Goal: Task Accomplishment & Management: Manage account settings

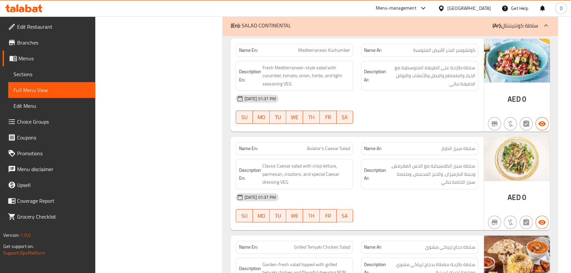
scroll to position [921, 0]
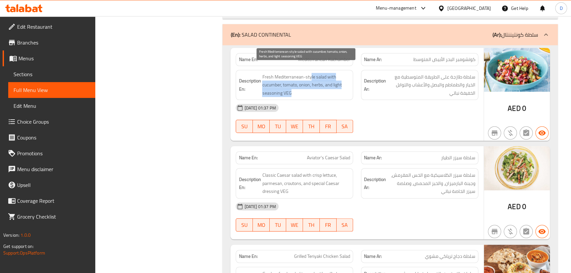
drag, startPoint x: 310, startPoint y: 67, endPoint x: 343, endPoint y: 83, distance: 36.1
click at [343, 83] on span "Fresh Mediterranean-style salad with cucumber, tomato, onion, herbs, and light …" at bounding box center [306, 85] width 88 height 24
click at [342, 83] on span "Fresh Mediterranean-style salad with cucumber, tomato, onion, herbs, and light …" at bounding box center [306, 85] width 88 height 24
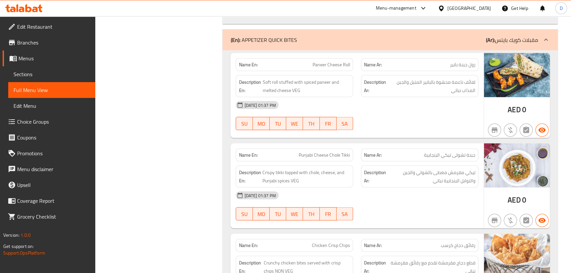
scroll to position [1737, 0]
click at [319, 61] on span "Paneer Cheese Roll" at bounding box center [332, 64] width 38 height 7
copy span "Paneer Cheese Roll"
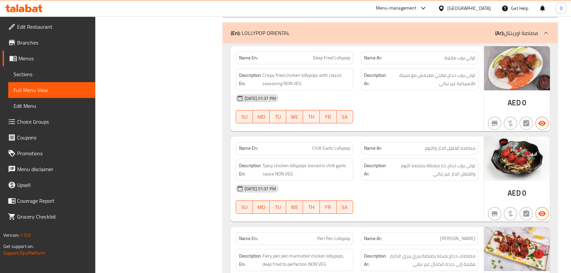
scroll to position [2893, 0]
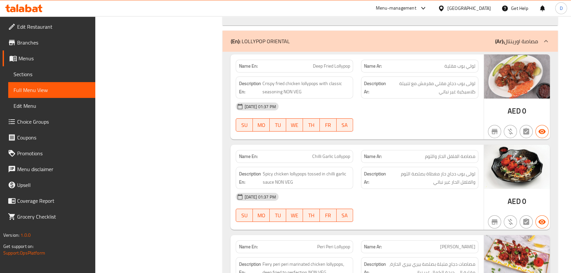
click at [328, 63] on span "Deep Fried Lollypop" at bounding box center [331, 66] width 37 height 7
copy span "Deep Fried Lollypop"
click at [320, 63] on span "Deep Fried Lollypop" at bounding box center [331, 66] width 37 height 7
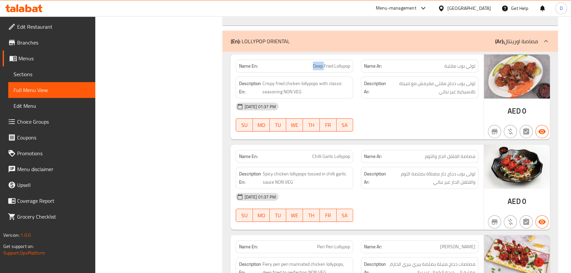
click at [320, 63] on span "Deep Fried Lollypop" at bounding box center [331, 66] width 37 height 7
copy span "Deep Fried Lollypop"
click at [380, 99] on div "[DATE] 01:37 PM" at bounding box center [357, 107] width 250 height 16
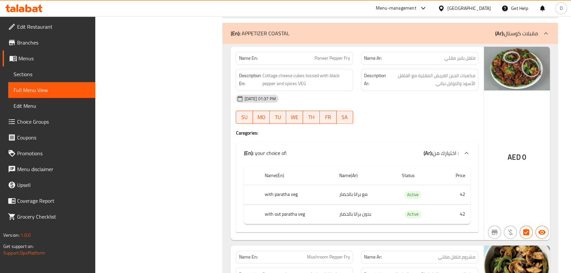
scroll to position [4402, 0]
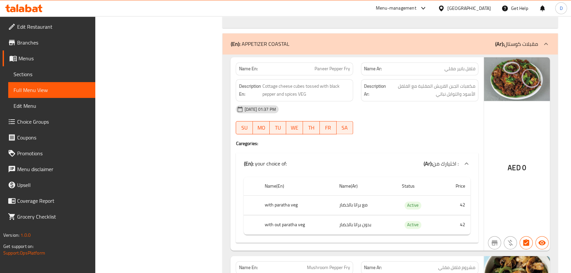
click at [323, 65] on span "Paneer Pepper Fry" at bounding box center [332, 68] width 36 height 7
copy span "Paneer Pepper Fry"
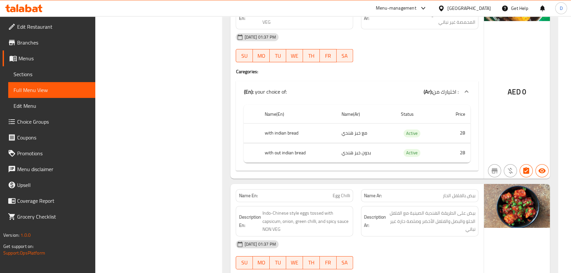
scroll to position [5780, 0]
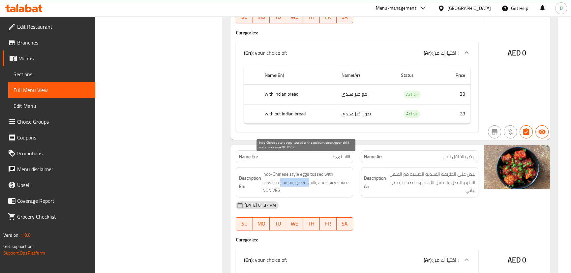
drag, startPoint x: 279, startPoint y: 168, endPoint x: 310, endPoint y: 166, distance: 31.4
click at [310, 170] on span "Indo-Chinese style eggs tossed with capsicum, onion, green chilli, and spicy sa…" at bounding box center [306, 182] width 88 height 24
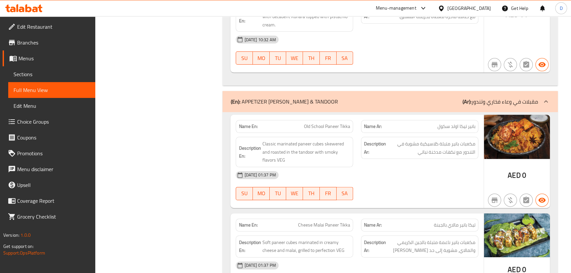
click at [322, 123] on span "Old School Paneer Tikka" at bounding box center [327, 126] width 46 height 7
copy span "Old School Paneer Tikka"
click at [338, 222] on span "Cheese Malai Paneer Tikka" at bounding box center [324, 225] width 52 height 7
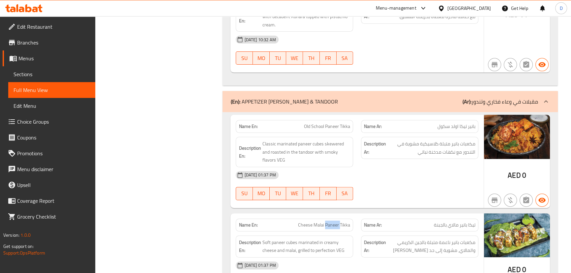
click at [338, 222] on span "Cheese Malai Paneer Tikka" at bounding box center [324, 225] width 52 height 7
copy span "Cheese Malai Paneer Tikka"
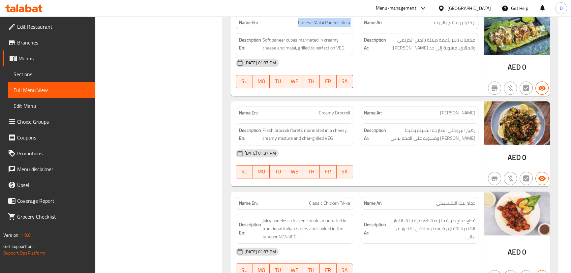
scroll to position [6647, 0]
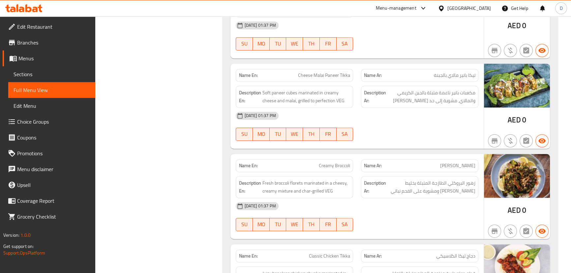
click at [322, 162] on span "Creamy Broccoli" at bounding box center [334, 165] width 31 height 7
copy span "Creamy Broccoli"
click at [280, 179] on span "Fresh broccoli florets marinated in a cheesy, creamy mixture and char-grilled V…" at bounding box center [306, 187] width 88 height 16
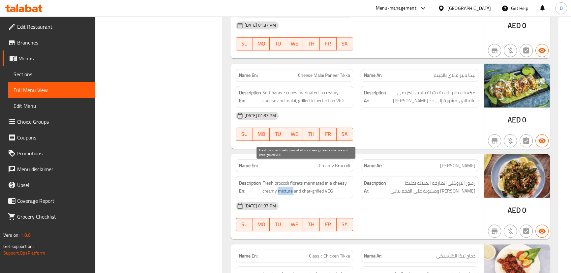
click at [280, 179] on span "Fresh broccoli florets marinated in a cheesy, creamy mixture and char-grilled V…" at bounding box center [306, 187] width 88 height 16
copy span "Fresh broccoli florets marinated in a cheesy, creamy mixture and char-grilled V…"
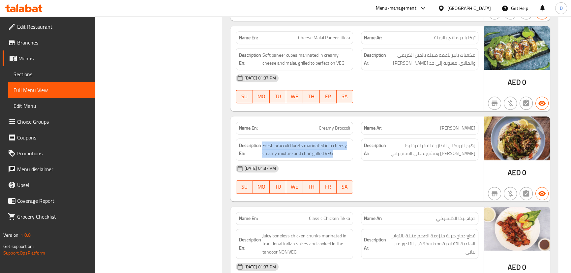
scroll to position [6737, 0]
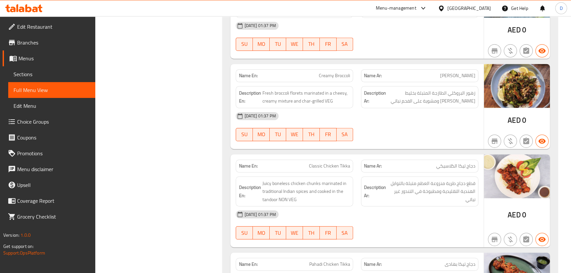
click at [314, 163] on span "Classic Chicken Tikka" at bounding box center [329, 166] width 41 height 7
copy span "Classic Chicken Tikka"
click at [342, 163] on span "Classic Chicken Tikka" at bounding box center [329, 166] width 41 height 7
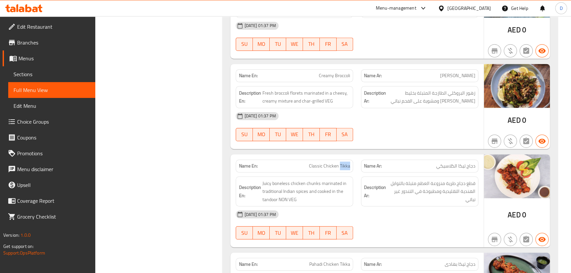
click at [342, 163] on span "Classic Chicken Tikka" at bounding box center [329, 166] width 41 height 7
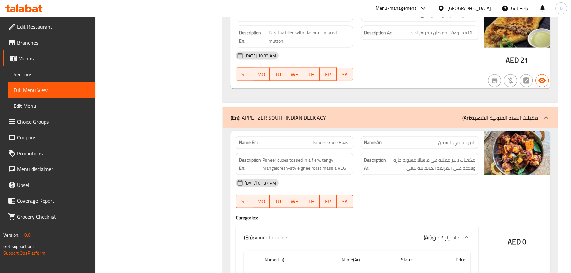
scroll to position [8086, 0]
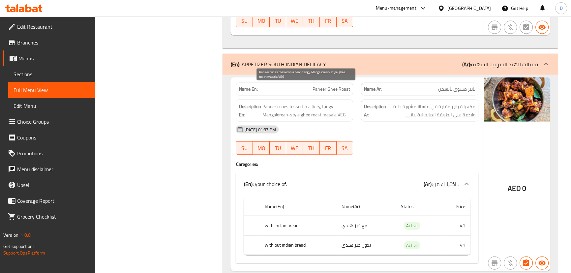
click at [295, 103] on span "Paneer cubes tossed in a fiery, tangy Mangalorean-style ghee roast masala VEG" at bounding box center [306, 111] width 88 height 16
copy span "Paneer cubes tossed in a fiery, tangy Mangalorean-style ghee roast masala VEG"
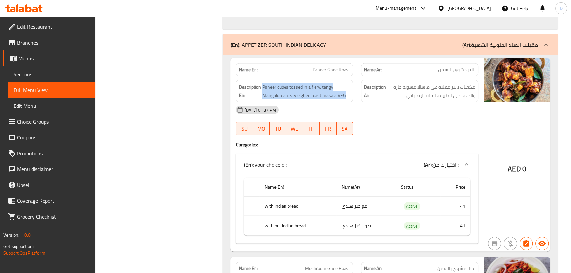
scroll to position [8116, 0]
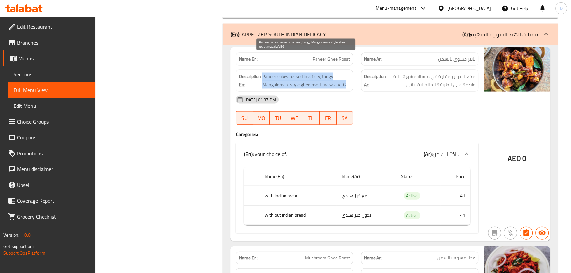
click at [326, 73] on span "Paneer cubes tossed in a fiery, tangy Mangalorean-style ghee roast masala VEG" at bounding box center [306, 81] width 88 height 16
click at [290, 73] on span "Paneer cubes tossed in a fiery, tangy Mangalorean-style ghee roast masala VEG" at bounding box center [306, 81] width 88 height 16
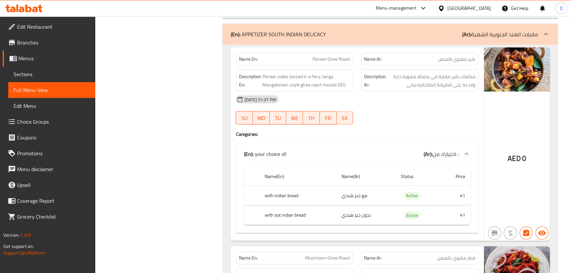
click at [318, 56] on span "Paneer Ghee Roast" at bounding box center [332, 59] width 38 height 7
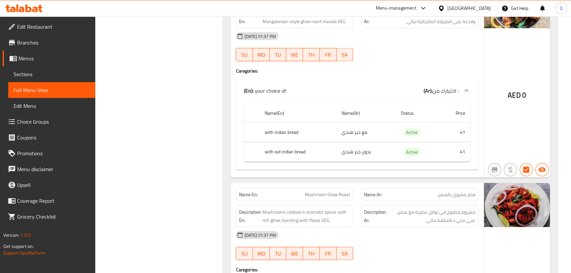
scroll to position [8236, 0]
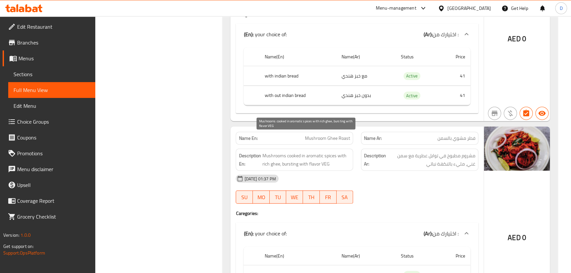
click at [293, 152] on span "Mushrooms cooked in aromatic spices with rich ghee, bursting with flavor VEG" at bounding box center [306, 160] width 88 height 16
drag, startPoint x: 318, startPoint y: 145, endPoint x: 264, endPoint y: 137, distance: 54.9
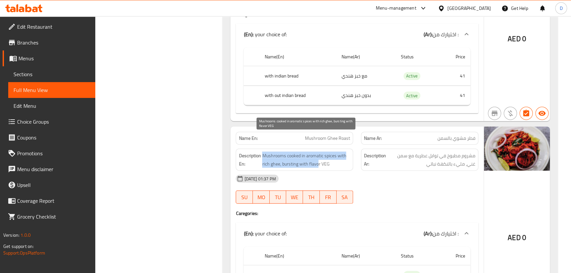
click at [264, 152] on span "Mushrooms cooked in aromatic spices with rich ghee, bursting with flavor VEG" at bounding box center [306, 160] width 88 height 16
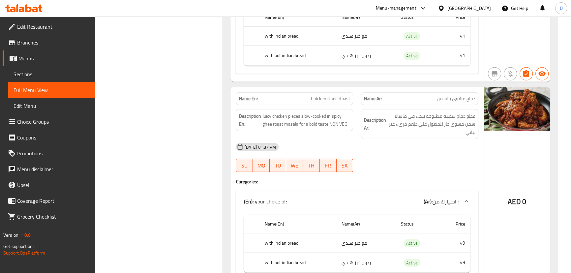
scroll to position [8476, 0]
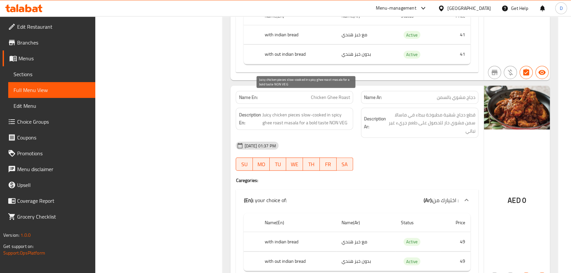
click at [299, 111] on span "Juicy chicken pieces slow-cooked in spicy ghee roast masala for a bold taste NO…" at bounding box center [306, 119] width 88 height 16
click at [329, 111] on span "Juicy chicken pieces slow-cooked in spicy ghee roast masala for a bold taste NO…" at bounding box center [306, 119] width 88 height 16
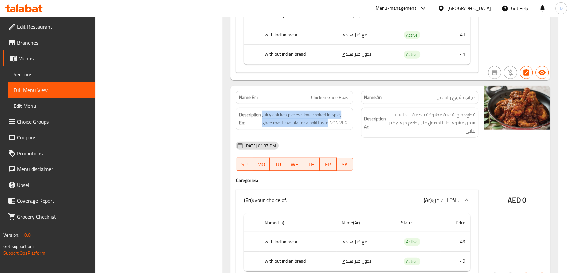
drag, startPoint x: 327, startPoint y: 104, endPoint x: 261, endPoint y: 92, distance: 66.6
click at [261, 108] on div "Description En: Juicy chicken pieces slow-cooked in spicy ghee roast masala for…" at bounding box center [294, 119] width 117 height 22
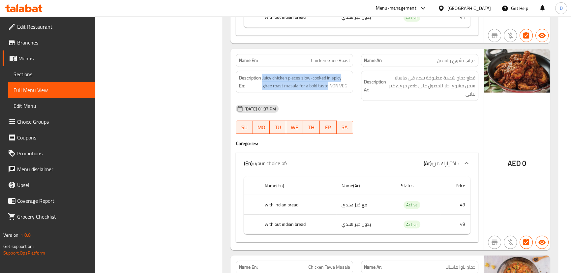
scroll to position [8655, 0]
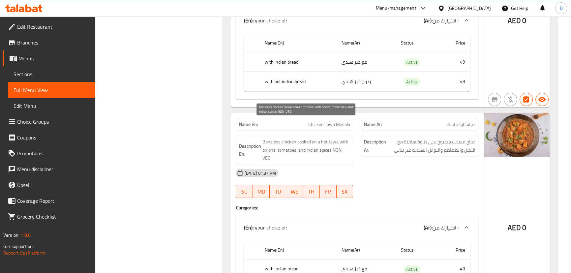
click at [324, 138] on span "Boneless chicken cooked on a hot tawa with onions, tomatoes, and Indian spices …" at bounding box center [306, 150] width 88 height 24
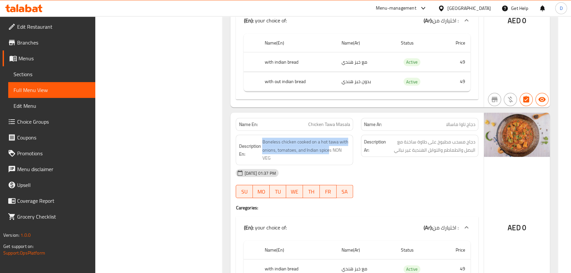
drag, startPoint x: 329, startPoint y: 135, endPoint x: 261, endPoint y: 119, distance: 70.2
click at [261, 138] on h6 "Description En: Boneless chicken cooked on a hot tawa with onions, tomatoes, an…" at bounding box center [294, 150] width 111 height 24
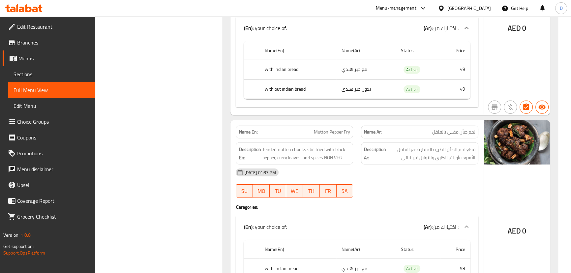
scroll to position [8865, 0]
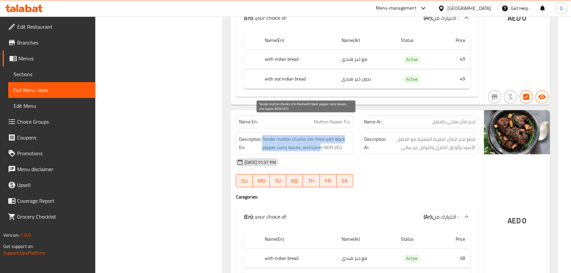
drag, startPoint x: 321, startPoint y: 130, endPoint x: 262, endPoint y: 120, distance: 60.2
click at [262, 135] on span "Tender mutton chunks stir-fried with black pepper, curry leaves, and spices NON…" at bounding box center [306, 143] width 88 height 16
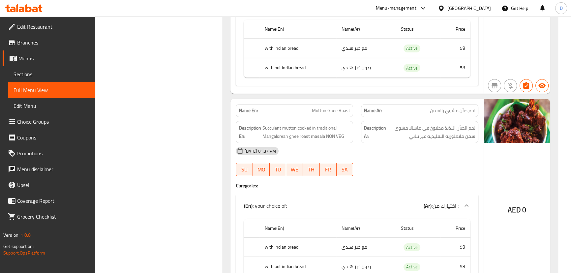
scroll to position [9105, 0]
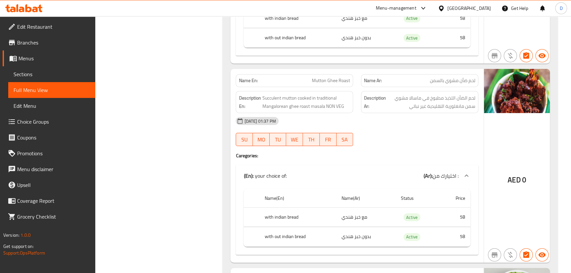
click at [291, 93] on div "Description En: Succulent mutton cooked in traditional Mangalorean ghee roast m…" at bounding box center [294, 102] width 117 height 22
drag, startPoint x: 321, startPoint y: 85, endPoint x: 262, endPoint y: 73, distance: 59.9
click at [262, 91] on div "Description En: Succulent mutton cooked in traditional Mangalorean ghee roast m…" at bounding box center [294, 102] width 117 height 22
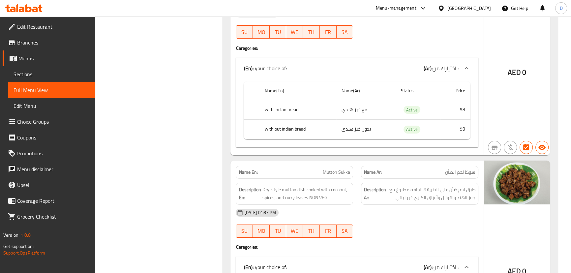
scroll to position [9285, 0]
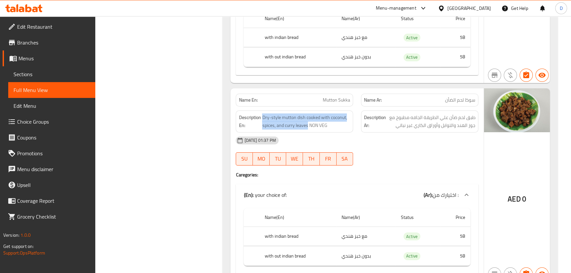
drag, startPoint x: 306, startPoint y: 107, endPoint x: 262, endPoint y: 91, distance: 46.6
click at [262, 106] on div "Description En: Dry-style mutton dish cooked with coconut, spices, and curry le…" at bounding box center [294, 121] width 125 height 30
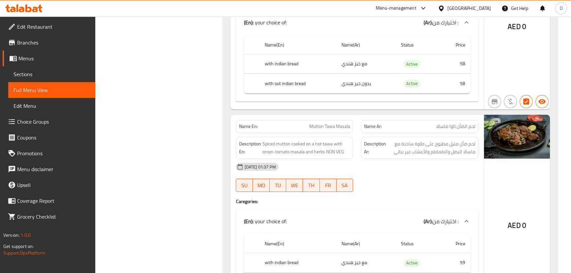
scroll to position [9465, 0]
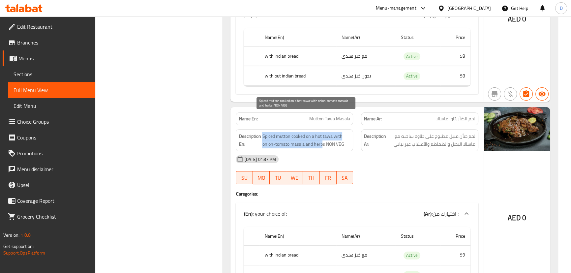
drag, startPoint x: 322, startPoint y: 126, endPoint x: 263, endPoint y: 116, distance: 59.8
click at [263, 132] on span "Spiced mutton cooked on a hot tawa with onion-tomato masala and herbs NON VEG" at bounding box center [306, 140] width 88 height 16
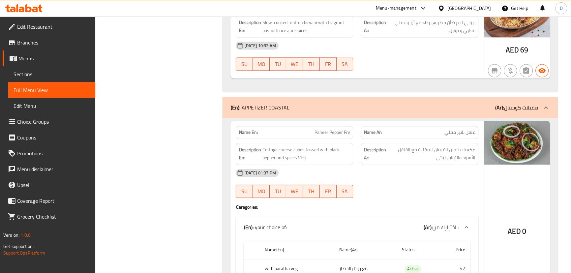
scroll to position [5445, 0]
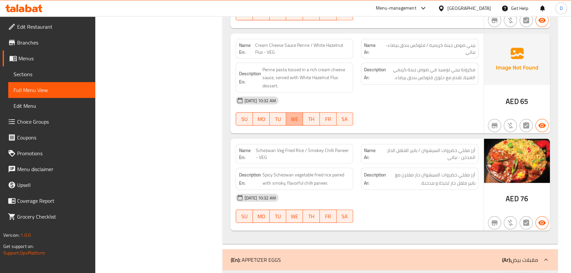
click at [297, 114] on span "WE" at bounding box center [295, 119] width 12 height 10
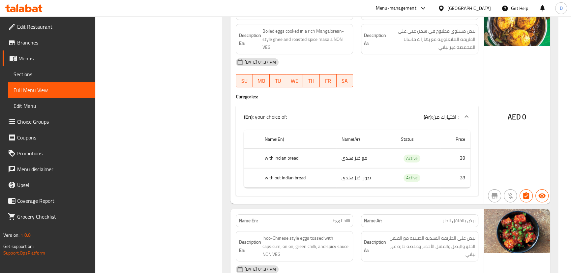
scroll to position [5715, 0]
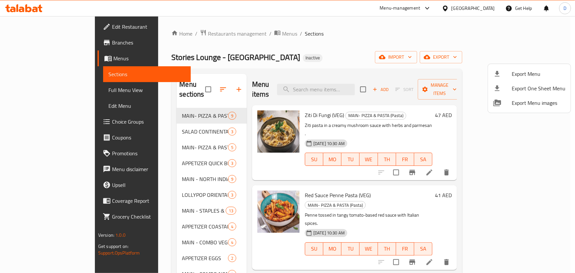
click at [339, 83] on div at bounding box center [287, 136] width 575 height 273
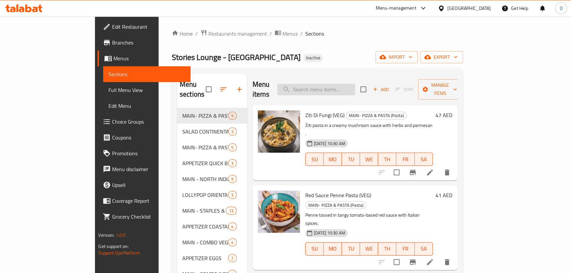
click at [339, 84] on input "search" at bounding box center [316, 90] width 78 height 12
paste input "Fresh Mediterranean-style salad with cucumber, tomato, onion, herbs, and light …"
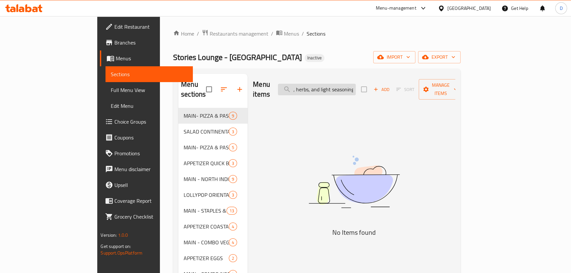
scroll to position [0, 140]
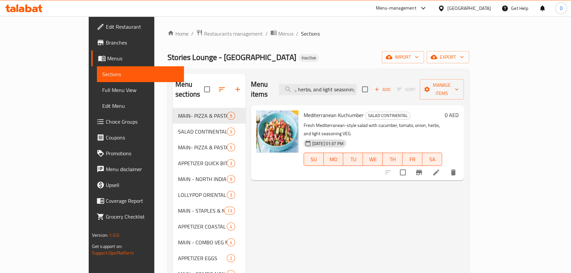
type input "Fresh Mediterranean-style salad with cucumber, tomato, onion, herbs, and light …"
click at [440, 168] on icon at bounding box center [436, 172] width 8 height 8
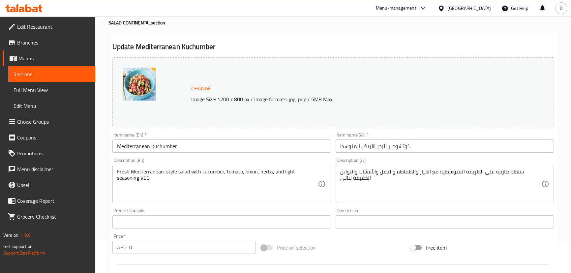
scroll to position [60, 0]
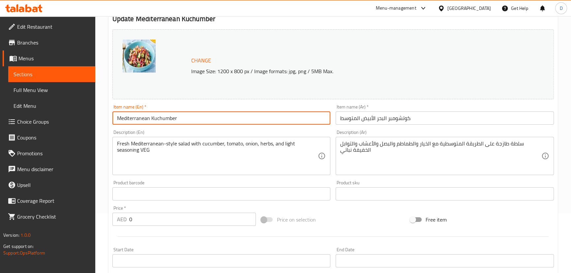
click at [192, 120] on input "Mediterranean Kuchumber" at bounding box center [221, 117] width 218 height 13
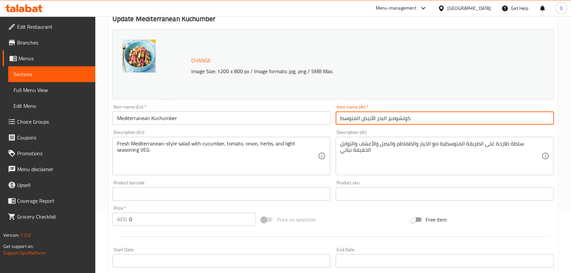
drag, startPoint x: 388, startPoint y: 118, endPoint x: 371, endPoint y: 120, distance: 16.9
click at [371, 120] on input "كوتشومبر البحر الأبيض المتوسط" at bounding box center [445, 117] width 218 height 13
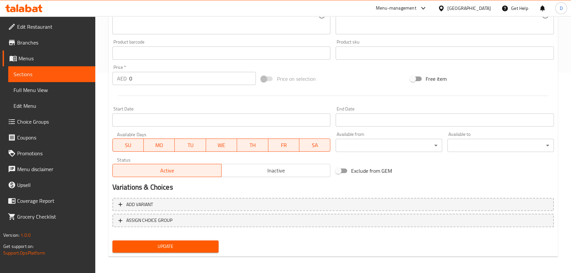
scroll to position [202, 0]
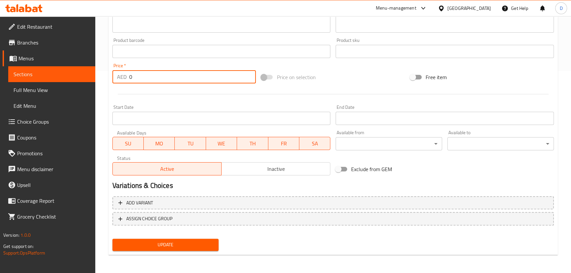
drag, startPoint x: 105, startPoint y: 78, endPoint x: 101, endPoint y: 78, distance: 4.7
click at [101, 78] on div "Home / Restaurants management / Menus / Sections / item / update SALAD CONTINEN…" at bounding box center [333, 43] width 476 height 459
type input "31"
click at [137, 92] on div at bounding box center [333, 94] width 447 height 16
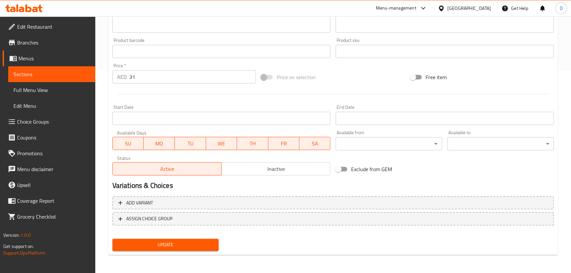
click at [196, 245] on span "Update" at bounding box center [166, 245] width 96 height 8
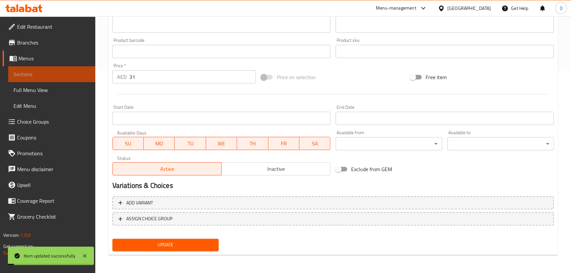
click at [93, 72] on link "Sections" at bounding box center [51, 74] width 87 height 16
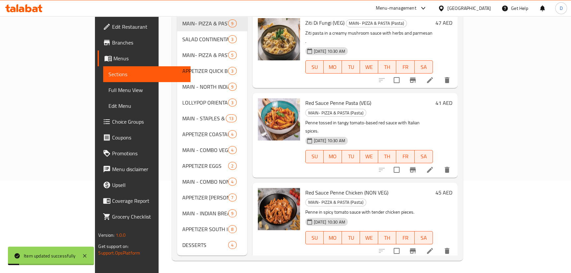
scroll to position [33, 0]
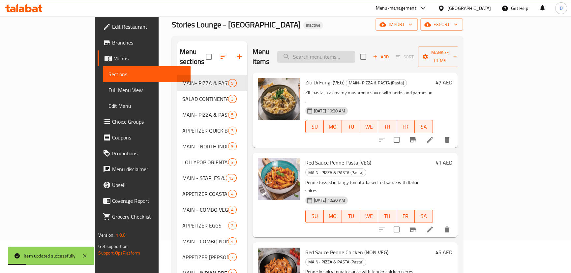
click at [331, 51] on input "search" at bounding box center [316, 57] width 78 height 12
paste input "Classic Caesar salad with crisp lettuce, parmesan, croutons, and special Caesar…"
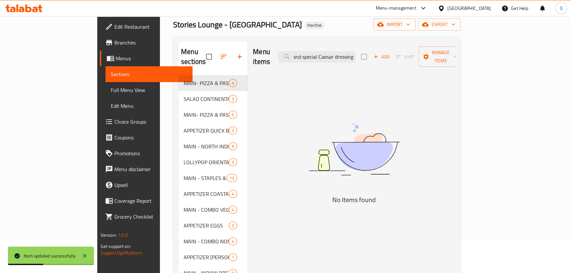
scroll to position [0, 134]
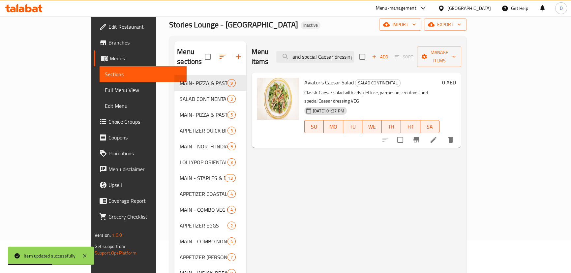
type input "Classic Caesar salad with crisp lettuce, parmesan, croutons, and special Caesar…"
click at [437, 136] on icon at bounding box center [434, 140] width 8 height 8
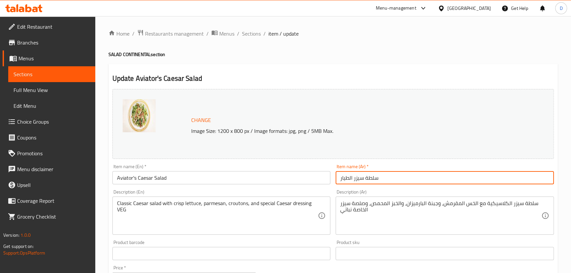
click at [349, 182] on input "سلطة سيزر الطيار" at bounding box center [445, 177] width 218 height 13
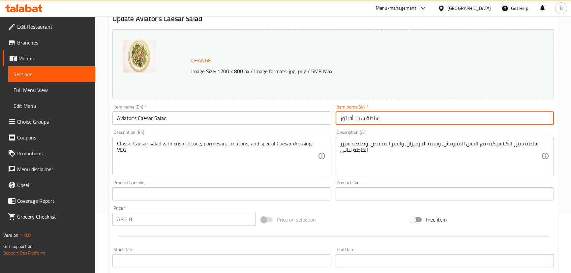
scroll to position [150, 0]
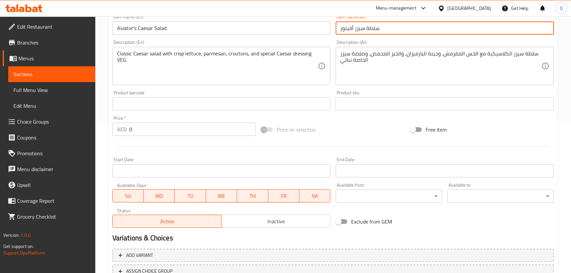
type input "سلطة سيزر أفيتور"
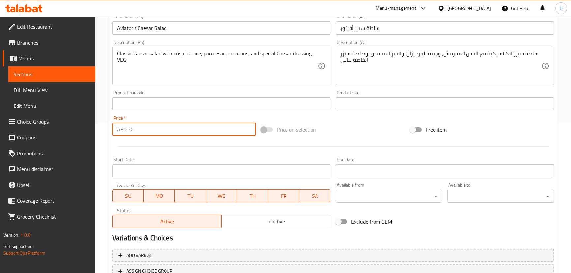
drag, startPoint x: 142, startPoint y: 130, endPoint x: 129, endPoint y: 131, distance: 13.3
click at [129, 131] on input "0" at bounding box center [192, 129] width 127 height 13
type input "33"
click at [110, 136] on div "Price   * AED 33 Price *" at bounding box center [184, 125] width 149 height 25
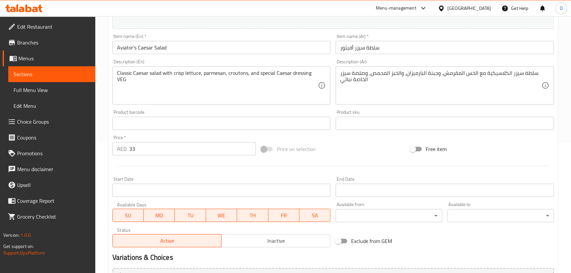
scroll to position [120, 0]
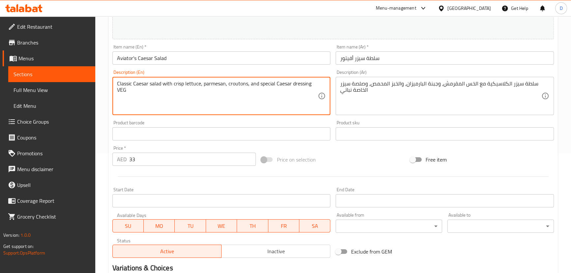
drag, startPoint x: 166, startPoint y: 81, endPoint x: 238, endPoint y: 89, distance: 72.6
click at [238, 89] on textarea "Classic Caesar salad with crisp lettuce, parmesan, croutons, and special Caesar…" at bounding box center [217, 95] width 201 height 31
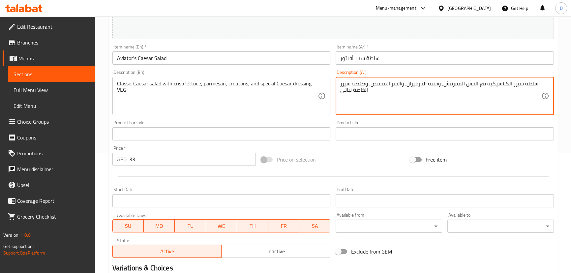
drag, startPoint x: 437, startPoint y: 84, endPoint x: 424, endPoint y: 83, distance: 13.9
click at [352, 90] on textarea "سلطة سيزر الكلاسيكية مع الخس المقرمش، وبارميزان، والخبز المحمص، وصلصة سيزر الخا…" at bounding box center [440, 95] width 201 height 31
click at [351, 91] on textarea "سلطة سيزر الكلاسيكية مع الخس المقرمش، وبارميزان، والخبز المحمص، وصلصة سيزر الخا…" at bounding box center [440, 95] width 201 height 31
type textarea "سلطة سيزر الكلاسيكية مع الخس المقرمش، وبارميزان، والخبز المحمص، وصلصة سيزر الخا…"
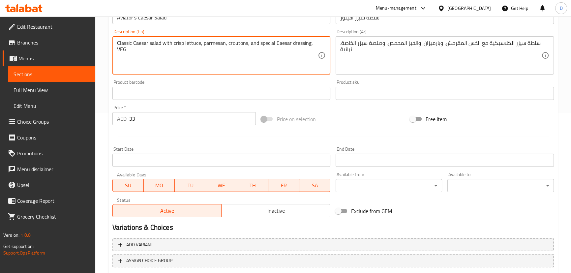
scroll to position [202, 0]
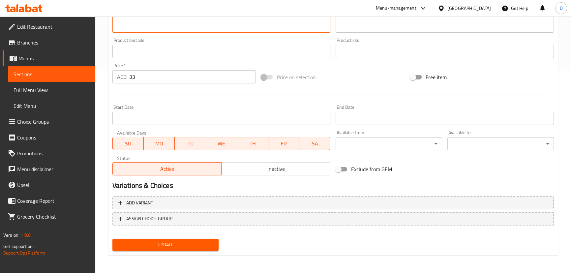
type textarea "Classic Caesar salad with crisp lettuce, parmesan, croutons, and special Caesar…"
click at [205, 253] on div "Update" at bounding box center [166, 244] width 112 height 17
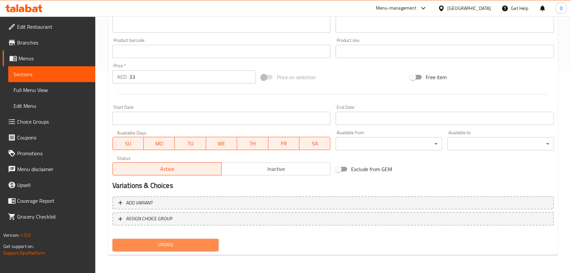
click at [205, 249] on button "Update" at bounding box center [165, 245] width 106 height 12
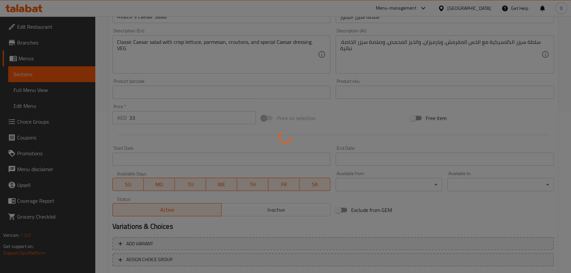
scroll to position [112, 0]
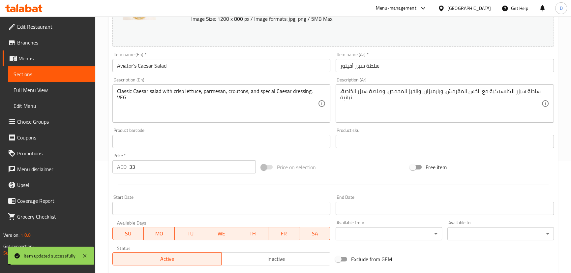
click at [172, 66] on input "Aviator's Caesar Salad" at bounding box center [221, 65] width 218 height 13
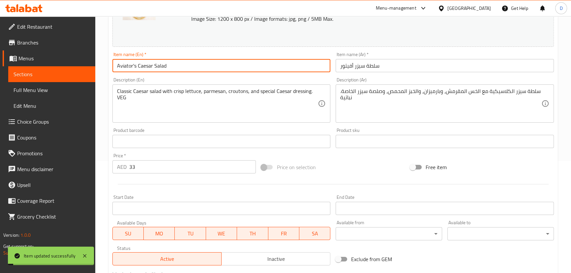
click at [172, 66] on input "Aviator's Caesar Salad" at bounding box center [221, 65] width 218 height 13
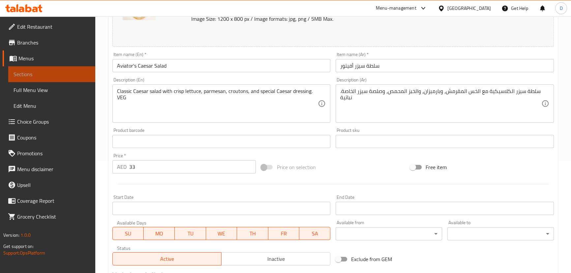
click at [70, 67] on link "Sections" at bounding box center [51, 74] width 87 height 16
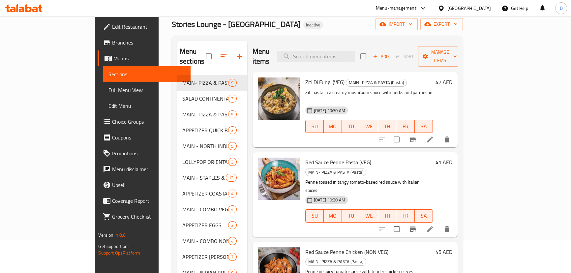
scroll to position [33, 0]
click at [324, 52] on input "search" at bounding box center [316, 57] width 78 height 12
paste input "Garden-fresh salad topped with grilled teriyaki chicken and flavorful dressing"
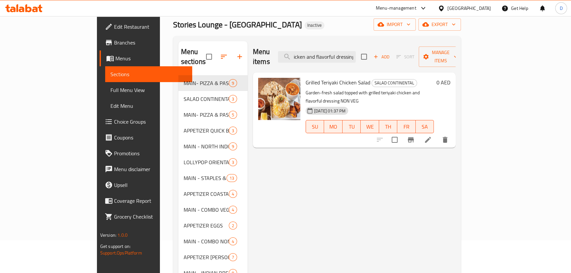
type input "Garden-fresh salad topped with grilled teriyaki chicken and flavorful dressing"
click at [437, 134] on li at bounding box center [428, 140] width 18 height 12
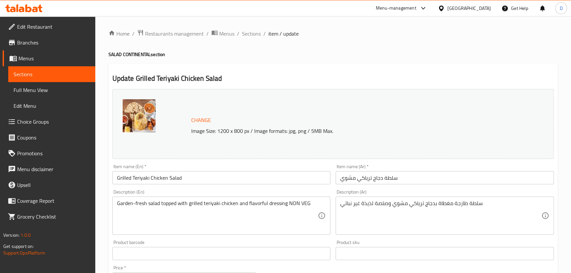
click at [260, 182] on input "Grilled Teriyaki Chicken Salad" at bounding box center [221, 177] width 218 height 13
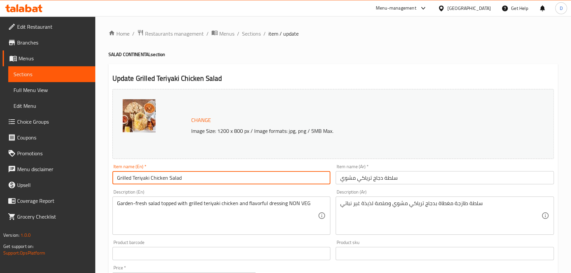
click at [260, 182] on input "Grilled Teriyaki Chicken Salad" at bounding box center [221, 177] width 218 height 13
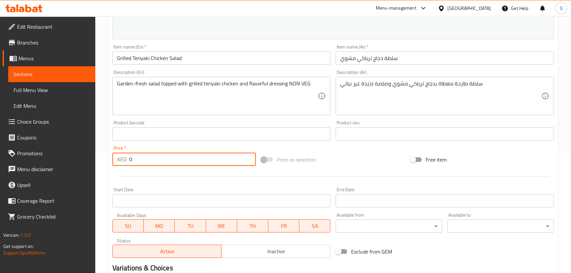
drag, startPoint x: 141, startPoint y: 159, endPoint x: 99, endPoint y: 159, distance: 41.9
click at [99, 159] on div "Home / Restaurants management / Menus / Sections / item / update SALAD CONTINEN…" at bounding box center [333, 125] width 476 height 459
type input "42"
click at [102, 175] on div "Home / Restaurants management / Menus / Sections / item / update SALAD CONTINEN…" at bounding box center [333, 125] width 476 height 459
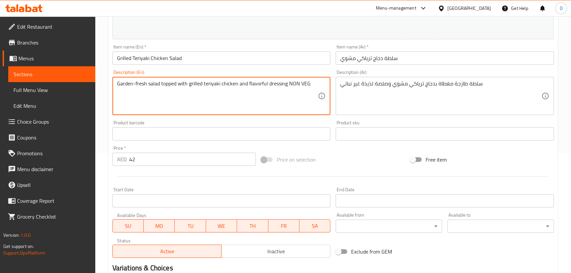
drag, startPoint x: 174, startPoint y: 84, endPoint x: 213, endPoint y: 83, distance: 38.9
click at [213, 83] on textarea "Garden-fresh salad topped with grilled teriyaki chicken and flavorful dressing …" at bounding box center [217, 95] width 201 height 31
click at [286, 86] on textarea "Garden-fresh salad topped with grilled teriyaki chicken and flavorful dressing …" at bounding box center [217, 95] width 201 height 31
click at [286, 85] on textarea "Garden-fresh salad topped with grilled teriyaki chicken and flavorful dressing …" at bounding box center [217, 95] width 201 height 31
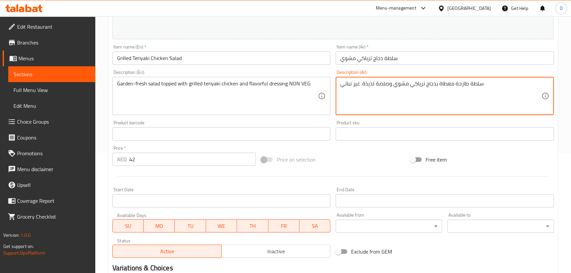
click at [451, 86] on textarea "سلطة طازجة مغطاة بدجاج ترياكي مشوي وصلصة لذيذة. غير نباتي" at bounding box center [440, 95] width 201 height 31
click at [453, 82] on textarea "سلطة طازجة مغطاة بدجاج ترياكي مشوي وصلصة لذيذة. غير نباتي" at bounding box center [440, 95] width 201 height 31
click at [451, 82] on textarea "سلطة طازجة مغطاة بدجاج ترياكي مشوي وصلصة لذيذة. غير نباتي" at bounding box center [440, 95] width 201 height 31
type textarea "سلطة طازجة جاردن مغطاة بدجاج ترياكي مشوي وصلصة لذيذة. غير نباتي"
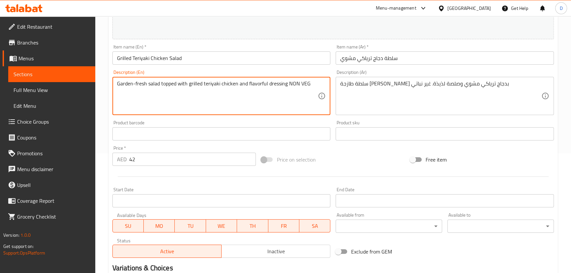
click at [128, 82] on textarea "Garden-fresh salad topped with grilled teriyaki chicken and flavorful dressing …" at bounding box center [217, 95] width 201 height 31
click at [239, 110] on textarea "Garden-fresh salad topped with grilled teriyaki chicken and flavorful dressing …" at bounding box center [217, 95] width 201 height 31
click at [197, 62] on input "Grilled Teriyaki Chicken Salad" at bounding box center [221, 57] width 218 height 13
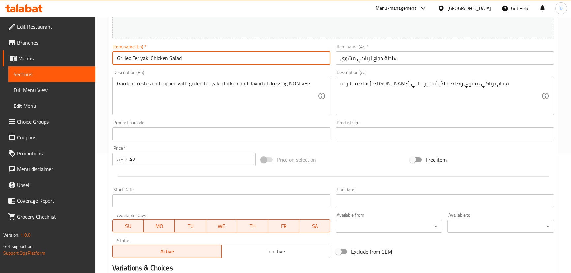
click at [197, 62] on input "Grilled Teriyaki Chicken Salad" at bounding box center [221, 57] width 218 height 13
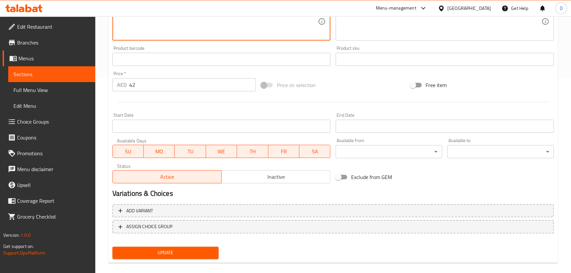
scroll to position [202, 0]
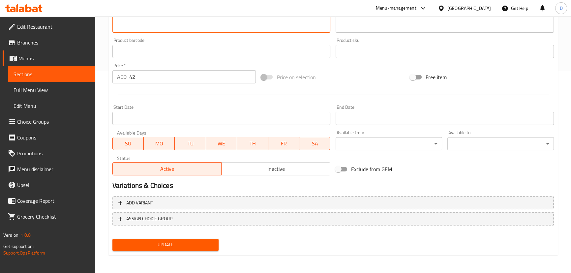
type textarea "Garden-fresh salad topped with grilled teriyaki chicken and flavorful dressing.…"
click at [202, 246] on span "Update" at bounding box center [166, 245] width 96 height 8
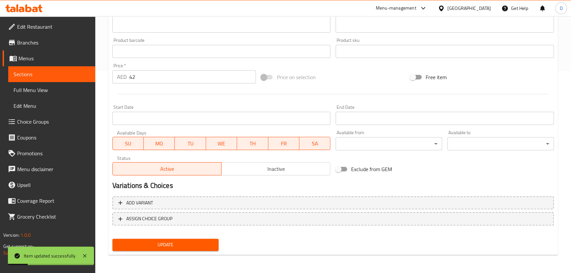
click at [203, 246] on span "Update" at bounding box center [166, 245] width 96 height 8
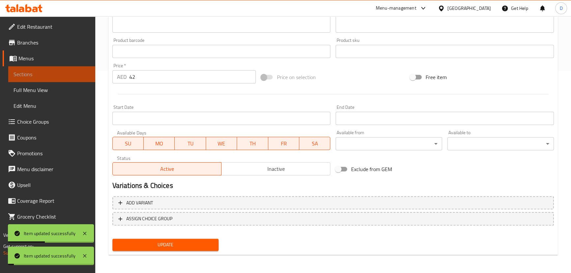
click at [82, 72] on span "Sections" at bounding box center [52, 74] width 76 height 8
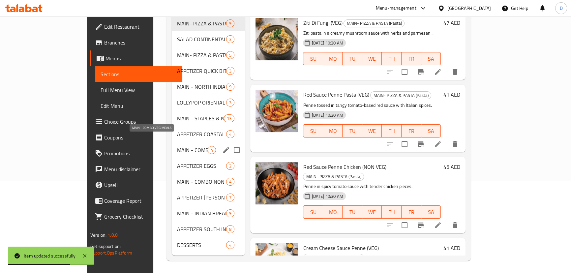
scroll to position [33, 0]
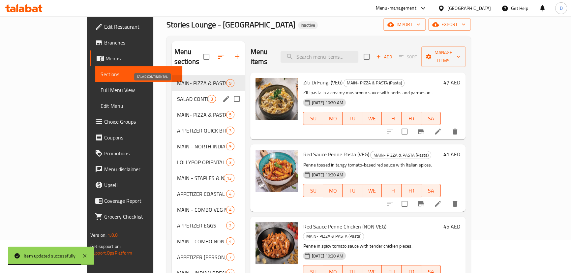
click at [177, 95] on span "SALAD CONTINENTAL" at bounding box center [192, 99] width 31 height 8
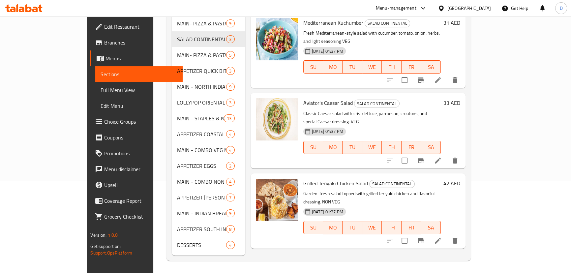
scroll to position [63, 0]
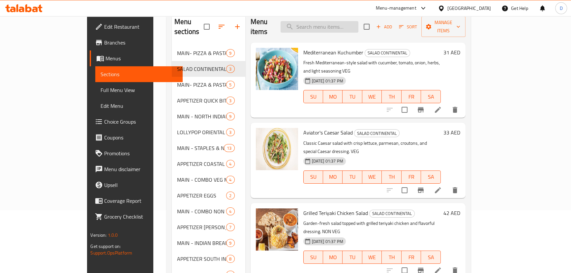
click at [322, 25] on input "search" at bounding box center [320, 27] width 78 height 12
paste input "Paneer Cheese Roll"
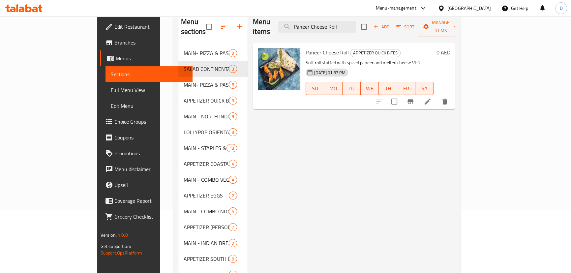
type input "Paneer Cheese Roll"
click at [437, 96] on li at bounding box center [427, 102] width 18 height 12
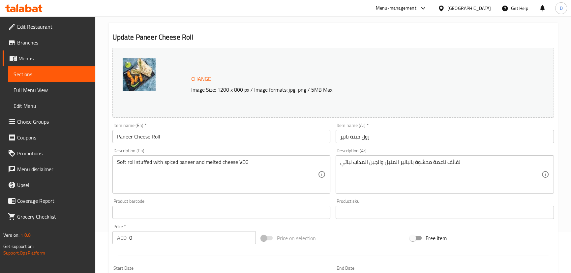
scroll to position [120, 0]
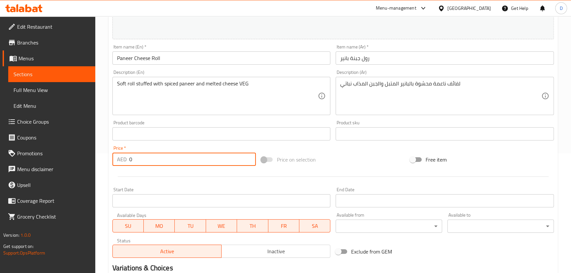
drag, startPoint x: 138, startPoint y: 163, endPoint x: 128, endPoint y: 161, distance: 10.7
click at [128, 161] on div "AED 0 Price *" at bounding box center [184, 159] width 144 height 13
paste input "32"
type input "32"
click at [107, 162] on div "Home / Restaurants management / Menus / Sections / item / update APPETIZER QUIC…" at bounding box center [333, 125] width 476 height 459
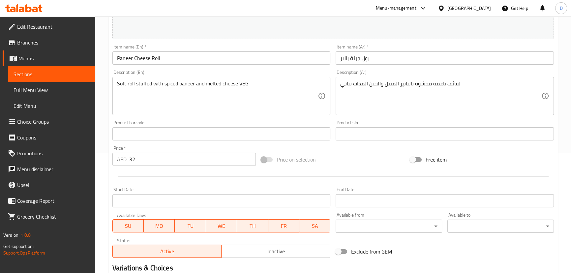
click at [365, 59] on input "رول جبنة بانير" at bounding box center [445, 57] width 218 height 13
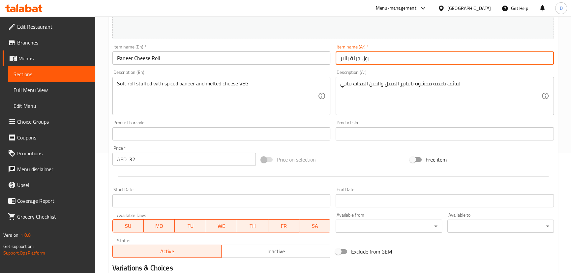
click at [365, 59] on input "رول جبنة بانير" at bounding box center [445, 57] width 218 height 13
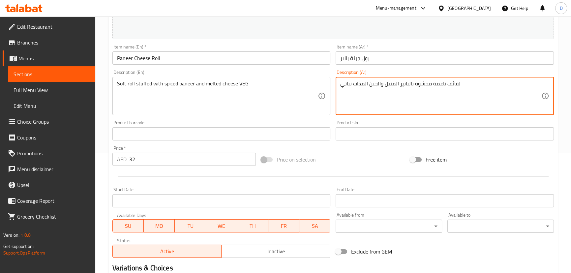
click at [451, 83] on textarea "لفائف ناعمة محشوة بالبانير المتبل والجبن المذاب نباتي" at bounding box center [440, 95] width 201 height 31
paste textarea "رول"
click at [354, 84] on textarea "رول ناعمة محشوة بالبانير المتبل والجبن المذاب نباتي" at bounding box center [440, 95] width 201 height 31
type textarea "رول ناعمة محشوة بالبانير المتبل والجبن المذاب. نباتي"
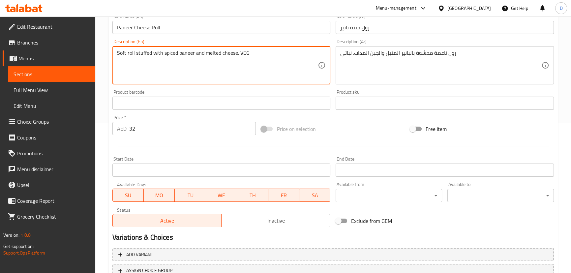
scroll to position [202, 0]
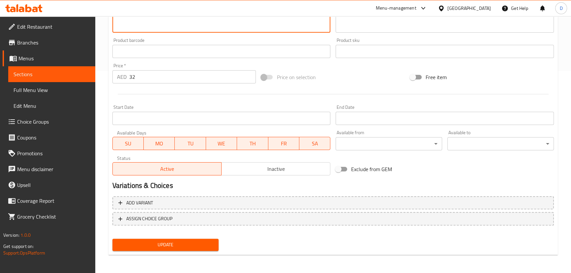
type textarea "Soft roll stuffed with spiced paneer and melted cheese. VEG"
click at [184, 239] on button "Update" at bounding box center [165, 245] width 106 height 12
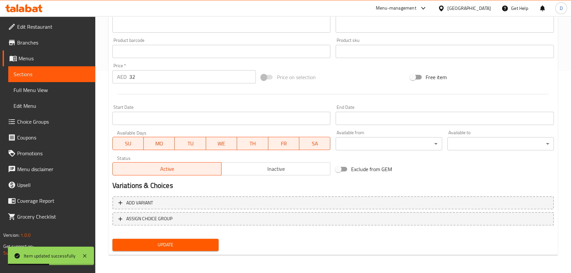
click at [89, 75] on span "Sections" at bounding box center [52, 74] width 76 height 8
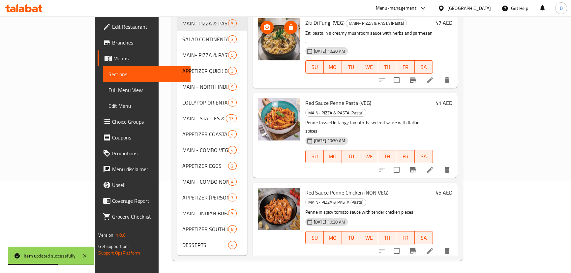
scroll to position [3, 0]
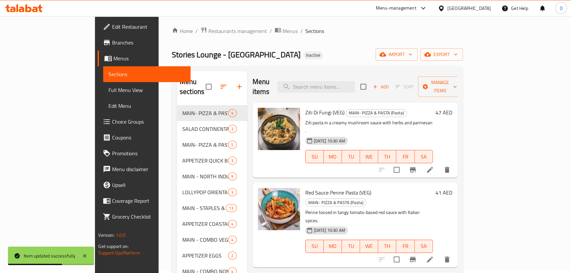
click at [347, 74] on div "Menu items Add Sort Manage items" at bounding box center [355, 86] width 205 height 31
click at [348, 81] on input "search" at bounding box center [316, 87] width 78 height 12
paste input "Crispy tikki topped with chole, cheese, and Punjabi spices."
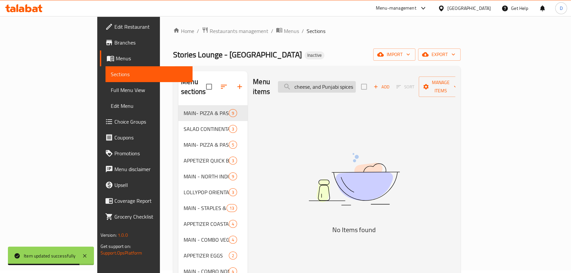
scroll to position [0, 66]
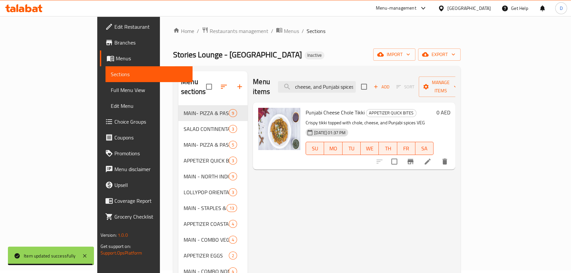
type input "Crispy tikki topped with chole, cheese, and Punjabi spices"
click at [431, 159] on icon at bounding box center [428, 162] width 6 height 6
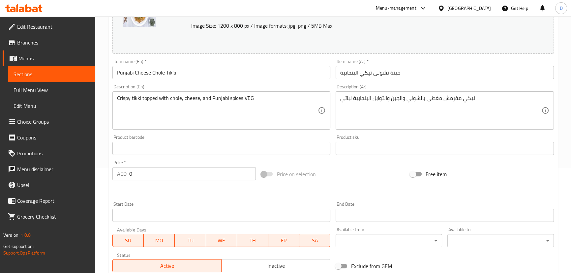
scroll to position [120, 0]
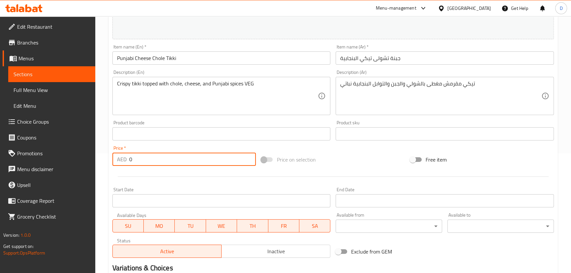
drag, startPoint x: 163, startPoint y: 164, endPoint x: 129, endPoint y: 167, distance: 33.7
click at [129, 167] on div "Price   * AED 0 Price *" at bounding box center [184, 155] width 149 height 25
type input "32"
click at [122, 171] on div at bounding box center [333, 176] width 447 height 16
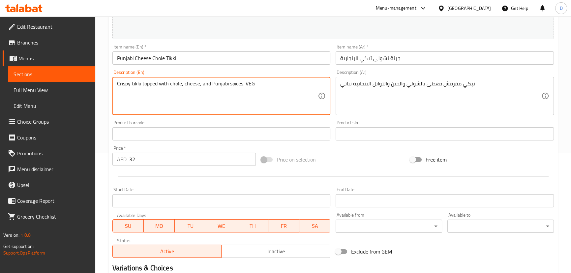
type textarea "Crispy tikki topped with chole, cheese, and Punjabi spices. VEG"
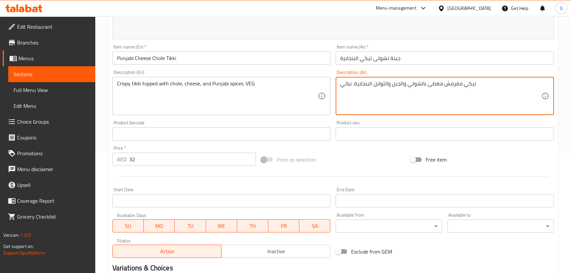
type textarea "تيكي مقرمش مغطى بالشولي والجبن والتوابل البنجابية. نباتي"
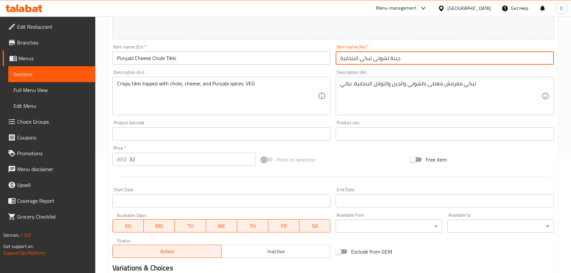
drag, startPoint x: 386, startPoint y: 59, endPoint x: 376, endPoint y: 57, distance: 10.1
click at [376, 57] on input "جبنة تشولى تيكي البنجابية" at bounding box center [445, 57] width 218 height 13
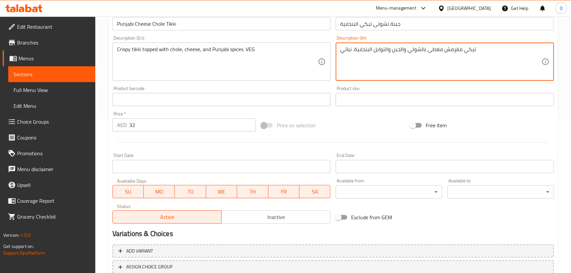
scroll to position [202, 0]
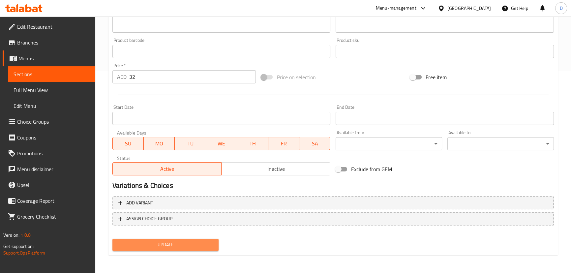
click at [201, 245] on span "Update" at bounding box center [166, 245] width 96 height 8
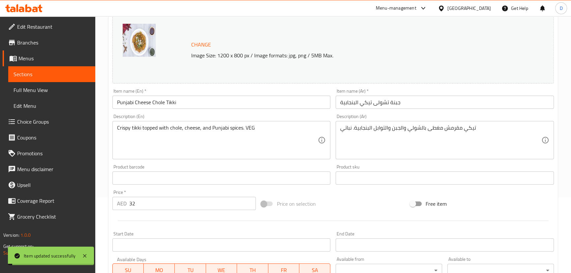
scroll to position [52, 0]
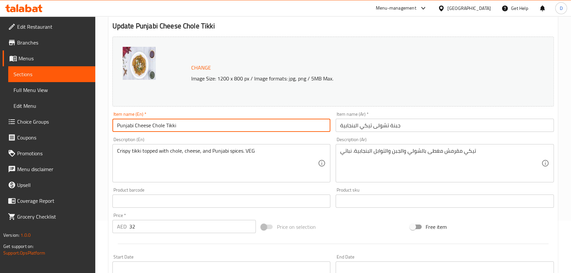
click at [219, 126] on input "Punjabi Cheese Chole Tikki" at bounding box center [221, 125] width 218 height 13
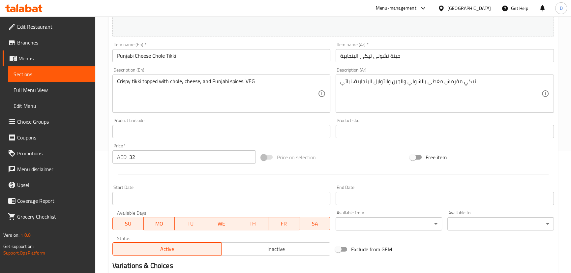
scroll to position [202, 0]
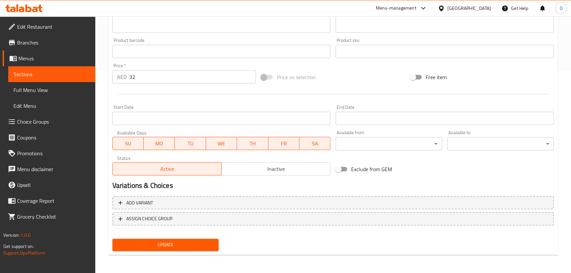
click at [153, 244] on span "Update" at bounding box center [166, 245] width 96 height 8
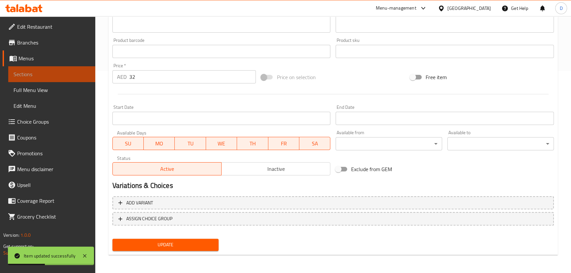
click at [82, 77] on span "Sections" at bounding box center [52, 74] width 76 height 8
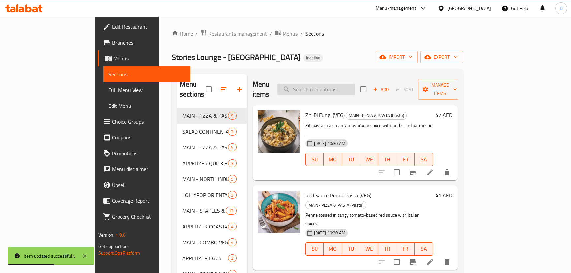
click at [346, 84] on input "search" at bounding box center [316, 90] width 78 height 12
paste input "Crunchy chicken bites served with crisp chips."
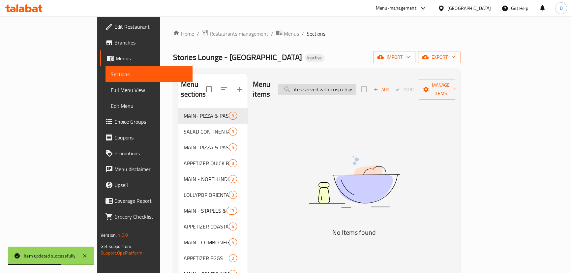
scroll to position [0, 40]
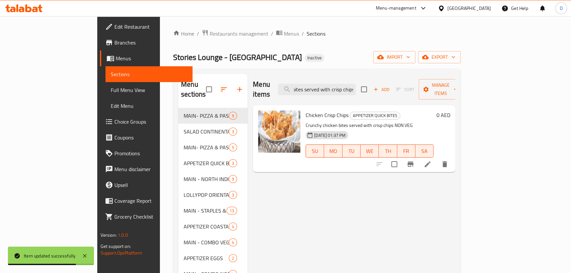
type input "Crunchy chicken bites served with crisp chips"
click at [437, 158] on li at bounding box center [427, 164] width 18 height 12
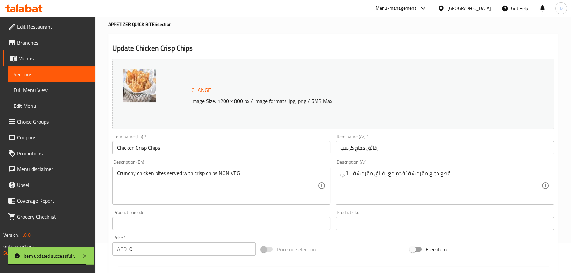
scroll to position [90, 0]
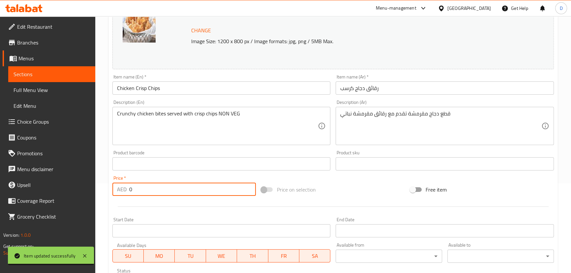
drag, startPoint x: 153, startPoint y: 189, endPoint x: 110, endPoint y: 187, distance: 43.2
click at [110, 187] on div "Price   * AED 0 Price *" at bounding box center [184, 185] width 149 height 25
click at [134, 186] on input "39" at bounding box center [192, 189] width 127 height 13
click at [129, 194] on input "39" at bounding box center [192, 189] width 127 height 13
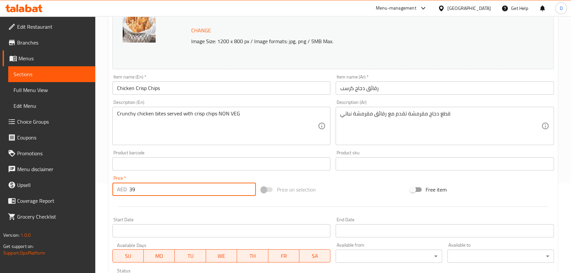
click at [129, 194] on input "39" at bounding box center [192, 189] width 127 height 13
type input "39"
click at [100, 197] on div "Home / Restaurants management / Menus / Sections / item / update APPETIZER QUIC…" at bounding box center [333, 155] width 476 height 459
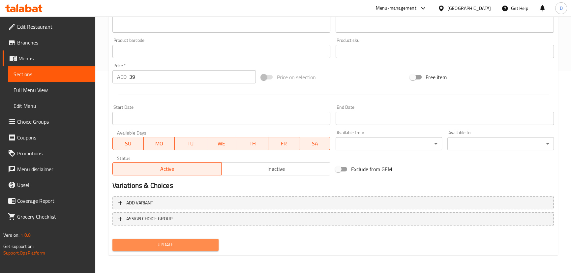
click at [180, 240] on button "Update" at bounding box center [165, 245] width 106 height 12
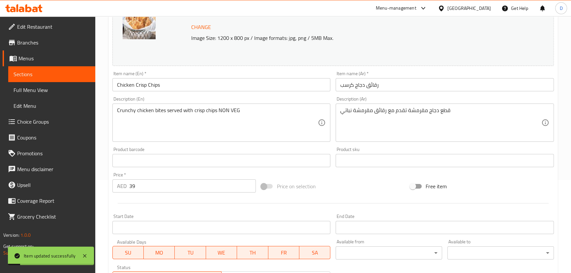
scroll to position [82, 0]
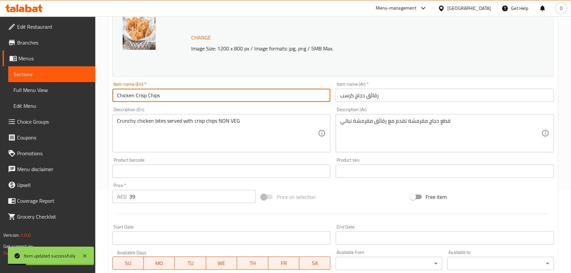
click at [180, 100] on input "Chicken Crisp Chips" at bounding box center [221, 95] width 218 height 13
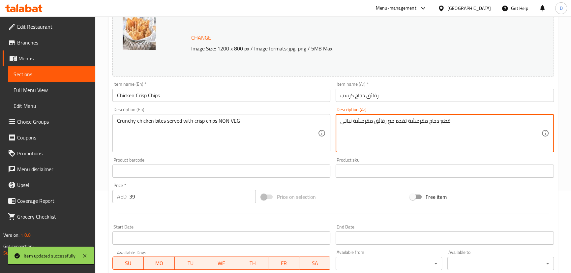
click at [442, 119] on textarea "قطع دجاج مقرمشة تقدم مع رقائق مقرمشة نباتي" at bounding box center [440, 133] width 201 height 31
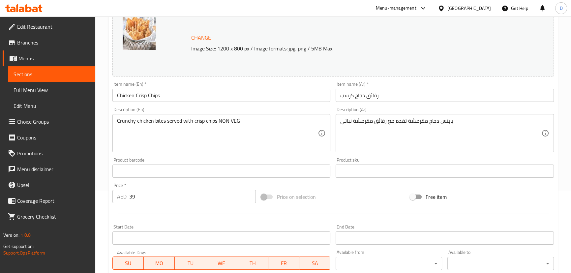
click at [197, 99] on input "Chicken Crisp Chips" at bounding box center [221, 95] width 218 height 13
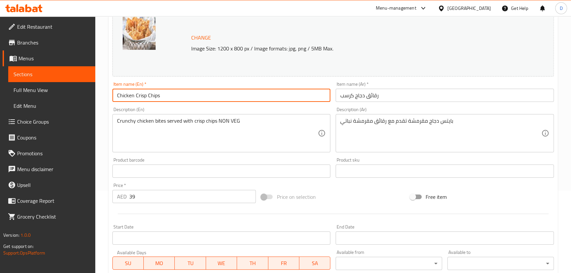
click at [197, 99] on input "Chicken Crisp Chips" at bounding box center [221, 95] width 218 height 13
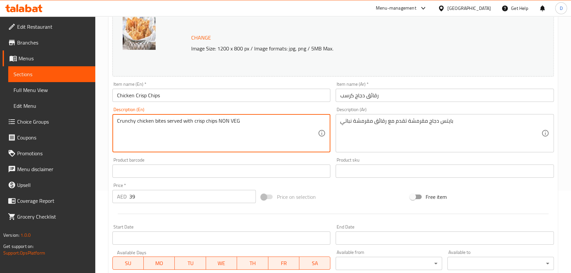
click at [220, 119] on textarea "Crunchy chicken bites served with crisp chips NON VEG" at bounding box center [217, 133] width 201 height 31
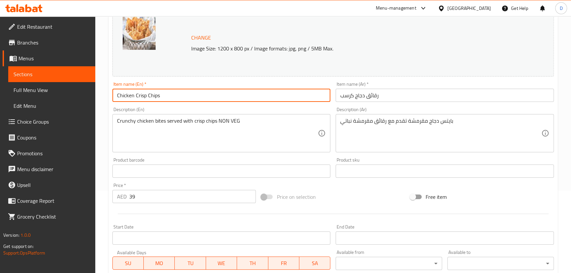
click at [267, 100] on input "Chicken Crisp Chips" at bounding box center [221, 95] width 218 height 13
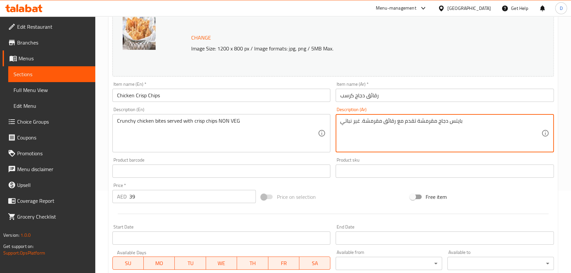
type textarea "بايتس دجاج مقرمشة تقدم مع رقائق مقرمشة. غير نباتي"
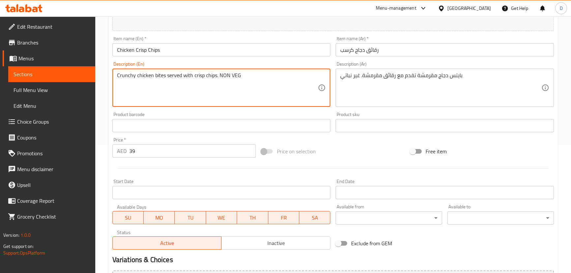
scroll to position [202, 0]
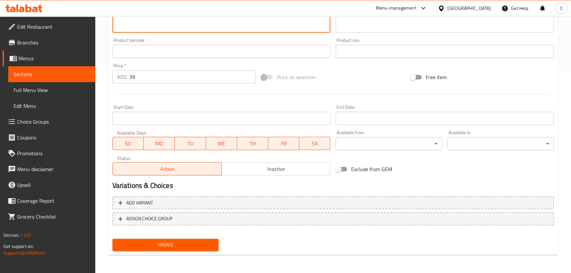
type textarea "Crunchy chicken bites served with crisp chips. NON VEG"
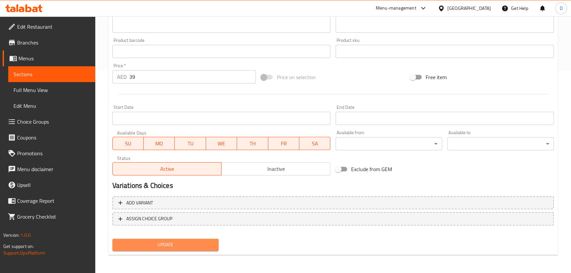
click at [198, 249] on button "Update" at bounding box center [165, 245] width 106 height 12
click at [199, 246] on span "Update" at bounding box center [166, 245] width 96 height 8
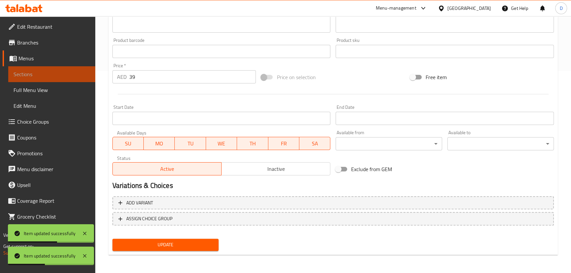
click at [86, 76] on span "Sections" at bounding box center [52, 74] width 76 height 8
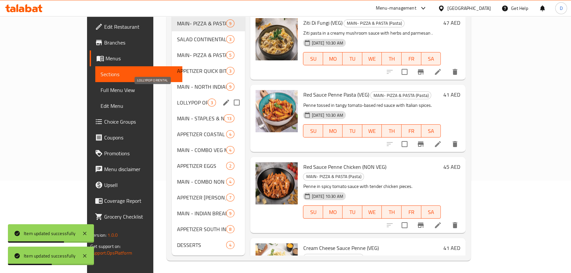
click at [177, 99] on span "LOLLYPOP ORIENTAL" at bounding box center [192, 103] width 31 height 8
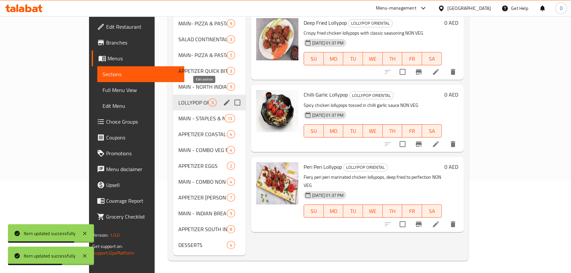
click at [223, 99] on icon "edit" at bounding box center [227, 103] width 8 height 8
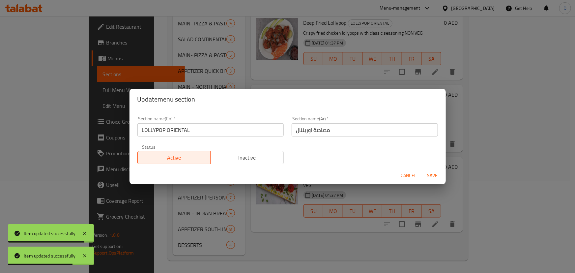
click at [156, 133] on input "LOLLYPOP ORIENTAL" at bounding box center [210, 129] width 146 height 13
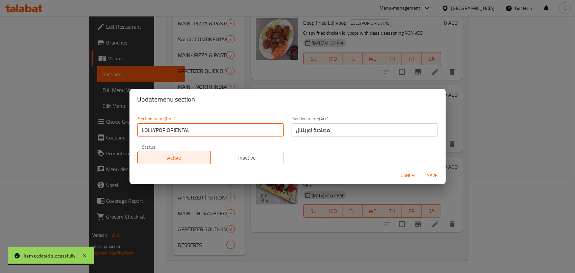
click at [314, 129] on input "مصاصة اورينتال" at bounding box center [365, 129] width 146 height 13
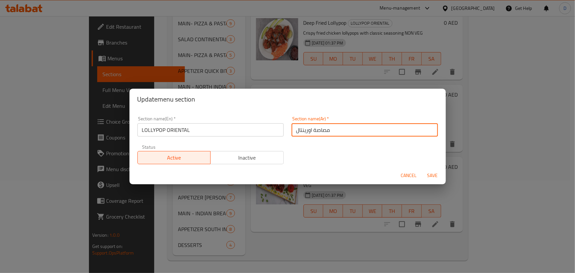
click at [314, 129] on input "مصاصة اورينتال" at bounding box center [365, 129] width 146 height 13
type input "[PERSON_NAME] اورينتال"
click at [422, 169] on button "Save" at bounding box center [432, 175] width 21 height 12
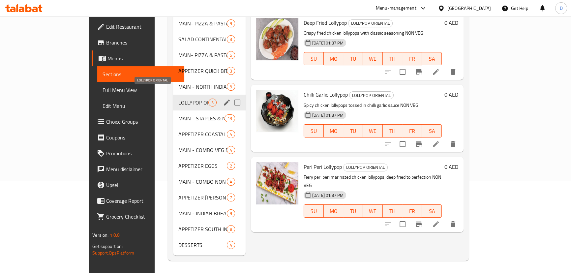
click at [181, 99] on span "LOLLYPOP ORIENTAL" at bounding box center [193, 103] width 30 height 8
click at [222, 98] on div "Menu sections" at bounding box center [227, 103] width 10 height 10
click at [223, 99] on icon "edit" at bounding box center [227, 103] width 8 height 8
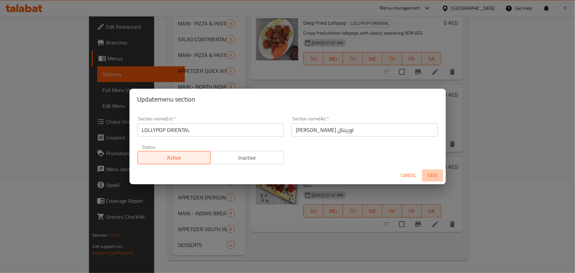
click at [429, 180] on button "Save" at bounding box center [432, 175] width 21 height 12
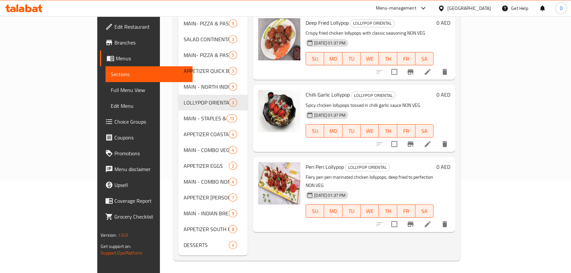
scroll to position [3, 0]
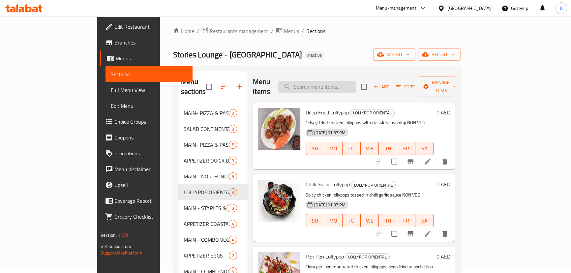
click at [356, 81] on input "search" at bounding box center [317, 87] width 78 height 12
paste input "Deep Fried Lollypop"
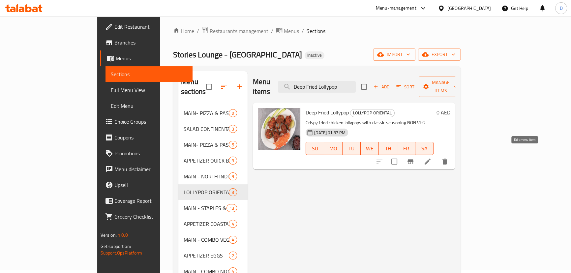
type input "Deep Fried Lollypop"
click at [432, 158] on icon at bounding box center [428, 162] width 8 height 8
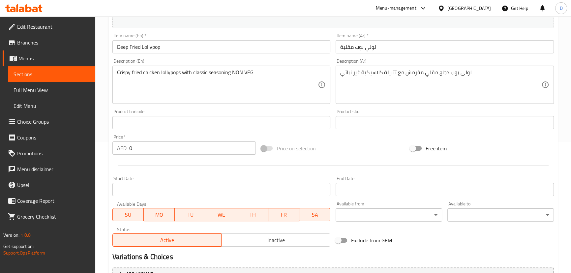
scroll to position [202, 0]
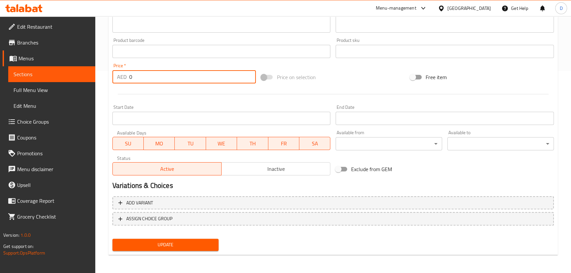
click at [125, 74] on div "AED 0 Price *" at bounding box center [184, 76] width 144 height 13
type input "42"
click at [110, 82] on div "Price   * AED 42 Price *" at bounding box center [184, 73] width 149 height 25
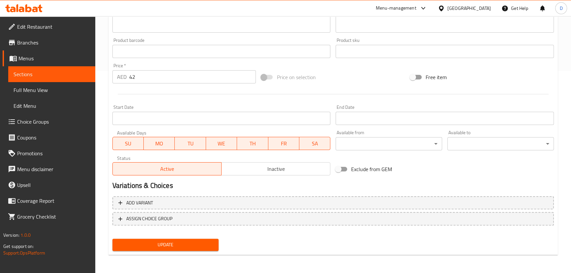
scroll to position [142, 0]
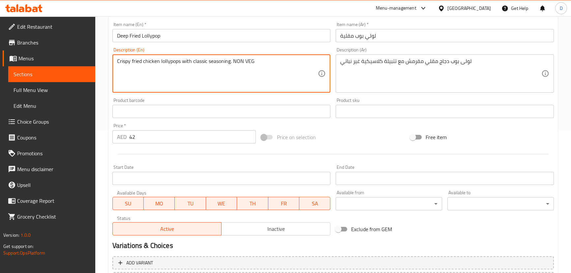
type textarea "Crispy fried chicken lollypops with classic seasoning. NON VEG"
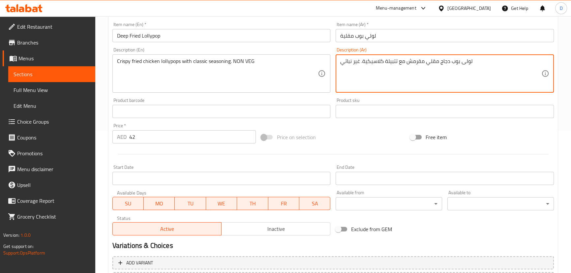
type textarea "لولى بوب دجاج مقلي مقرمش مع تتبيلة كلاسيكية. غير نباتي"
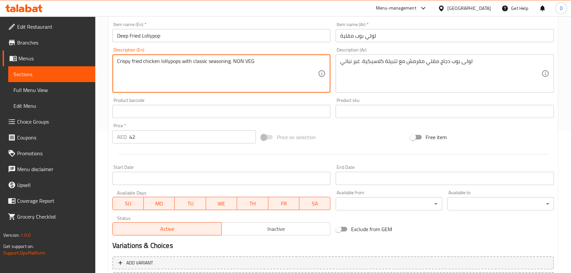
scroll to position [202, 0]
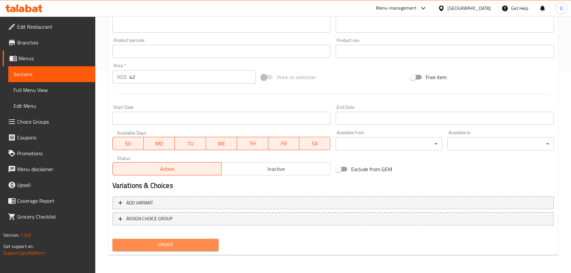
click at [205, 244] on span "Update" at bounding box center [166, 245] width 96 height 8
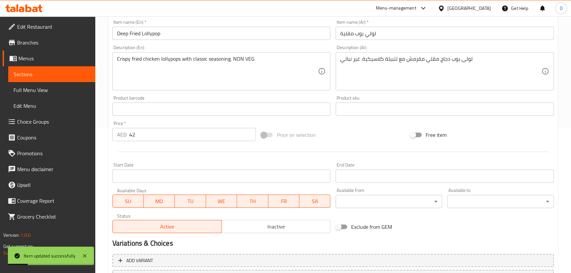
scroll to position [112, 0]
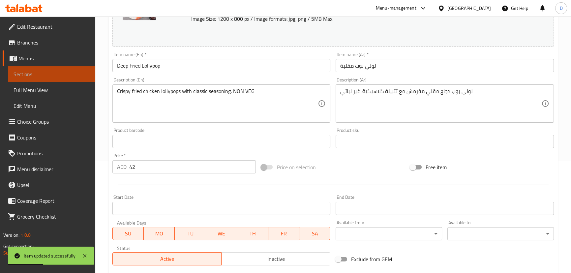
click at [82, 70] on span "Sections" at bounding box center [52, 74] width 76 height 8
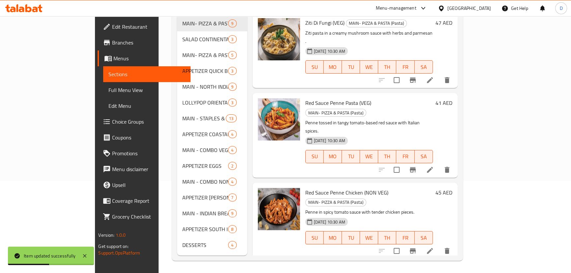
scroll to position [33, 0]
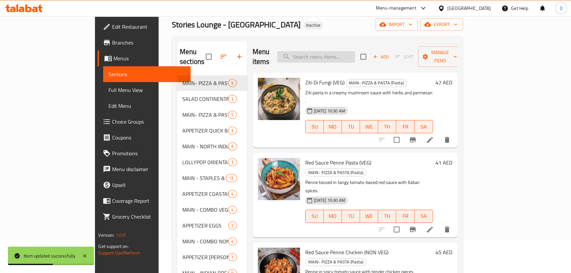
click at [332, 55] on input "search" at bounding box center [316, 57] width 78 height 12
paste input "Chilli Garlic Lollypop"
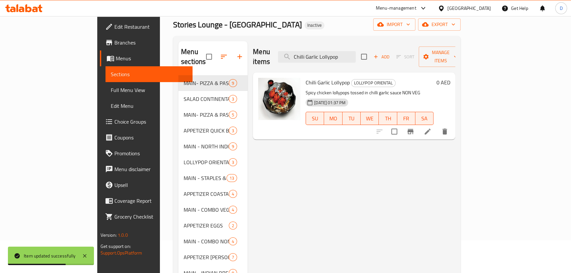
type input "Chilli Garlic Lollypop"
click at [437, 126] on li at bounding box center [427, 132] width 18 height 12
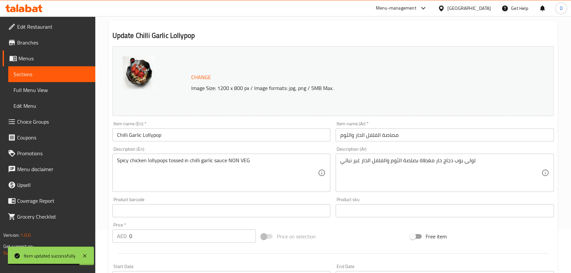
scroll to position [90, 0]
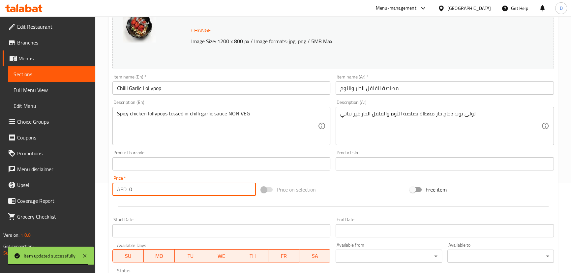
drag, startPoint x: 137, startPoint y: 191, endPoint x: 126, endPoint y: 191, distance: 11.2
click at [126, 191] on div "AED 0 Price *" at bounding box center [184, 189] width 144 height 13
type input "42"
click at [106, 177] on div "Home / Restaurants management / Menus / Sections / item / update LOLLYPOP ORIEN…" at bounding box center [333, 155] width 476 height 459
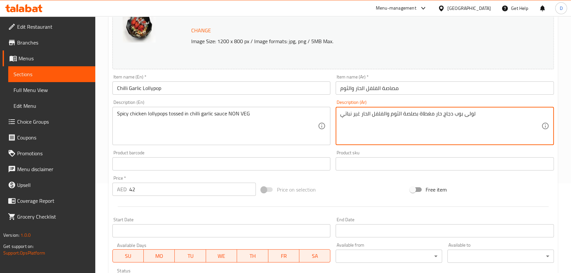
drag, startPoint x: 452, startPoint y: 115, endPoint x: 490, endPoint y: 109, distance: 38.3
click at [392, 86] on input "مصاصة الفلفل الحار والثوم" at bounding box center [445, 87] width 218 height 13
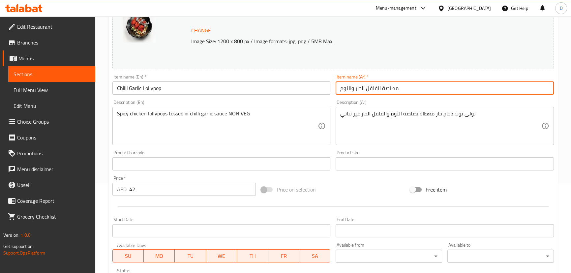
click at [392, 86] on input "مصاصة الفلفل الحار والثوم" at bounding box center [445, 87] width 218 height 13
paste input "ولى بوب"
type input "لولى بوب الفلفل الحار والثوم"
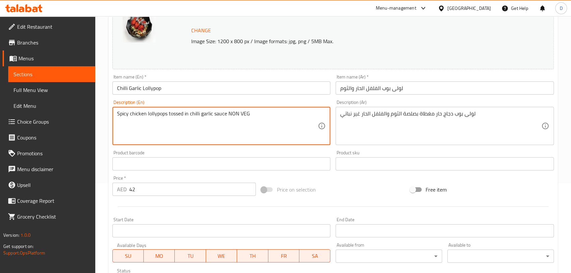
click at [224, 114] on textarea "Spicy chicken lollypops tossed in chilli garlic sauce NON VEG" at bounding box center [217, 125] width 201 height 31
click at [225, 114] on textarea "Spicy chicken lollypops tossed in chilli garlic sauce NON VEG" at bounding box center [217, 125] width 201 height 31
type textarea "Spicy chicken lollypops tossed in chilli garlic sauce. NON VEG"
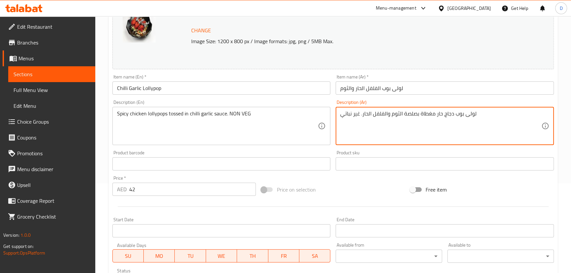
drag, startPoint x: 432, startPoint y: 115, endPoint x: 428, endPoint y: 115, distance: 3.6
click at [428, 115] on textarea "لولى بوب دجاج حار مغطاة بصلصة الثوم والفلفل الحار. غير نباتي" at bounding box center [440, 125] width 201 height 31
drag, startPoint x: 428, startPoint y: 115, endPoint x: 420, endPoint y: 114, distance: 7.6
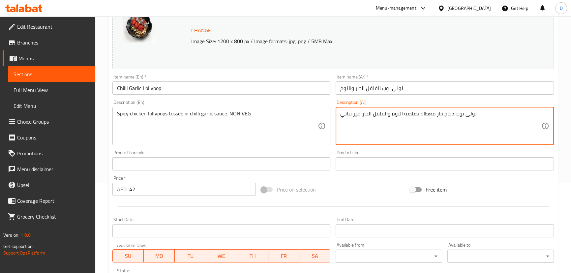
click at [420, 114] on textarea "لولى بوب دجاج حار مغطاة بصلصة الثوم والفلفل الحار. غير نباتي" at bounding box center [440, 125] width 201 height 31
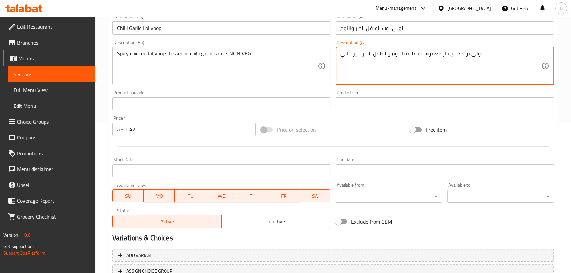
scroll to position [202, 0]
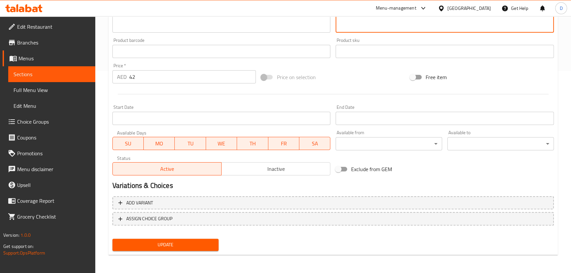
type textarea "لولى بوب دجاج حار مغموسة بصلصة الثوم والفلفل الحار. غير نباتي"
click at [190, 245] on span "Update" at bounding box center [166, 245] width 96 height 8
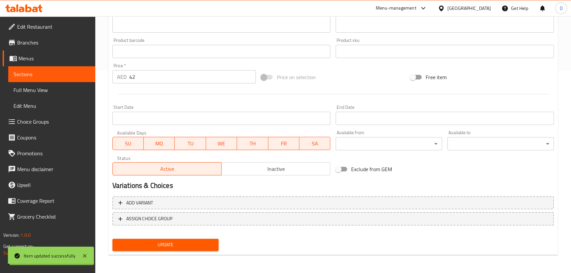
click at [190, 245] on span "Update" at bounding box center [166, 245] width 96 height 8
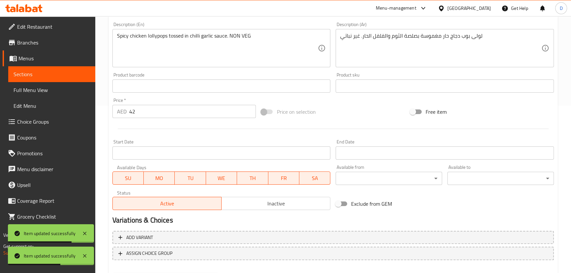
scroll to position [82, 0]
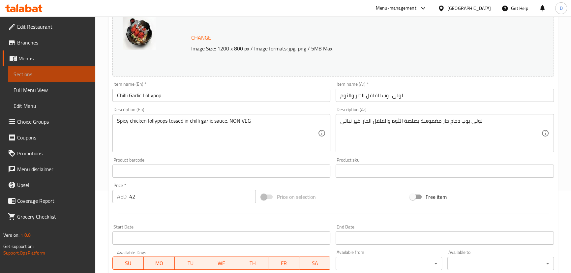
click at [82, 80] on link "Sections" at bounding box center [51, 74] width 87 height 16
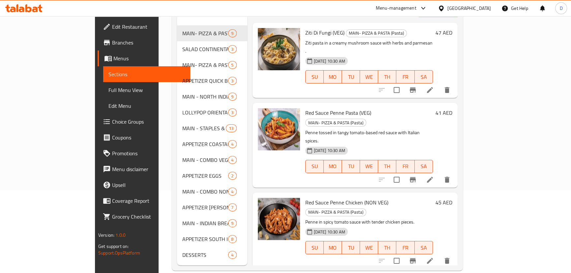
scroll to position [22, 0]
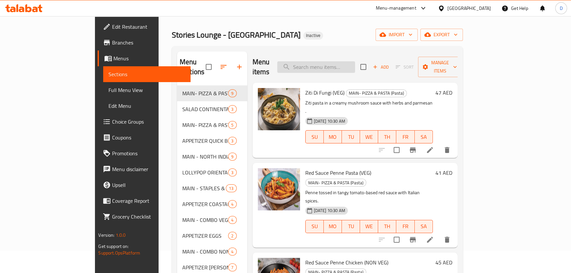
click at [337, 67] on input "search" at bounding box center [316, 67] width 78 height 12
paste input "Fiery peri peri marinated chicken lollypops, deep fried to perfectio"
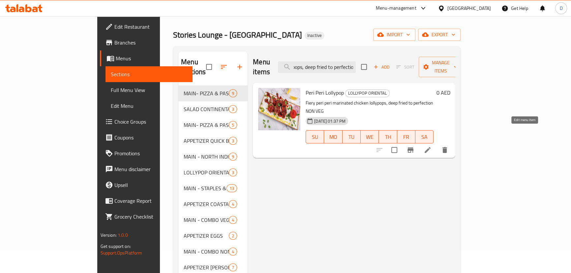
type input "Fiery peri peri marinated chicken lollypops, deep fried to perfectio"
click at [432, 146] on icon at bounding box center [428, 150] width 8 height 8
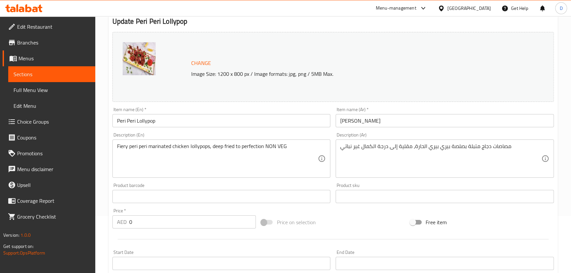
scroll to position [60, 0]
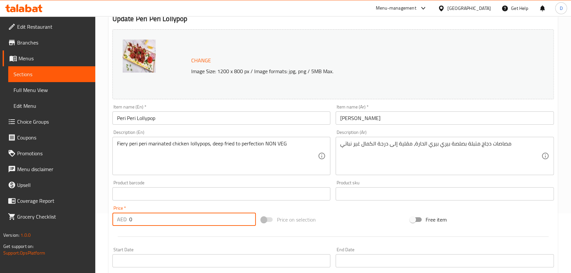
drag, startPoint x: 135, startPoint y: 224, endPoint x: 119, endPoint y: 223, distance: 16.2
click at [119, 223] on div "AED 0 Price *" at bounding box center [184, 219] width 144 height 13
type input "42"
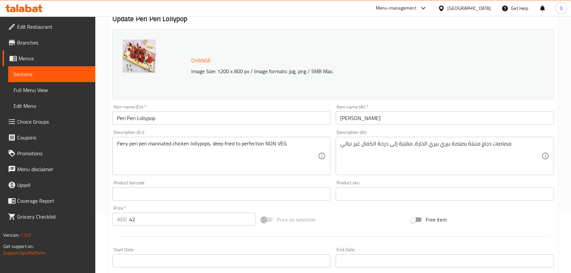
click at [132, 206] on div "Price   * AED 42 Price *" at bounding box center [184, 216] width 144 height 20
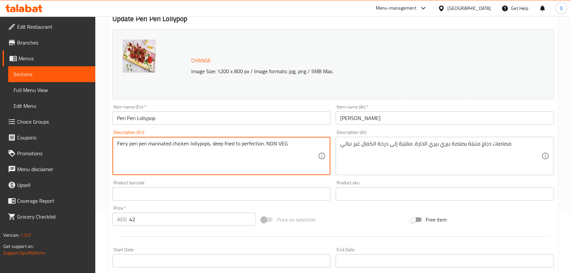
type textarea "Fiery peri peri marinated chicken lollypops, deep fried to perfection. NON VEG"
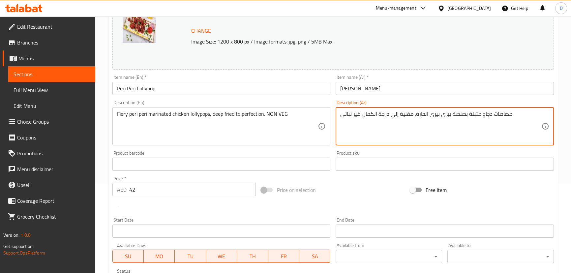
scroll to position [90, 0]
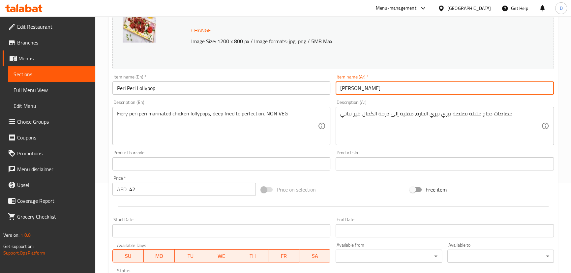
drag, startPoint x: 363, startPoint y: 87, endPoint x: 415, endPoint y: 88, distance: 52.8
click at [415, 88] on input "[PERSON_NAME]" at bounding box center [445, 87] width 218 height 13
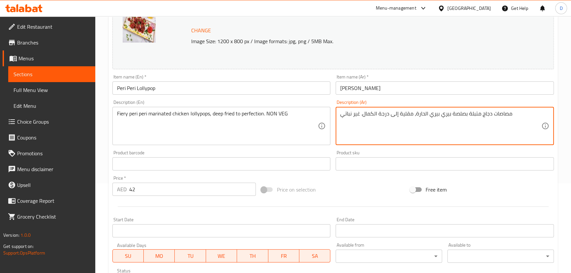
click at [502, 113] on textarea "مصاصات دجاج متبلة بصلصة بيري بيري الحارة، مقلية إلى درجة الكمال. غير نباتي" at bounding box center [440, 125] width 201 height 31
paste textarea "ولي بوب"
click at [156, 90] on input "Peri Peri Lollypop" at bounding box center [221, 87] width 218 height 13
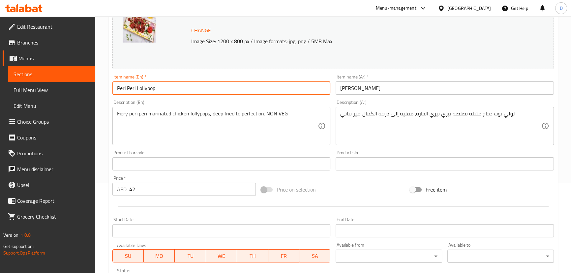
click at [156, 90] on input "Peri Peri Lollypop" at bounding box center [221, 87] width 218 height 13
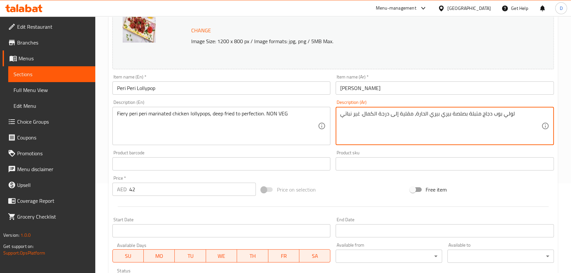
drag, startPoint x: 464, startPoint y: 115, endPoint x: 449, endPoint y: 112, distance: 15.1
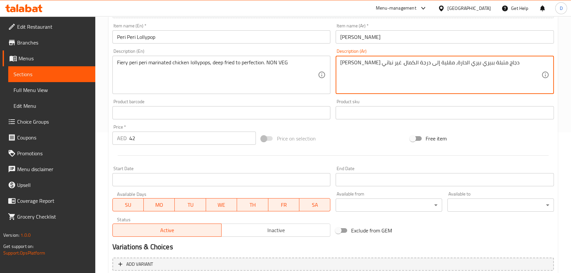
scroll to position [202, 0]
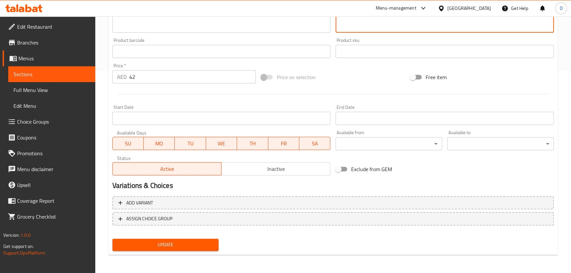
type textarea "[PERSON_NAME] دجاج متبلة ببيري بيري الحارة، مقلية إلى درجة الكمال. غير نباتي"
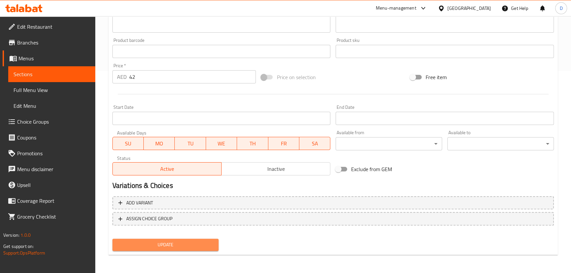
click at [196, 244] on span "Update" at bounding box center [166, 245] width 96 height 8
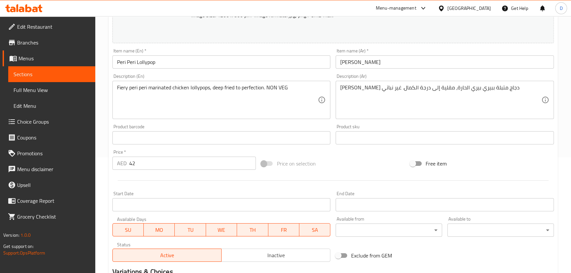
scroll to position [112, 0]
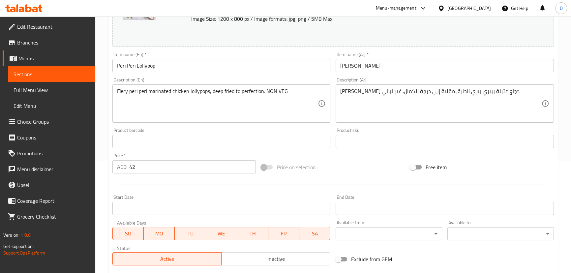
click at [166, 62] on input "Peri Peri Lollypop" at bounding box center [221, 65] width 218 height 13
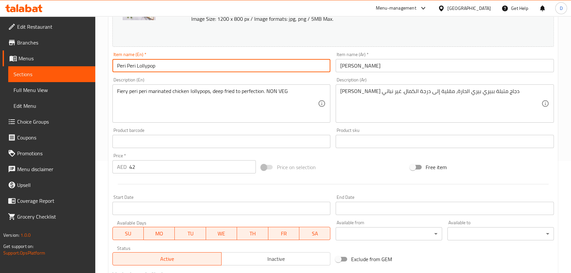
click at [166, 62] on input "Peri Peri Lollypop" at bounding box center [221, 65] width 218 height 13
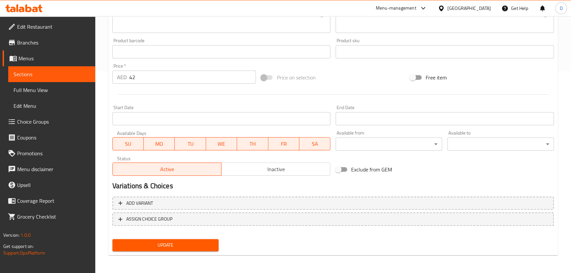
scroll to position [202, 0]
click at [201, 246] on span "Update" at bounding box center [166, 245] width 96 height 8
click at [188, 242] on span "Update" at bounding box center [166, 245] width 96 height 8
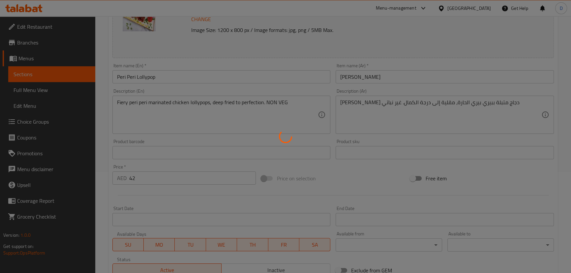
scroll to position [82, 0]
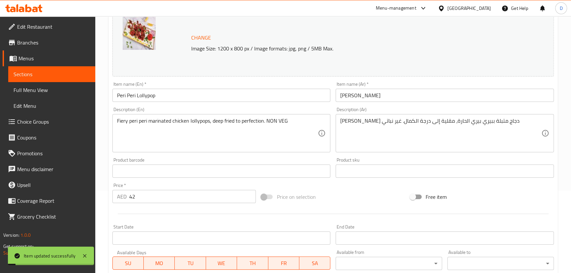
click at [77, 70] on link "Sections" at bounding box center [51, 74] width 87 height 16
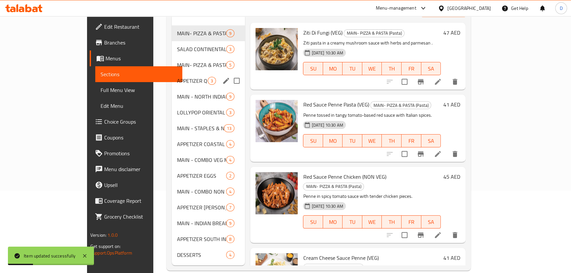
scroll to position [52, 0]
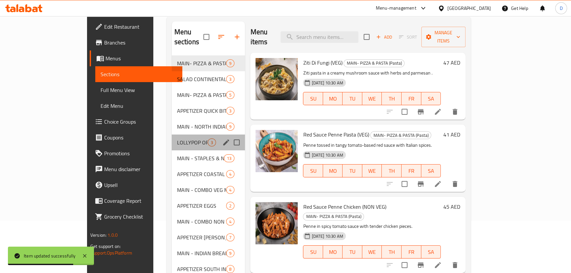
click at [172, 135] on div "LOLLYPOP ORIENTAL 3" at bounding box center [209, 143] width 74 height 16
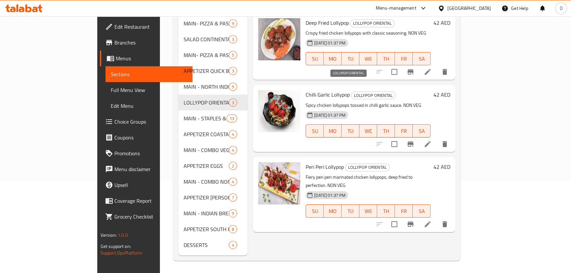
scroll to position [63, 0]
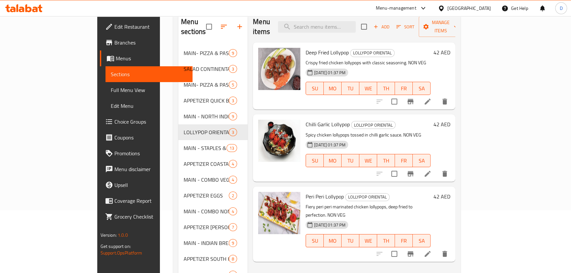
click at [100, 126] on link "Choice Groups" at bounding box center [146, 122] width 93 height 16
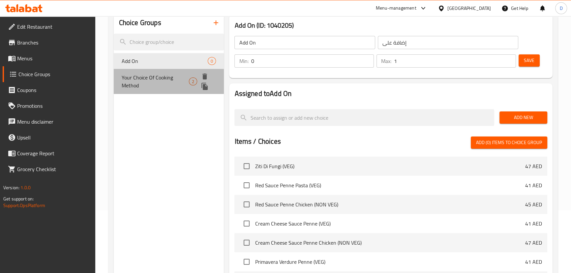
click at [135, 78] on span "Your Choice Of Cooking Method" at bounding box center [155, 82] width 67 height 16
type input "Your Choice Of Cooking Method"
type input "اختيارك من طريقة الطهو"
type input "1"
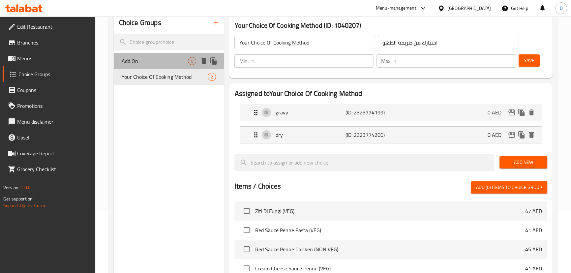
click at [133, 68] on div "Add On 0" at bounding box center [169, 61] width 110 height 16
type input "Add On"
type input "إضافة على"
type input "0"
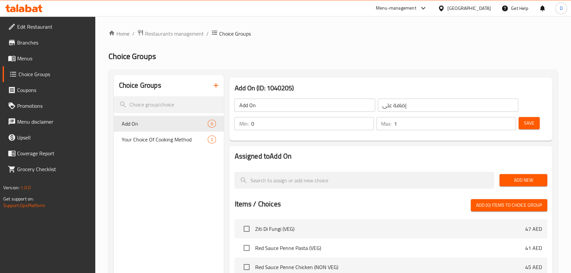
click at [73, 58] on span "Menus" at bounding box center [53, 58] width 73 height 8
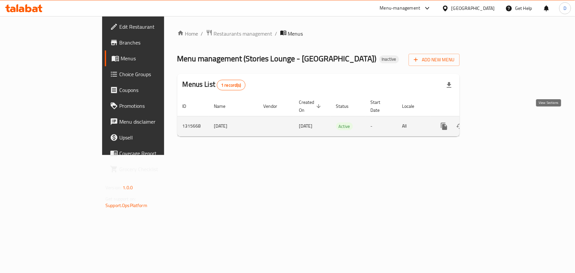
click at [500, 118] on link "enhanced table" at bounding box center [492, 126] width 16 height 16
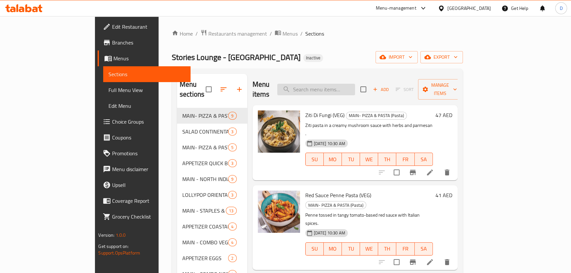
click at [328, 84] on input "search" at bounding box center [316, 90] width 78 height 12
paste input "Mushroom Pepper Fr"
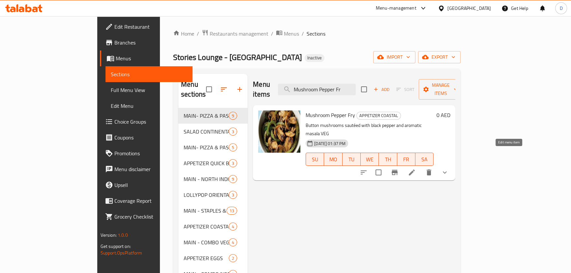
type input "Mushroom Pepper Fr"
click at [415, 169] on icon at bounding box center [412, 172] width 6 height 6
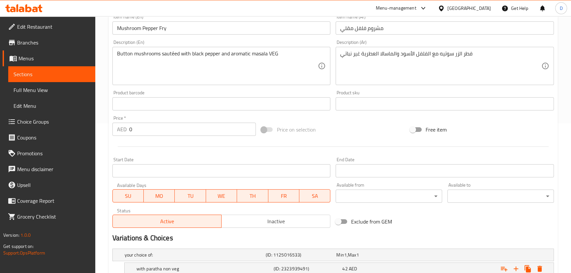
scroll to position [217, 0]
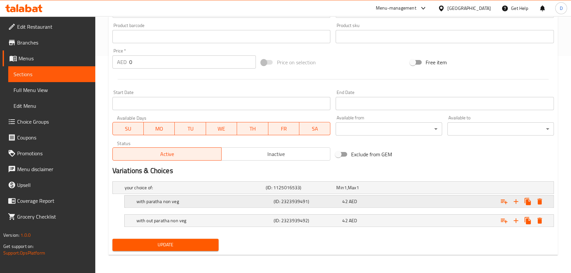
click at [240, 200] on h5 "with paratha non veg" at bounding box center [203, 201] width 135 height 7
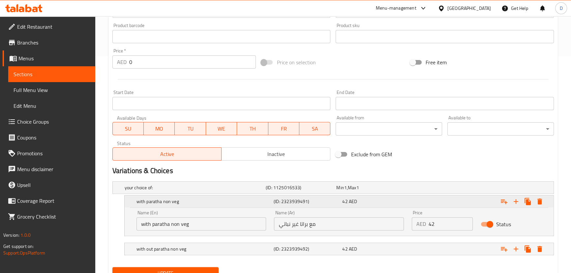
scroll to position [245, 0]
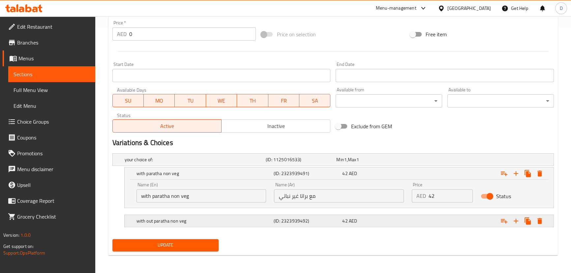
click at [249, 218] on h5 "with out paratha non veg" at bounding box center [203, 221] width 135 height 7
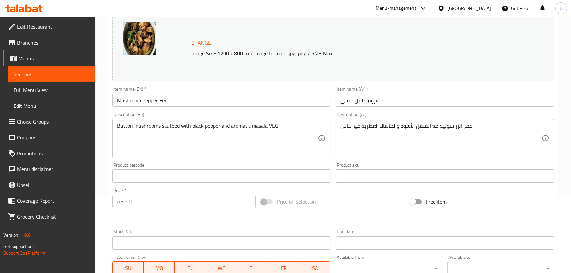
scroll to position [65, 0]
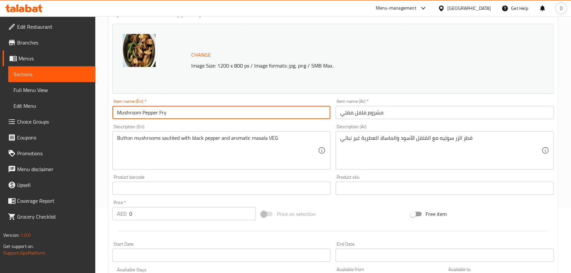
click at [173, 107] on input "Mushroom Pepper Fry" at bounding box center [221, 112] width 218 height 13
click at [184, 117] on input "Mushroom Pepper Fry" at bounding box center [221, 112] width 218 height 13
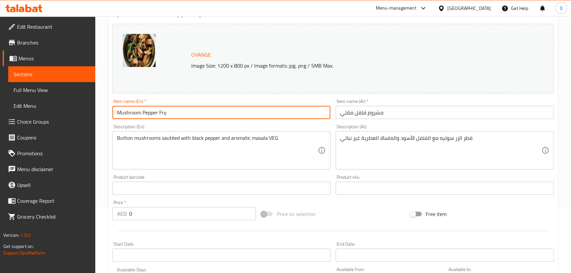
click at [184, 117] on input "Mushroom Pepper Fry" at bounding box center [221, 112] width 218 height 13
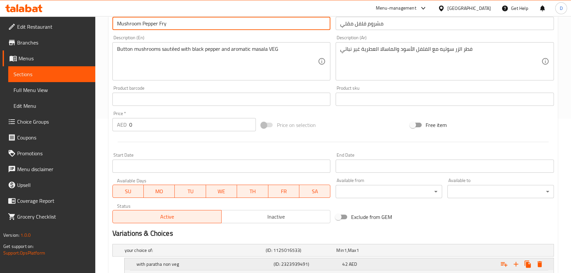
scroll to position [155, 0]
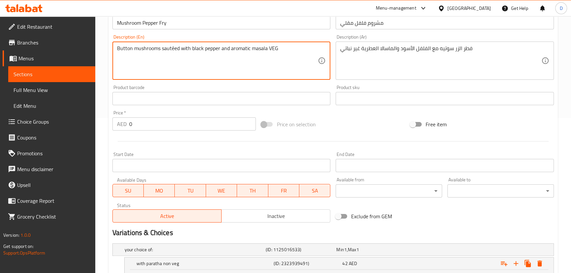
click at [266, 51] on textarea "Button mushrooms sautéed with black pepper and aromatic masala VEG" at bounding box center [217, 60] width 201 height 31
click at [253, 27] on input "Mushroom Pepper Fry" at bounding box center [221, 22] width 218 height 13
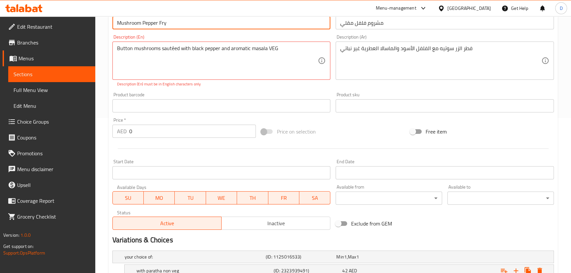
click at [253, 27] on input "Mushroom Pepper Fry" at bounding box center [221, 22] width 218 height 13
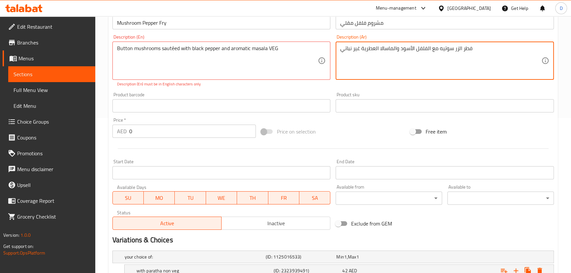
click at [359, 49] on textarea "فطر الزر سوتيه مع الفلفل الأسود والماسالا العطرية غير نباتي" at bounding box center [440, 60] width 201 height 31
type textarea "فطر الزر سوتيه مع الفلفل الأسود والماسالا العطرية. نباتي"
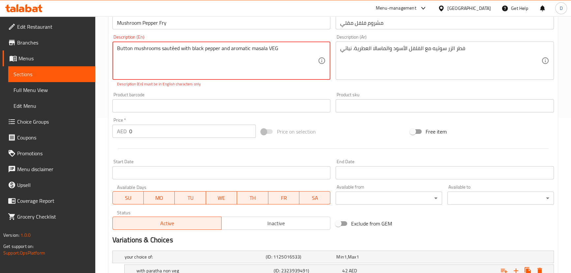
click at [266, 47] on textarea "Button mushrooms sautéed with black pepper and aromatic masala VEG" at bounding box center [217, 60] width 201 height 31
type textarea "Button mushrooms sautéed with black pepper and aromatic masala. VEG"
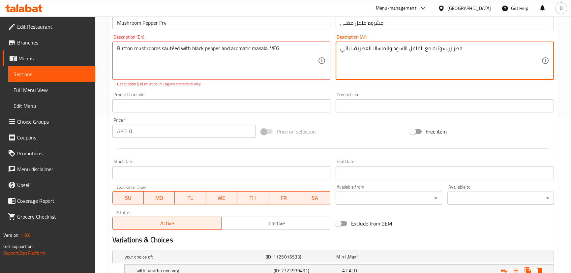
type textarea "فطر زر سوتيه مع الفلفل الأسود والماسالا العطرية. نباتي"
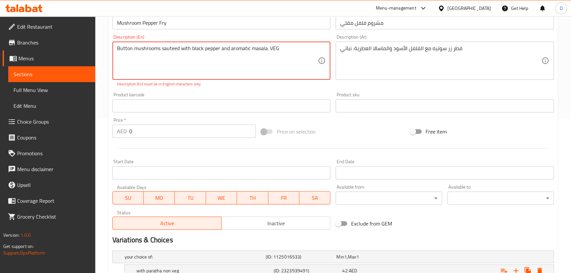
click at [253, 68] on textarea "Button mushrooms sauteed with black pepper and aromatic masala. VEG" at bounding box center [217, 60] width 201 height 31
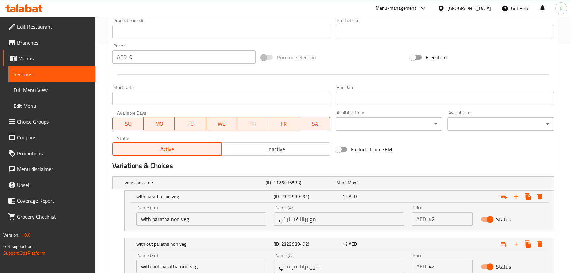
scroll to position [281, 0]
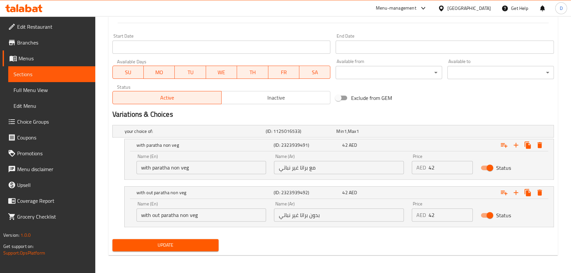
type textarea "Button mushrooms sauteed with black pepper and aromatic masala. VEG"
click at [294, 169] on input "مع براتا غير نباتي" at bounding box center [339, 167] width 130 height 13
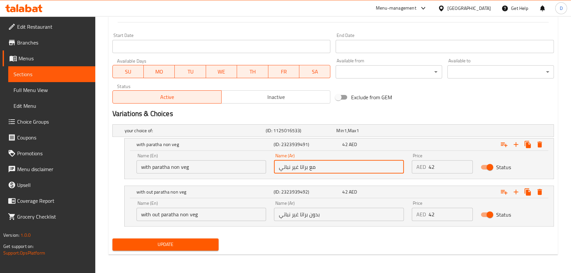
scroll to position [274, 0]
click at [294, 169] on input "مع براتا غير نباتي" at bounding box center [339, 167] width 130 height 13
type input "مع براتا نباتي"
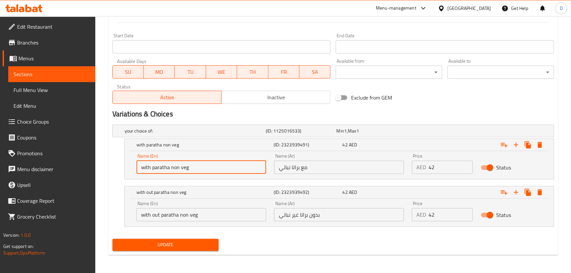
click at [178, 165] on input "with paratha non veg" at bounding box center [201, 167] width 130 height 13
click at [176, 166] on input "with paratha non veg" at bounding box center [201, 167] width 130 height 13
type input "with paratha veg"
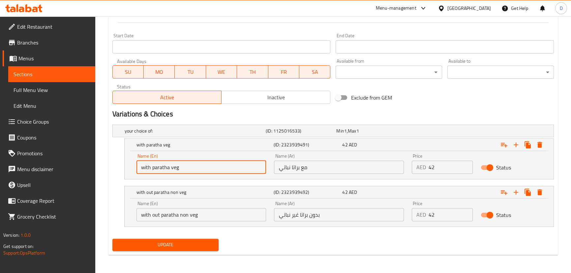
click at [152, 216] on input "with out paratha non veg" at bounding box center [201, 214] width 130 height 13
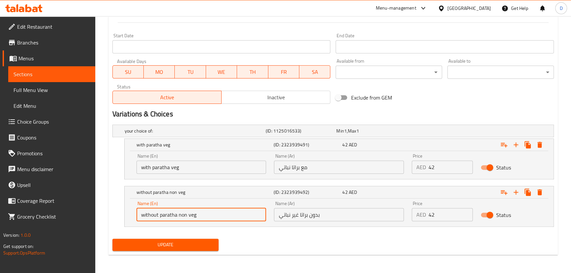
click at [182, 214] on input "without paratha non veg" at bounding box center [201, 214] width 130 height 13
type input "without paratha veg"
click at [298, 216] on input "بدون براتا غير نباتي" at bounding box center [339, 214] width 130 height 13
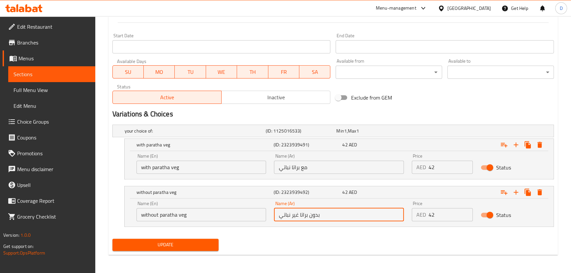
click at [298, 216] on input "بدون براتا غير نباتي" at bounding box center [339, 214] width 130 height 13
click at [297, 216] on input "بدون براتا غير نباتي" at bounding box center [339, 214] width 130 height 13
type input "بدون براتا نباتي"
click at [200, 244] on span "Update" at bounding box center [166, 245] width 96 height 8
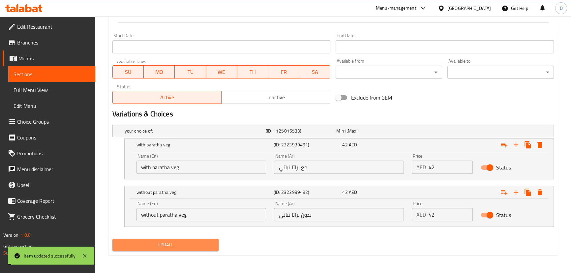
click at [200, 244] on span "Update" at bounding box center [166, 245] width 96 height 8
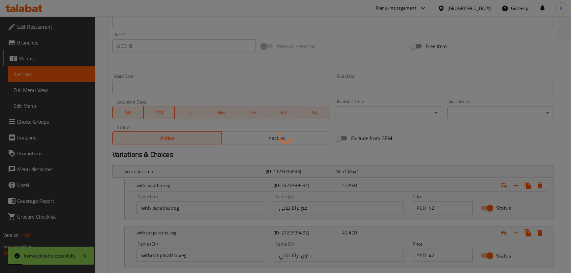
scroll to position [124, 0]
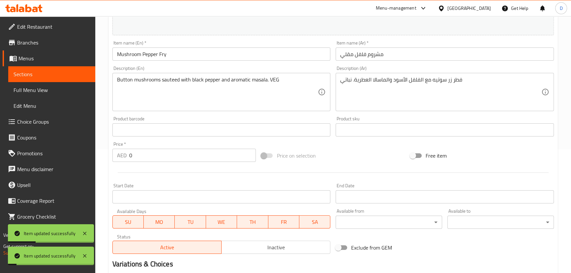
drag, startPoint x: 68, startPoint y: 76, endPoint x: 128, endPoint y: 3, distance: 94.2
click at [68, 76] on span "Sections" at bounding box center [52, 74] width 76 height 8
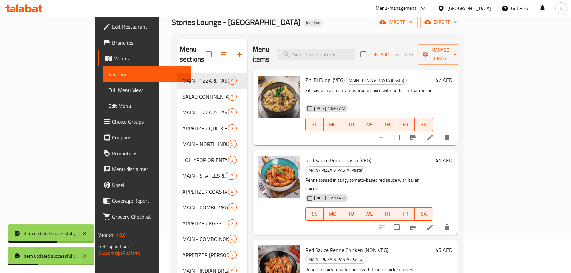
scroll to position [33, 0]
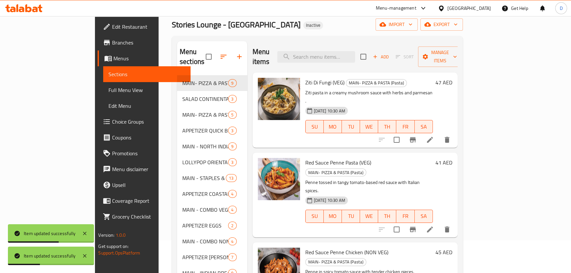
click at [355, 51] on input "search" at bounding box center [316, 57] width 78 height 12
paste input "Paneer Pepper Fry"
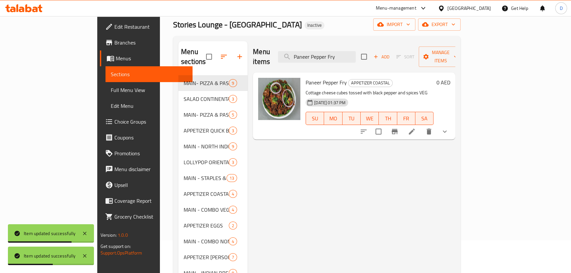
type input "Paneer Pepper Fry"
click at [416, 128] on icon at bounding box center [412, 132] width 8 height 8
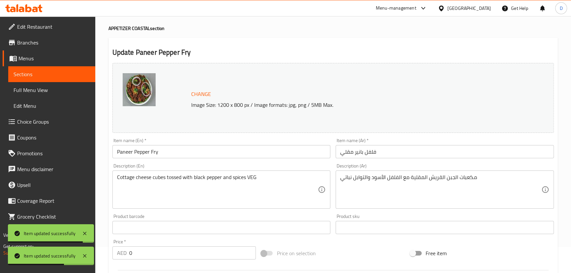
scroll to position [30, 0]
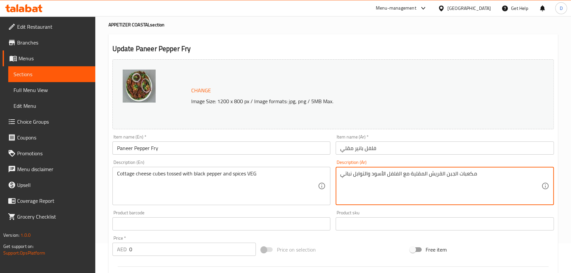
drag, startPoint x: 421, startPoint y: 173, endPoint x: 413, endPoint y: 172, distance: 8.3
click at [353, 170] on textarea "مكعبات الجبن القريش المغموسة مع الفلفل الأسود والتوابل نباتي" at bounding box center [440, 185] width 201 height 31
type textarea "مكعبات الجبن القريش المغموسة مع الفلفل الأسود والتوابل. نباتي"
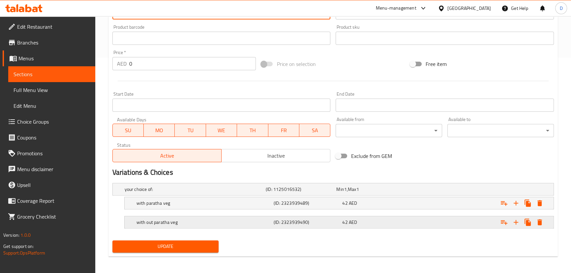
scroll to position [217, 0]
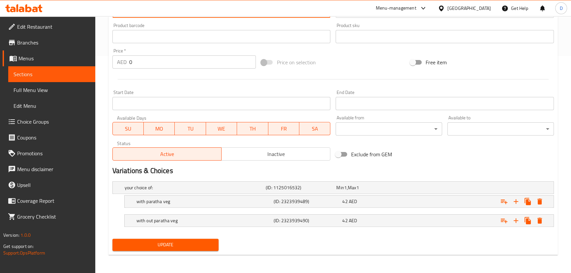
type textarea "Cottage cheese cubes tossed with black pepper and spices. VEG"
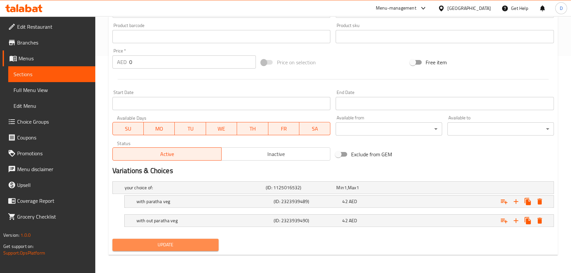
click at [201, 246] on span "Update" at bounding box center [166, 245] width 96 height 8
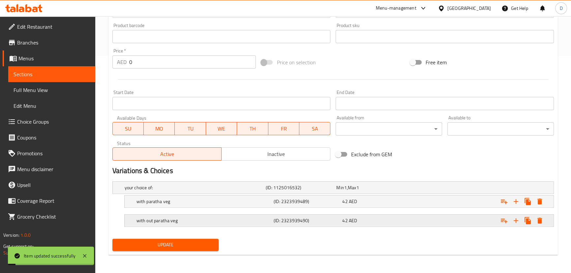
click at [210, 223] on h5 "with out paratha veg" at bounding box center [203, 220] width 135 height 7
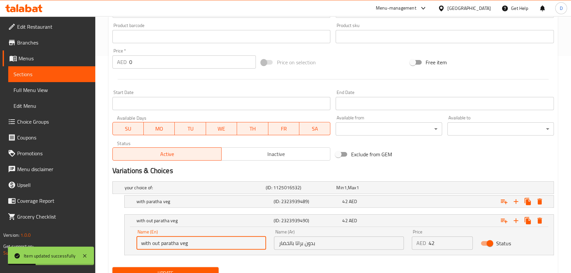
click at [152, 244] on input "with out paratha veg" at bounding box center [201, 242] width 130 height 13
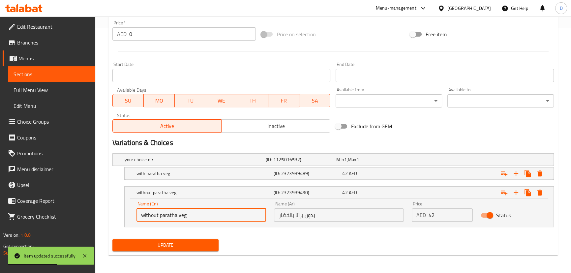
type input "without paratha veg"
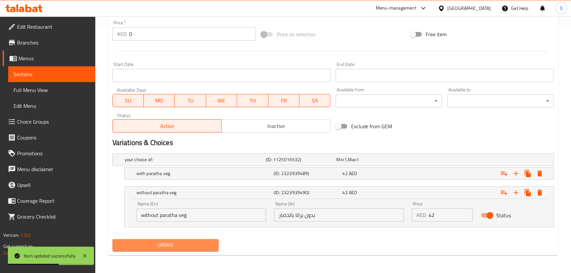
click at [152, 243] on span "Update" at bounding box center [166, 245] width 96 height 8
drag, startPoint x: 80, startPoint y: 75, endPoint x: 128, endPoint y: 7, distance: 83.6
click at [80, 75] on span "Sections" at bounding box center [52, 74] width 76 height 8
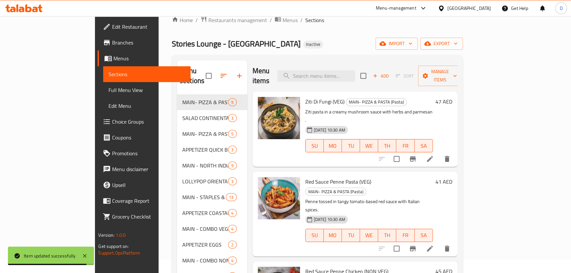
scroll to position [3, 0]
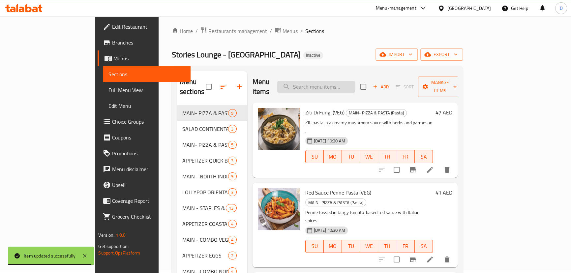
click at [350, 86] on input "search" at bounding box center [316, 87] width 78 height 12
paste input "Dry-style chicken preparation with coastal spices and grated coconut"
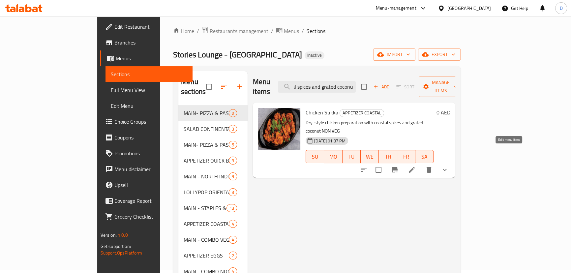
type input "Dry-style chicken preparation with coastal spices and grated coconut"
click at [416, 166] on icon at bounding box center [412, 170] width 8 height 8
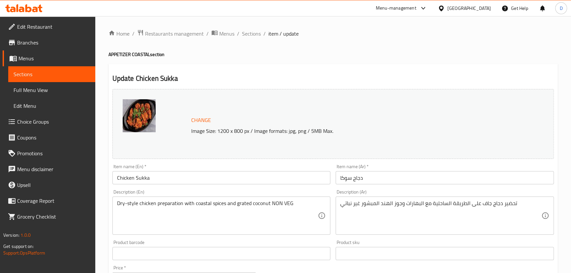
click at [176, 172] on input "Chicken Sukka" at bounding box center [221, 177] width 218 height 13
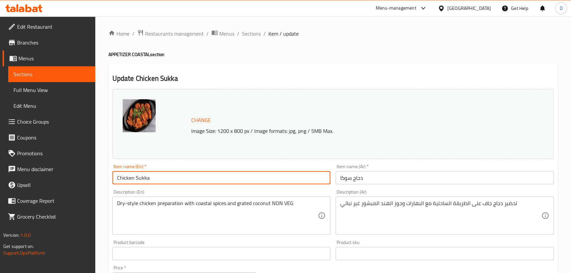
click at [176, 172] on input "Chicken Sukka" at bounding box center [221, 177] width 218 height 13
click at [177, 175] on input "Chicken Sukka" at bounding box center [221, 177] width 218 height 13
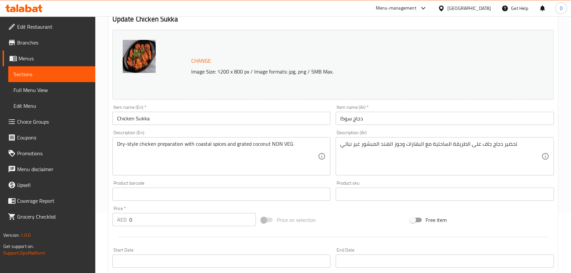
scroll to position [60, 0]
click at [267, 173] on div "Dry-style chicken preparation with coastal spices and grated coconut NON VEG De…" at bounding box center [221, 156] width 218 height 38
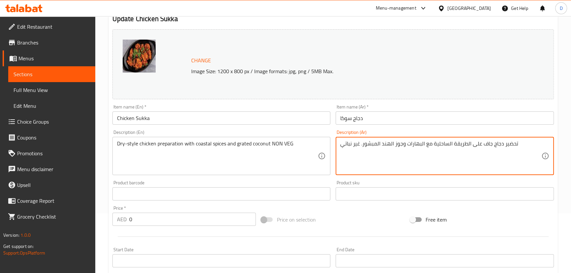
type textarea "تحضير دجاج جاف على الطريقة الساحلية مع البهارات وجوز الهند المبشور. غير نباتي"
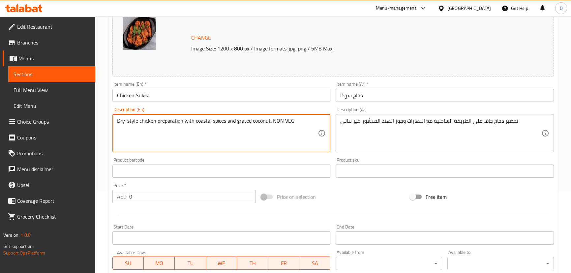
scroll to position [120, 0]
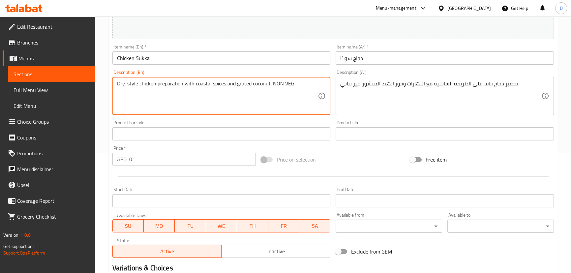
type textarea "Dry-style chicken preparation with coastal spices and grated coconut. NON VEG"
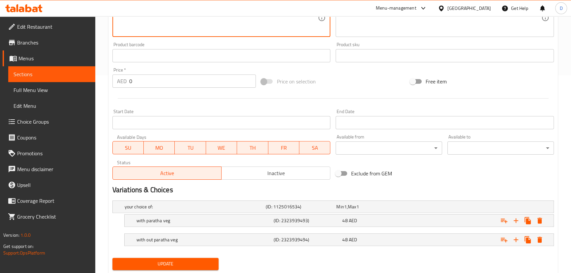
scroll to position [217, 0]
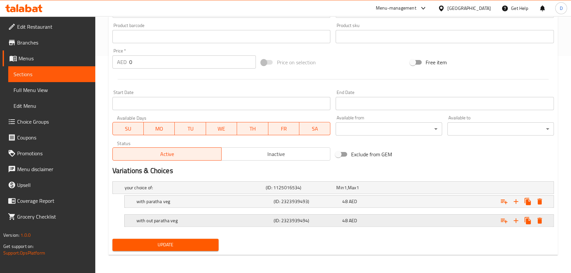
click at [220, 221] on h5 "with out paratha veg" at bounding box center [203, 220] width 135 height 7
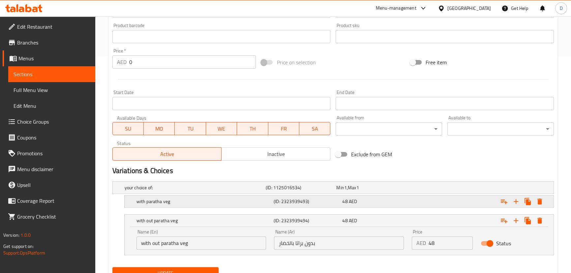
click at [213, 198] on h5 "with paratha veg" at bounding box center [203, 201] width 135 height 7
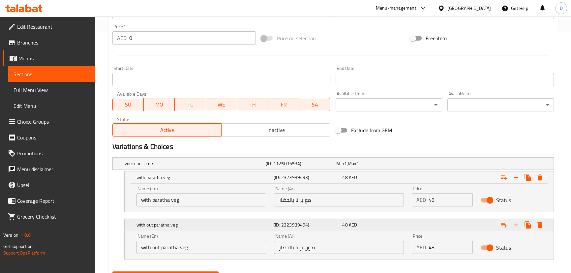
scroll to position [274, 0]
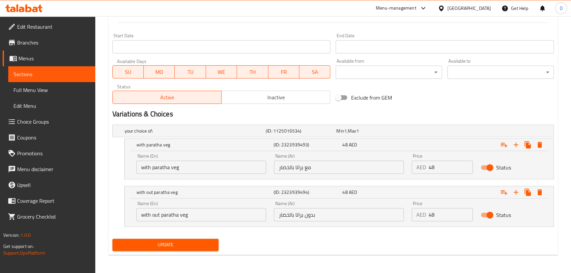
click at [169, 167] on input "with paratha veg" at bounding box center [201, 167] width 130 height 13
click at [173, 168] on input "with paratha veg" at bounding box center [201, 167] width 130 height 13
click at [171, 167] on input "with paratha veg" at bounding box center [201, 167] width 130 height 13
click at [171, 167] on input "with paratha non veg" at bounding box center [201, 167] width 130 height 13
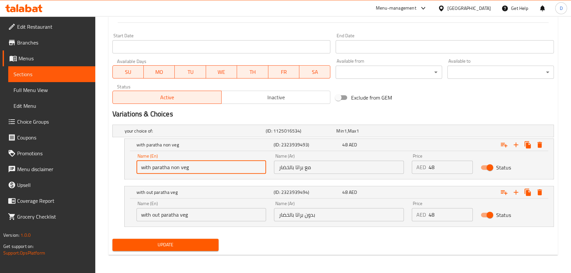
type input "with paratha non veg"
click at [179, 216] on input "with out paratha veg" at bounding box center [201, 214] width 130 height 13
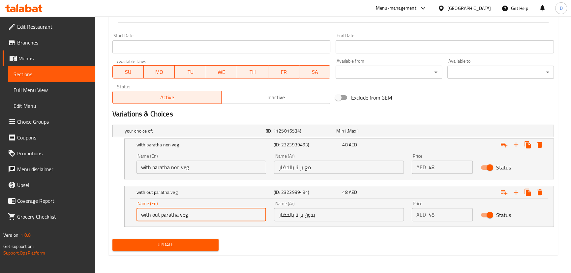
paste input "non"
type input "with out paratha non veg"
click at [292, 168] on input "مع براتا بالخضار" at bounding box center [339, 167] width 130 height 13
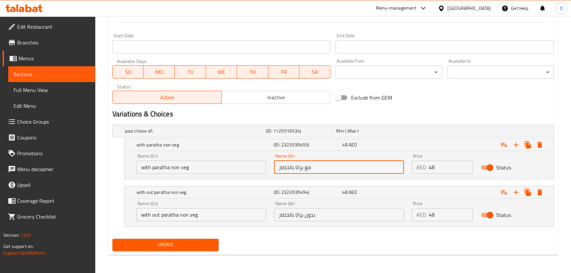
click at [292, 168] on input "مع براتا بالخضار" at bounding box center [339, 167] width 130 height 13
drag, startPoint x: 299, startPoint y: 165, endPoint x: 276, endPoint y: 164, distance: 23.1
click at [276, 164] on input "مع براتا غير نباتية" at bounding box center [339, 167] width 130 height 13
type input "مع براتا غير نباتية"
click at [291, 218] on input "بدون براتا بالخضار" at bounding box center [339, 214] width 130 height 13
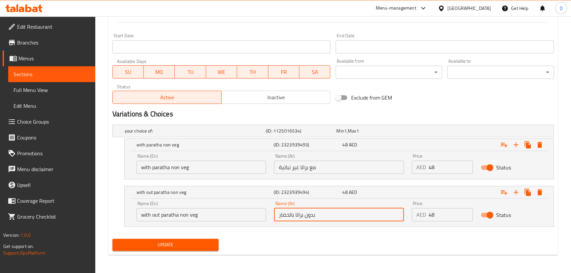
click at [291, 218] on input "بدون براتا بالخضار" at bounding box center [339, 214] width 130 height 13
paste input "ير نباتية"
type input "بدون براتا غير نباتية"
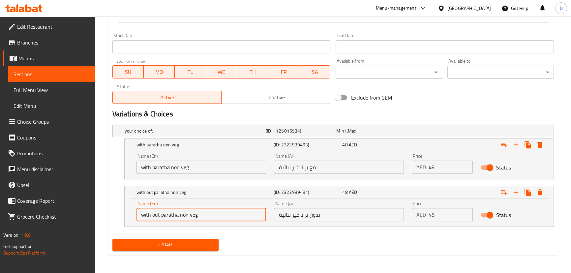
click at [153, 212] on input "with out paratha non veg" at bounding box center [201, 214] width 130 height 13
type input "without paratha non veg"
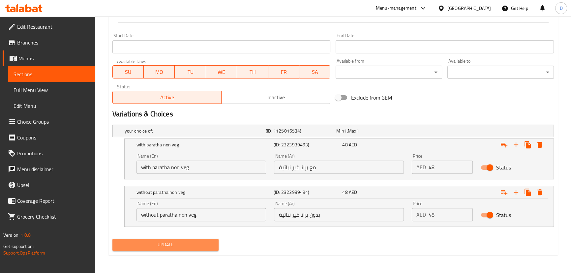
click at [170, 239] on button "Update" at bounding box center [165, 245] width 106 height 12
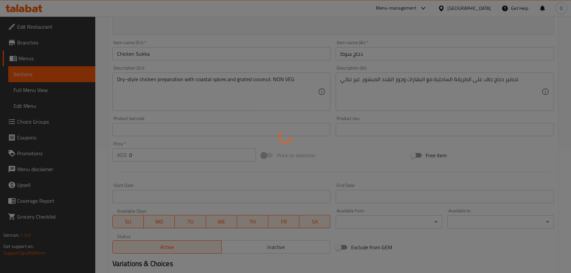
scroll to position [124, 0]
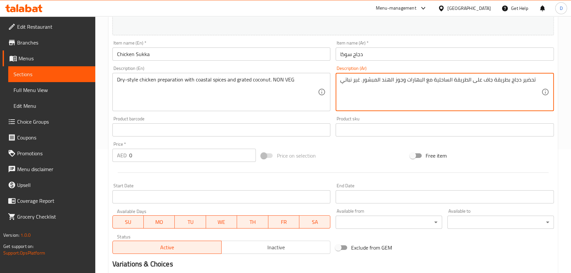
click at [483, 81] on textarea "تحضير دجاج بطريقة جاف على الطريقة الساحلية مع البهارات وجوز الهند المبشور. غير …" at bounding box center [440, 91] width 201 height 31
click at [447, 76] on textarea "تحضير دجاج بطريقة جافة على الطريقة الساحلية مع البهارات وجوز الهند المبشور. غير…" at bounding box center [440, 91] width 201 height 31
click at [447, 76] on textarea "تحضير دجاج بطريقة جافة على الطريقة مع البهارات وجوز الهند المبشور. غير نباتي" at bounding box center [440, 91] width 201 height 31
click at [440, 79] on textarea "تحضير دجاج بطريقة جافة على مع البهارات وجوز الهند المبشور. غير نباتي" at bounding box center [440, 91] width 201 height 31
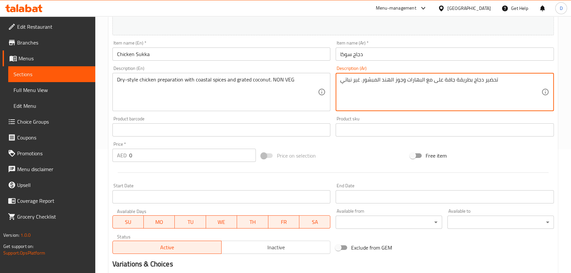
click at [440, 79] on textarea "تحضير دجاج بطريقة جافة على مع البهارات وجوز الهند المبشور. غير نباتي" at bounding box center [440, 91] width 201 height 31
click at [404, 83] on textarea "تحضير دجاج بطريقة جافة مع البهارات وجوز الهند المبشور. غير نباتي" at bounding box center [440, 91] width 201 height 31
paste textarea "الساحلية"
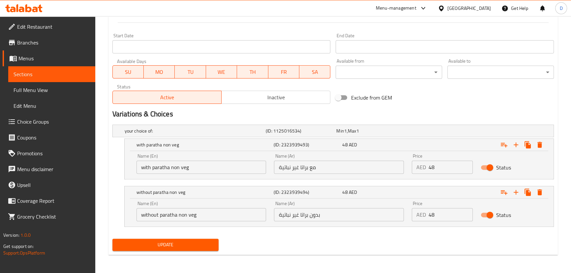
type textarea "تحضير دجاج بطريقة جافة مع البهارات الساحلية وجوز الهند المبشور. غير نباتي"
click at [188, 247] on span "Update" at bounding box center [166, 245] width 96 height 8
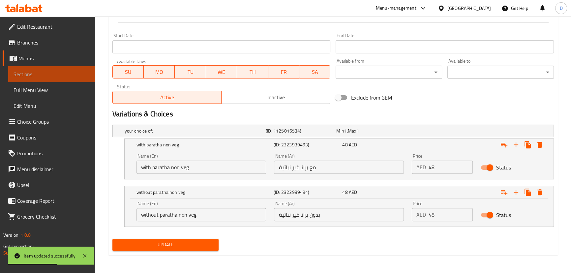
click at [85, 66] on link "Sections" at bounding box center [51, 74] width 87 height 16
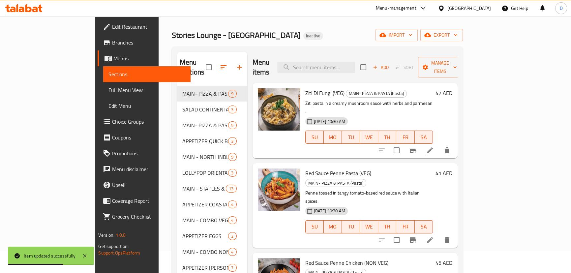
scroll to position [3, 0]
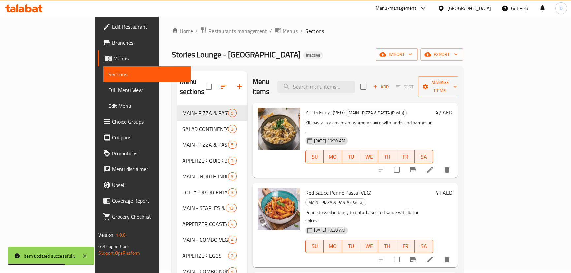
click at [334, 86] on input "search" at bounding box center [316, 87] width 78 height 12
paste input "Prawns Pepper Fry"
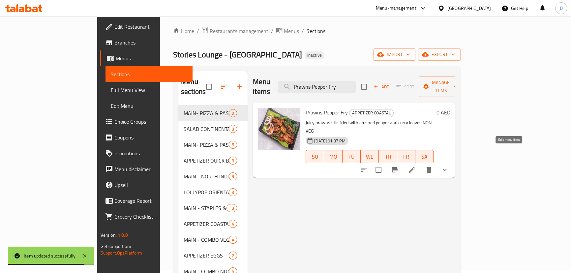
type input "Prawns Pepper Fry"
click at [416, 166] on icon at bounding box center [412, 170] width 8 height 8
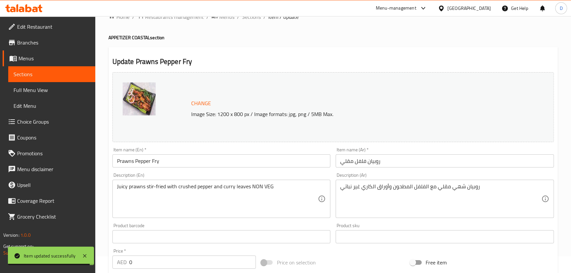
scroll to position [60, 0]
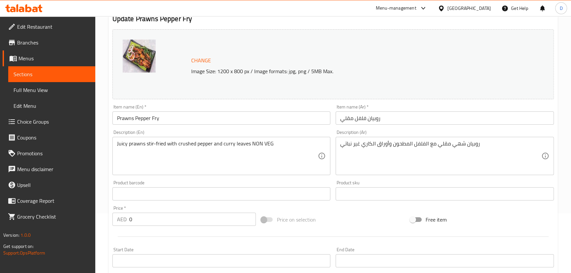
click at [362, 139] on div "روبيان شهي مقلي مع الفلفل المطحون وأوراق الكاري غير نباتي Description (Ar)" at bounding box center [445, 156] width 218 height 38
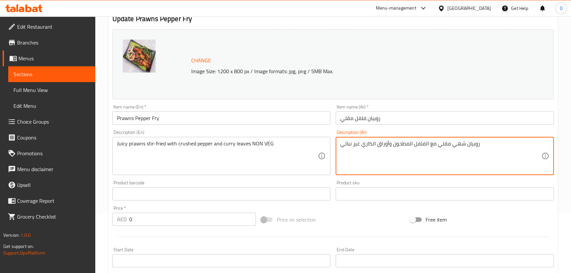
click at [360, 142] on textarea "روبيان شهي مقلي مع الفلفل المطحون وأوراق الكاري غير نباتي" at bounding box center [440, 155] width 201 height 31
click at [363, 145] on textarea "روبيان شهي مقلي مع الفلفل المطحون وأوراق الكاري غير نباتي" at bounding box center [440, 155] width 201 height 31
type textarea "روبيان شهي مقلي مع الفلفل المطحون وأوراق الكاري. غير نباتي"
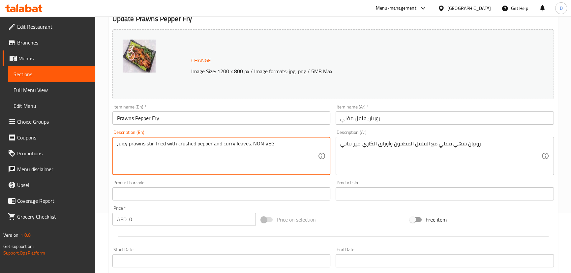
scroll to position [120, 0]
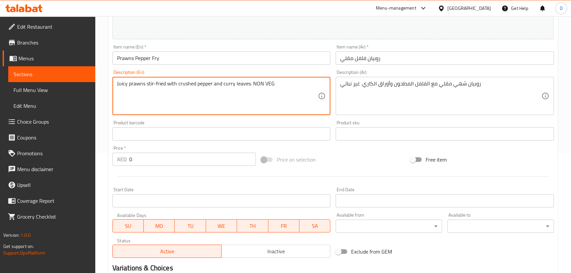
type textarea "Juicy prawns stir-fried with crushed pepper and curry leaves. NON VEG"
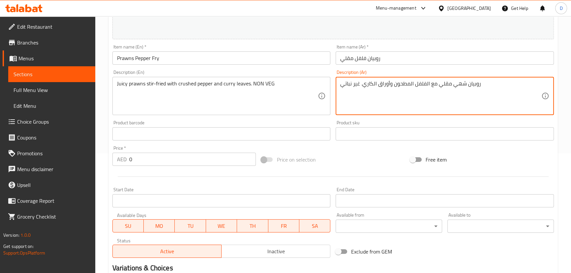
click at [455, 86] on textarea "روبيان شهي مقلي مع الفلفل المطحون وأوراق الكاري. غير نباتي" at bounding box center [440, 95] width 201 height 31
click at [457, 86] on textarea "روبيان شهي مقلي مع الفلفل المطحون وأوراق الكاري. غير نباتي" at bounding box center [440, 95] width 201 height 31
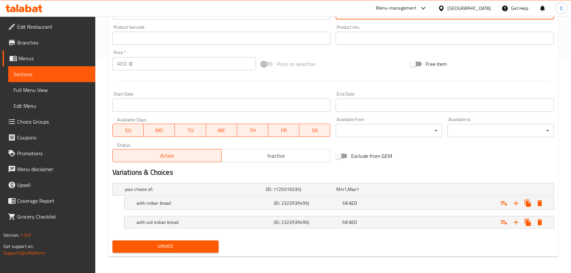
scroll to position [217, 0]
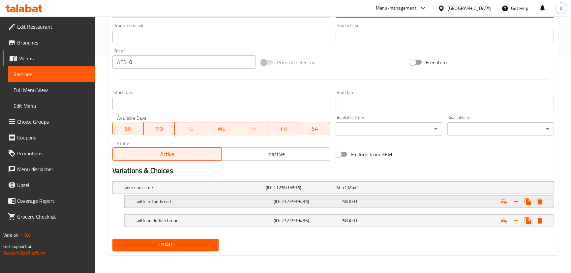
type textarea "روبيان [PERSON_NAME] مع الفلفل المطحون وأوراق الكاري. غير نباتي"
click at [231, 201] on h5 "with indian bread" at bounding box center [203, 201] width 135 height 7
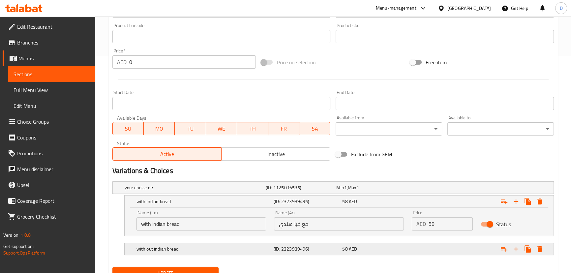
click at [234, 251] on h5 "with out indian bread" at bounding box center [203, 249] width 135 height 7
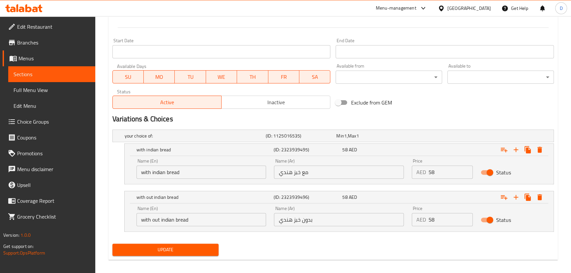
scroll to position [274, 0]
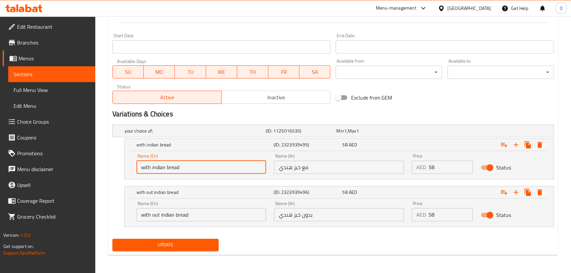
click at [153, 169] on input "with indian bread" at bounding box center [201, 167] width 130 height 13
drag, startPoint x: 152, startPoint y: 168, endPoint x: 196, endPoint y: 169, distance: 44.9
click at [196, 169] on input "with indian bread" at bounding box center [201, 167] width 130 height 13
paste input "paratha veg"
type input "with paratha veg"
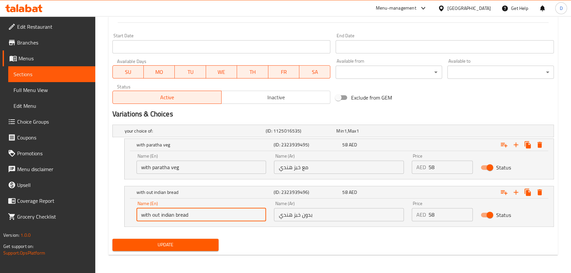
drag, startPoint x: 161, startPoint y: 217, endPoint x: 207, endPoint y: 223, distance: 46.5
click at [207, 223] on div "Name (En) with out indian bread Name (En)" at bounding box center [202, 211] width 138 height 28
paste input "paratha veg"
click at [154, 213] on input "with out paratha veg" at bounding box center [201, 214] width 130 height 13
click at [153, 213] on input "with out paratha veg" at bounding box center [201, 214] width 130 height 13
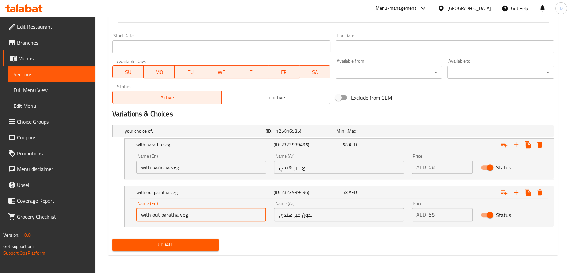
click at [152, 216] on input "with out paratha veg" at bounding box center [201, 214] width 130 height 13
type input "without paratha veg"
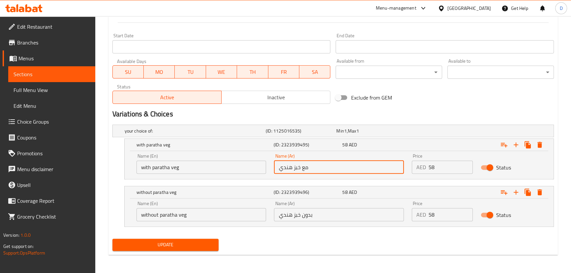
drag, startPoint x: 300, startPoint y: 167, endPoint x: 274, endPoint y: 170, distance: 26.9
click at [274, 170] on div "Name (Ar) مع خبز هندي Name (Ar)" at bounding box center [339, 164] width 138 height 28
type input "مع براتا نباتي"
click at [304, 172] on input "مع براتا نباتي" at bounding box center [339, 167] width 130 height 13
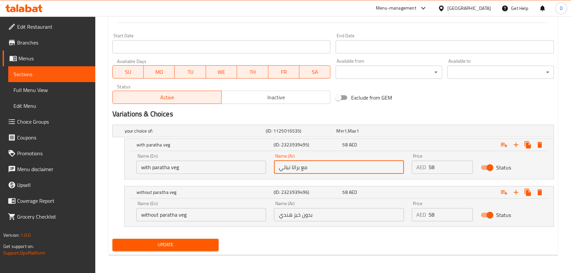
click at [304, 172] on input "مع براتا نباتي" at bounding box center [339, 167] width 130 height 13
click at [317, 216] on input "بدون خبز هندي" at bounding box center [339, 214] width 130 height 13
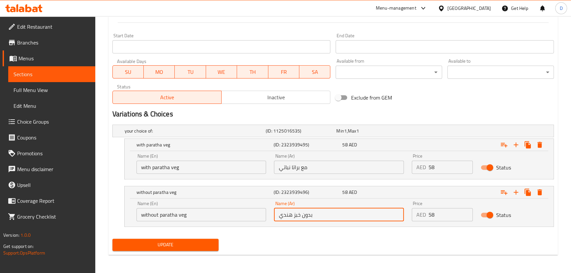
click at [317, 216] on input "بدون خبز هندي" at bounding box center [339, 214] width 130 height 13
paste input "ع براتا نبات"
click at [317, 216] on input "بدون خبز مع براتا نباتي" at bounding box center [339, 214] width 130 height 13
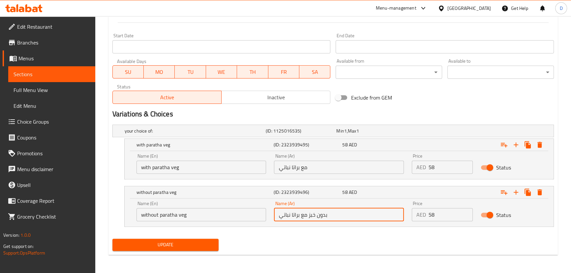
paste input "text"
type input "مع براتا نباتية"
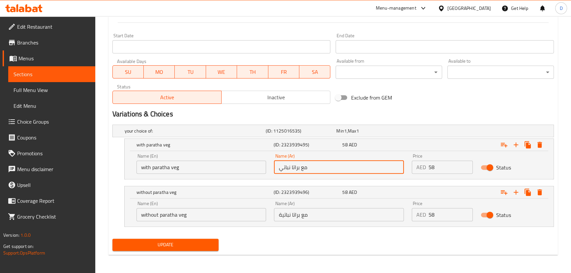
click at [318, 164] on input "مع براتا نباتي" at bounding box center [339, 167] width 130 height 13
type input "مع براتا نباتية"
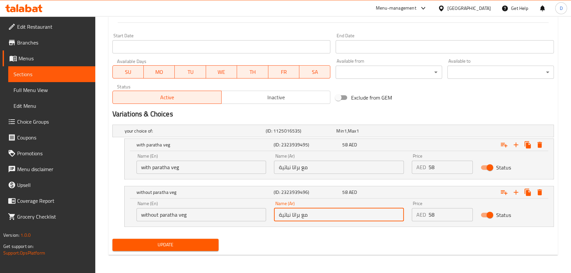
drag, startPoint x: 302, startPoint y: 217, endPoint x: 312, endPoint y: 215, distance: 10.2
click at [312, 215] on input "مع براتا نباتية" at bounding box center [339, 214] width 130 height 13
type input "بدون براتا نباتية"
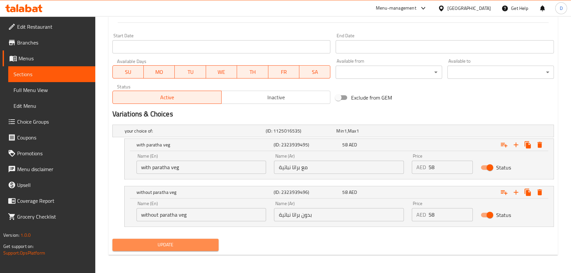
click at [172, 246] on span "Update" at bounding box center [166, 245] width 96 height 8
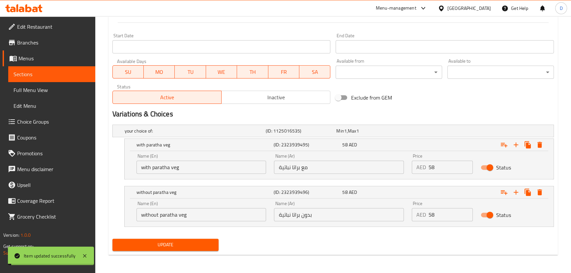
click at [172, 246] on span "Update" at bounding box center [166, 245] width 96 height 8
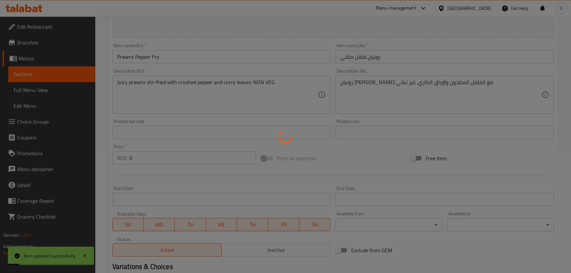
scroll to position [94, 0]
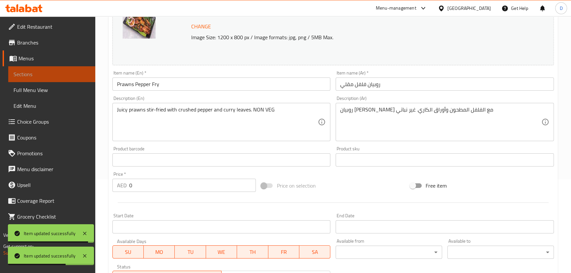
click at [74, 75] on span "Sections" at bounding box center [52, 74] width 76 height 8
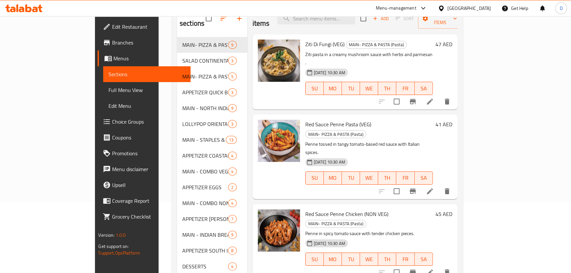
scroll to position [33, 0]
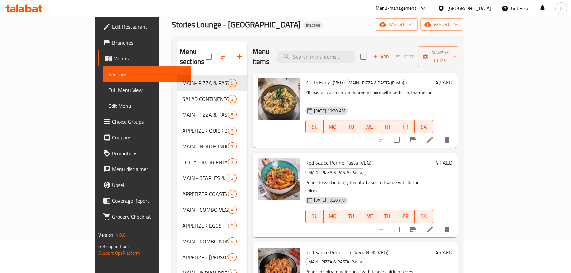
click at [336, 58] on div "Menu items Add Sort Manage items" at bounding box center [355, 56] width 205 height 31
click at [336, 55] on input "search" at bounding box center [316, 57] width 78 height 12
paste input "Boiled eggs cooked in a rich Mangalorean-style ghee and roasted spice masala"
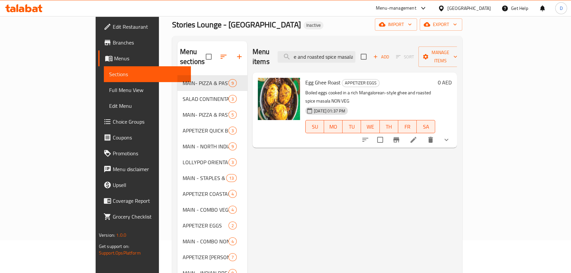
type input "Boiled eggs cooked in a rich Mangalorean-style ghee and roasted spice masala"
click at [423, 134] on li at bounding box center [413, 140] width 18 height 12
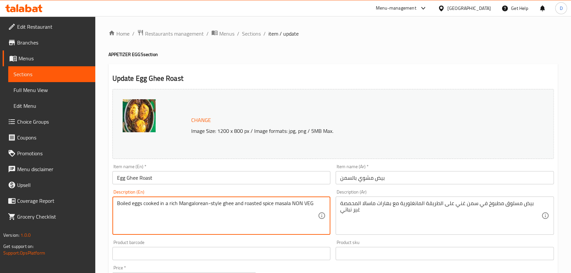
click at [291, 203] on textarea "Boiled eggs cooked in a rich Mangalorean-style ghee and roasted spice masala NO…" at bounding box center [217, 215] width 201 height 31
click at [290, 201] on textarea "Boiled eggs cooked in a rich Mangalorean-style ghee and roasted spice masala NO…" at bounding box center [217, 215] width 201 height 31
type textarea "Boiled eggs cooked in a rich Mangalorean-style ghee and roasted spice masala. N…"
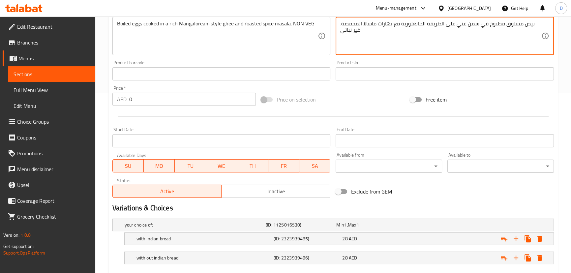
scroll to position [217, 0]
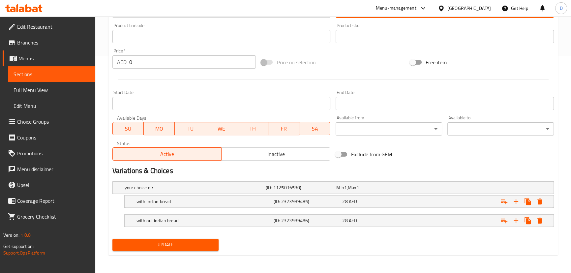
type textarea "بيض مسلوق مطبوخ في سمن غني على الطريقة المانغلورية مع بهارات ماسالا المحمصة. غي…"
click at [205, 246] on span "Update" at bounding box center [166, 245] width 96 height 8
click at [204, 246] on span "Update" at bounding box center [166, 245] width 96 height 8
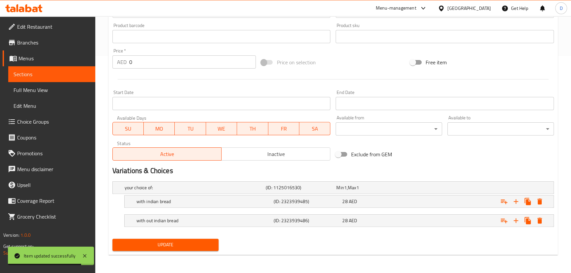
click at [85, 72] on span "Sections" at bounding box center [52, 74] width 76 height 8
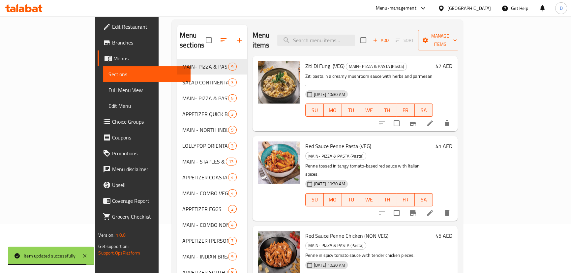
scroll to position [33, 0]
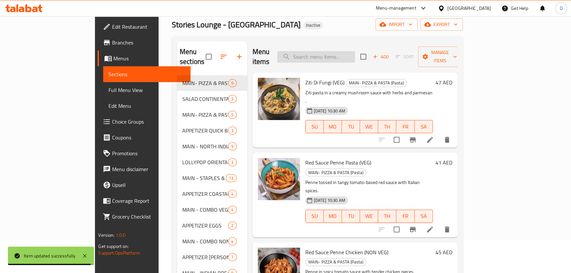
click at [355, 54] on input "search" at bounding box center [316, 57] width 78 height 12
paste input "Indo-Chinese style eggs tossed with capsicum, onion, green chilli, and spicy sa…"
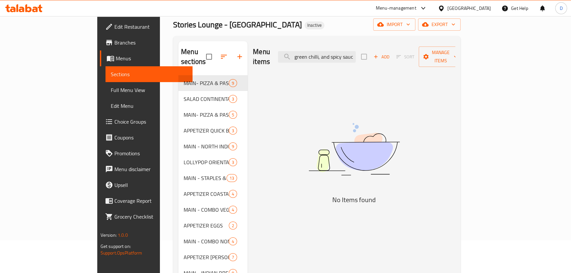
scroll to position [0, 0]
drag, startPoint x: 363, startPoint y: 57, endPoint x: 298, endPoint y: 54, distance: 64.7
click at [298, 54] on div "Menu items Indo-Chinese style eggs tossed with capsicum, onion, green chilli, a…" at bounding box center [354, 56] width 202 height 31
click at [334, 56] on input "Indo-Chinese style eggs tossed with capsicum, onion, green chilli, and spicy sa…" at bounding box center [317, 57] width 78 height 12
click at [330, 53] on input "Indo-Chinese style eggs tossed with capsicum, onion, green chilli, and spicy sa…" at bounding box center [317, 57] width 78 height 12
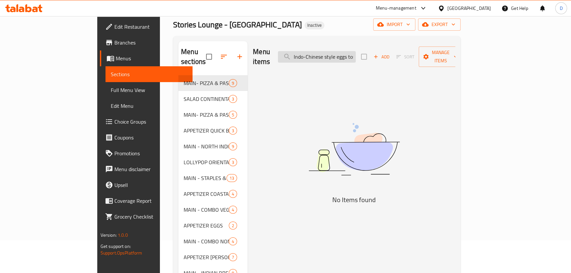
click at [330, 53] on input "Indo-Chinese style eggs tossed with capsicum, onion, green chilli, and spicy sa…" at bounding box center [317, 57] width 78 height 12
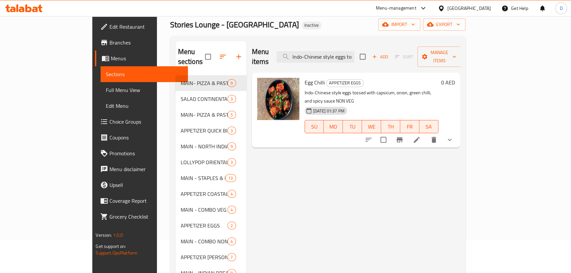
type input "Indo-Chinese style eggs tossed with capsicum, onion, green chilli, and spicy sa…"
click at [421, 136] on icon at bounding box center [417, 140] width 8 height 8
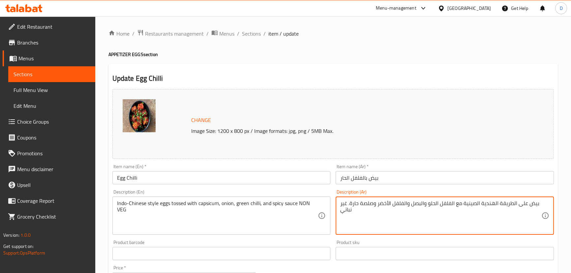
type textarea "بيض على الطريقة الهندية الصينية مع الفلفل الحلو والبصل والفلفل الأخضر وصلصة حار…"
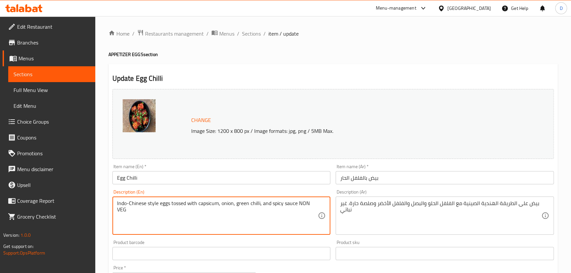
click at [296, 204] on textarea "Indo-Chinese style eggs tossed with capsicum, onion, green chilli, and spicy sa…" at bounding box center [217, 215] width 201 height 31
type textarea "Indo-Chinese style eggs tossed with capsicum, onion, green chilli, and spicy sa…"
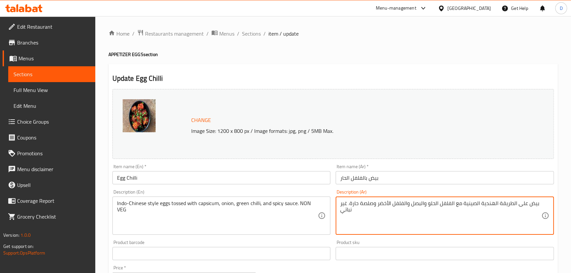
click at [460, 206] on textarea "بيض على الطريقة الهندية الصينية مع الفلفل الحلو والبصل والفلفل الأخضر وصلصة حار…" at bounding box center [440, 215] width 201 height 31
click at [428, 204] on textarea "بيض على الطريقة الهندية الصينية مغموس مع الفلفل الحلو والبصل والفلفل الأخضر وصل…" at bounding box center [440, 215] width 201 height 31
drag, startPoint x: 426, startPoint y: 204, endPoint x: 408, endPoint y: 198, distance: 19.6
click at [408, 198] on div "بيض على الطريقة الهندية الصينية مغموس مع الفلفل الحلو والبصل والفلفل الأخضر وصل…" at bounding box center [445, 215] width 218 height 38
click at [367, 204] on textarea "بيض على الطريقة الهندية الصينية مغموس مع الفليفلة والبصل والفلفل الأخضر وصلصة ح…" at bounding box center [440, 215] width 201 height 31
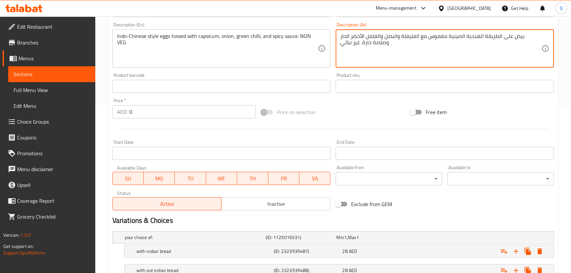
scroll to position [210, 0]
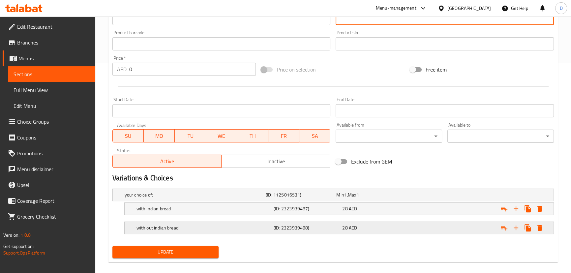
type textarea "بيض على الطريقة الهندية الصينية مغموس مع الفليفلة والبصل والفلفل الأخضر الحار و…"
click at [202, 225] on h5 "with out indian bread" at bounding box center [203, 227] width 135 height 7
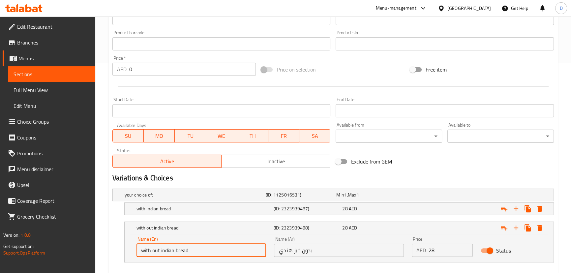
click at [153, 248] on input "with out indian bread" at bounding box center [201, 250] width 130 height 13
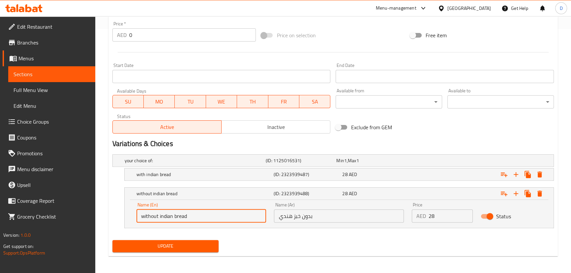
scroll to position [245, 0]
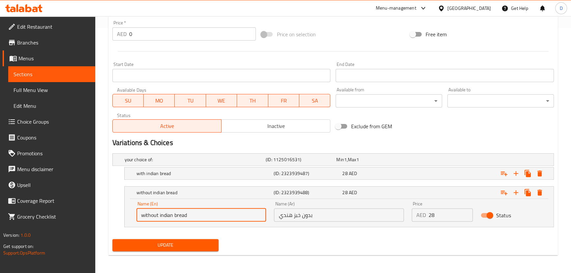
type input "without indian bread"
click at [153, 249] on button "Update" at bounding box center [165, 245] width 106 height 12
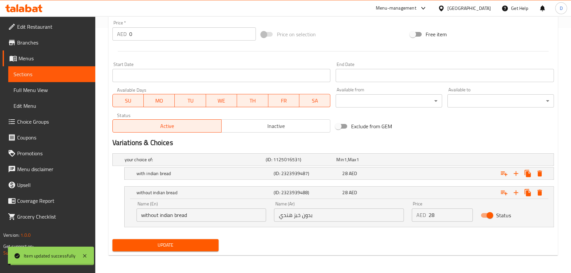
click at [156, 249] on button "Update" at bounding box center [165, 245] width 106 height 12
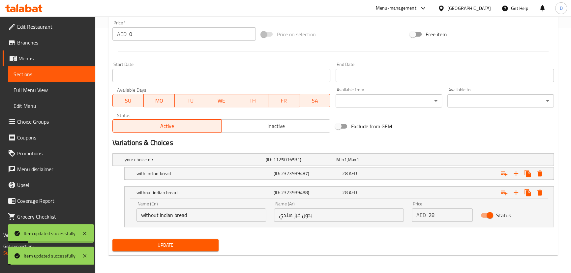
click at [79, 73] on span "Sections" at bounding box center [52, 74] width 76 height 8
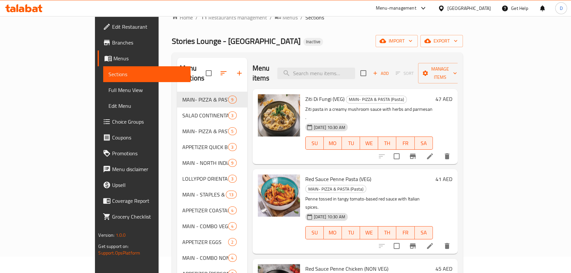
scroll to position [3, 0]
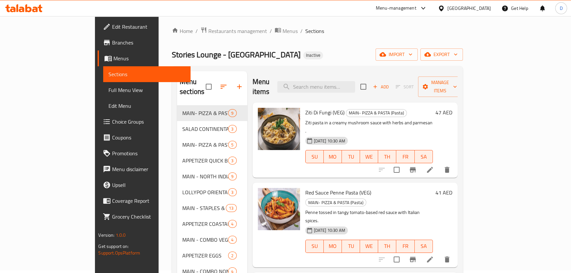
click at [336, 68] on div "Menu sections MAIN- PIZZA & PASTA (Pasta) 9 SALAD CONTINENTAL 3 MAIN- PIZZA & P…" at bounding box center [317, 208] width 291 height 284
click at [338, 82] on input "search" at bounding box center [316, 87] width 78 height 12
paste input "Old School Paneer Tikka"
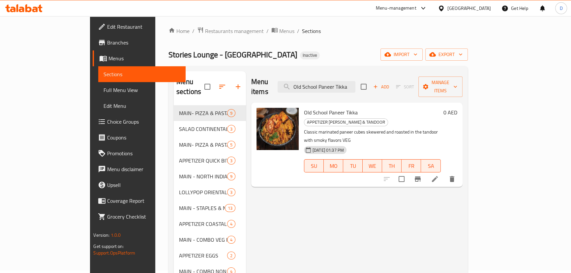
type input "Old School Paneer Tikka"
click at [439, 175] on icon at bounding box center [435, 179] width 8 height 8
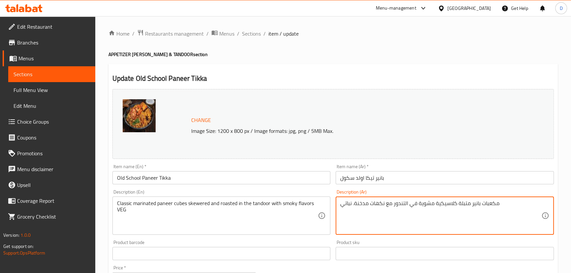
type textarea "مكعبات بانير متبلة كلاسيكية مشوية في التندور مع نكهات مدخنة. نباتي"
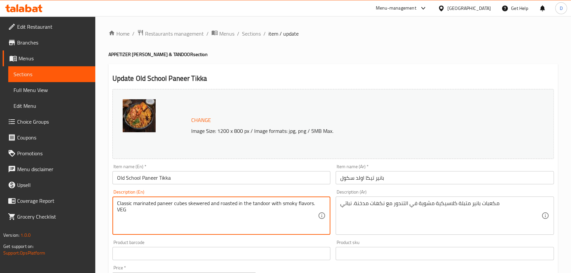
scroll to position [90, 0]
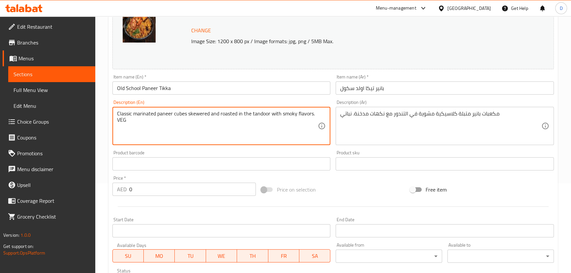
type textarea "Classic marinated paneer cubes skewered and roasted in the tandoor with smoky f…"
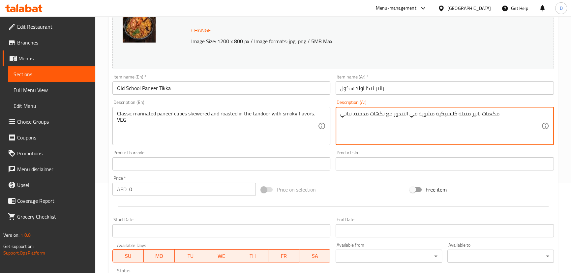
click at [427, 115] on textarea "مكعبات بانير متبلة كلاسيكية مشوية في التندور مع نكهات مدخنة. نباتي" at bounding box center [440, 125] width 201 height 31
type textarea "مكعبات بانير متبلة كلاسيكية على أسياخ ومشوية في التندور مع نكهات مدخنة. نباتي"
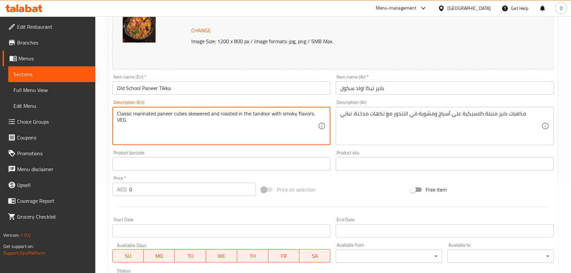
click at [202, 112] on textarea "Classic marinated paneer cubes skewered and roasted in the tandoor with smoky f…" at bounding box center [217, 125] width 201 height 31
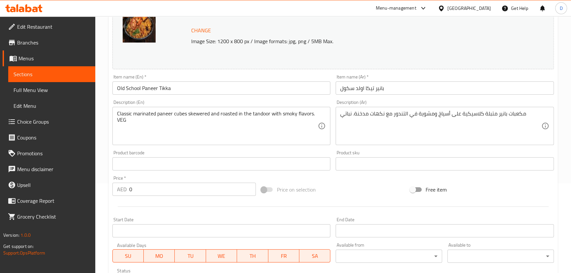
click at [214, 90] on input "Old School Paneer Tikka" at bounding box center [221, 87] width 218 height 13
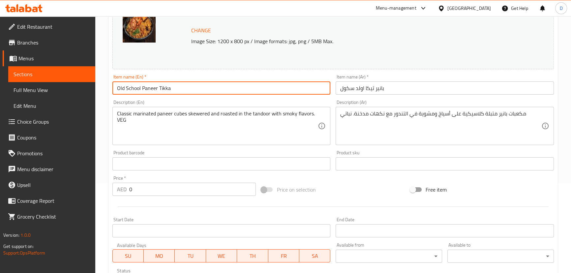
click at [214, 90] on input "Old School Paneer Tikka" at bounding box center [221, 87] width 218 height 13
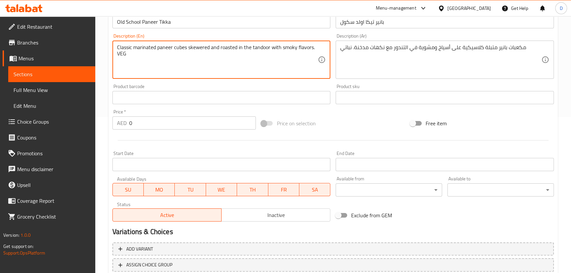
scroll to position [202, 0]
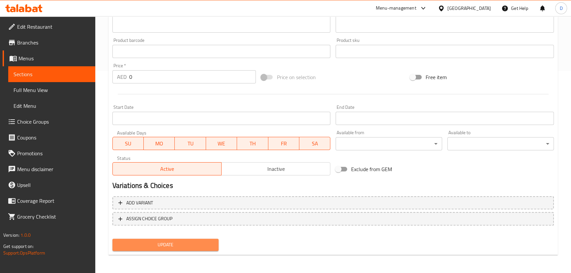
click at [188, 246] on span "Update" at bounding box center [166, 245] width 96 height 8
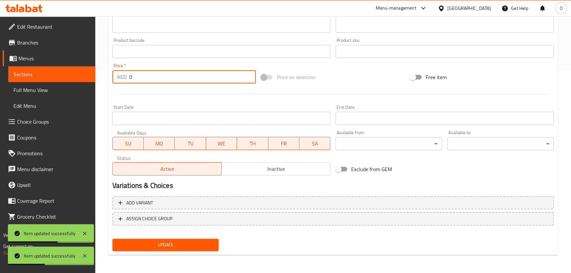
drag, startPoint x: 138, startPoint y: 74, endPoint x: 69, endPoint y: 82, distance: 69.7
click at [69, 82] on div "Edit Restaurant Branches Menus Sections Full Menu View Edit Menu Choice Groups …" at bounding box center [285, 43] width 571 height 459
paste input "41"
type input "41"
click at [105, 91] on div "Home / Restaurants management / Menus / Sections / item / update APPETIZER CLAY…" at bounding box center [333, 43] width 476 height 459
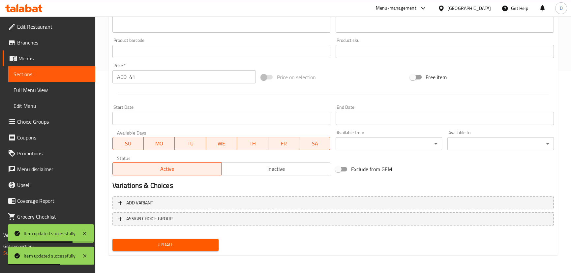
click at [173, 249] on button "Update" at bounding box center [165, 245] width 106 height 12
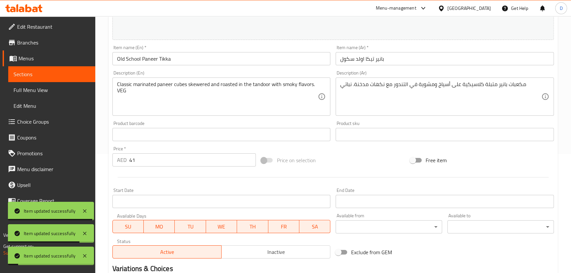
scroll to position [52, 0]
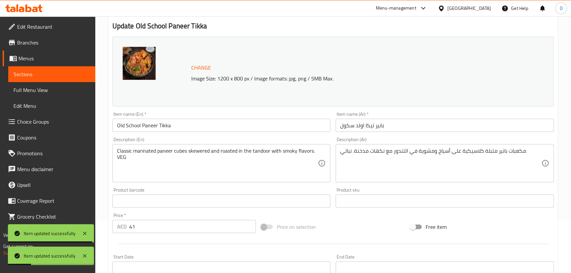
click at [69, 68] on link "Sections" at bounding box center [51, 74] width 87 height 16
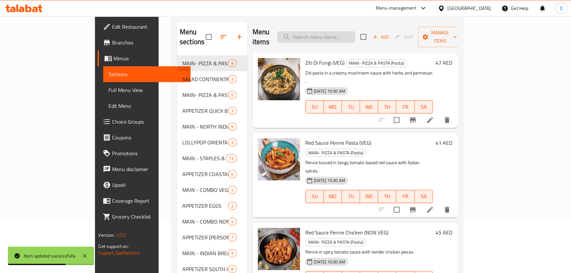
click at [324, 36] on input "search" at bounding box center [316, 37] width 78 height 12
paste input "Cheese Malai Paneer Tikka"
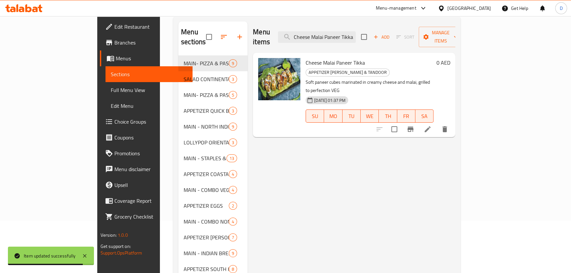
type input "Cheese Malai Paneer Tikka"
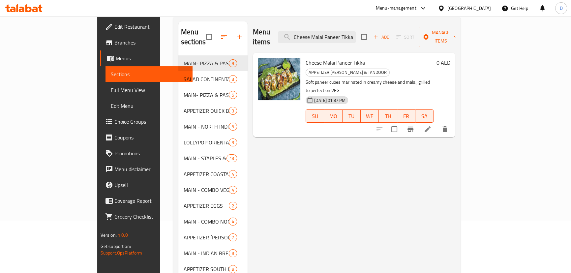
click at [382, 168] on div "Menu items Cheese Malai Paneer Tikka Add Sort Manage items Cheese Malai Paneer …" at bounding box center [352, 158] width 208 height 274
click at [432, 125] on icon at bounding box center [428, 129] width 8 height 8
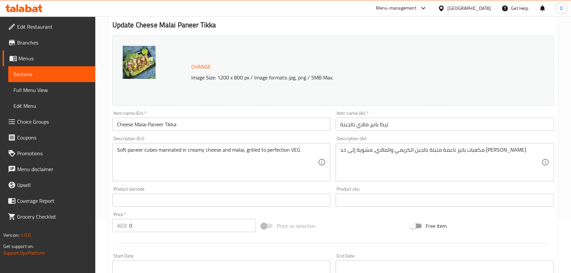
scroll to position [60, 0]
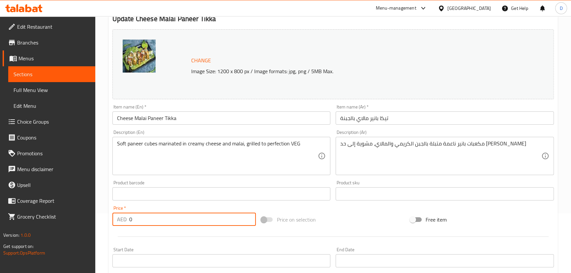
drag, startPoint x: 137, startPoint y: 220, endPoint x: 130, endPoint y: 217, distance: 7.8
click at [130, 217] on input "0" at bounding box center [192, 219] width 127 height 13
paste input "41"
type input "41"
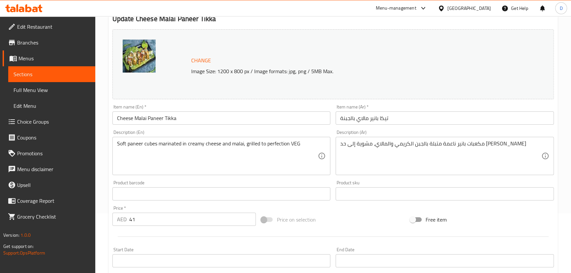
click at [122, 231] on div at bounding box center [333, 236] width 447 height 16
click at [189, 117] on input "Cheese Malai Paneer Tikka" at bounding box center [221, 117] width 218 height 13
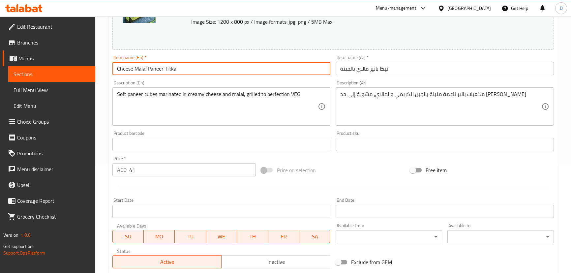
scroll to position [120, 0]
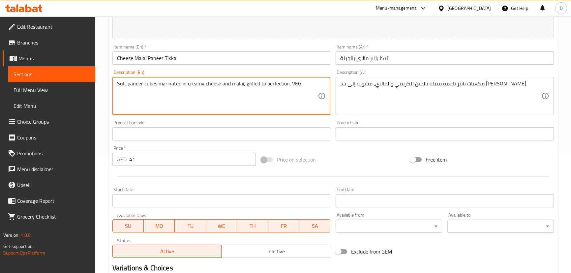
type textarea "Soft paneer cubes marinated in creamy cheese and malai, grilled to perfection. …"
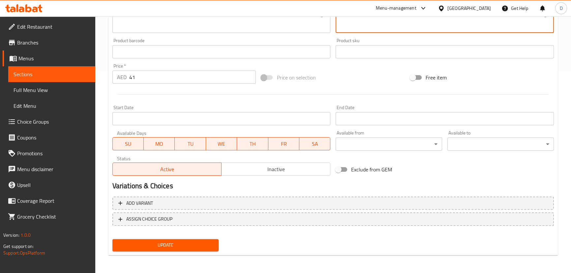
scroll to position [202, 0]
type textarea "مكعبات بانير ناعمة متبلة بالجبن الكريمي والمالاي، مشوية إلى حد الكمال. نباتي"
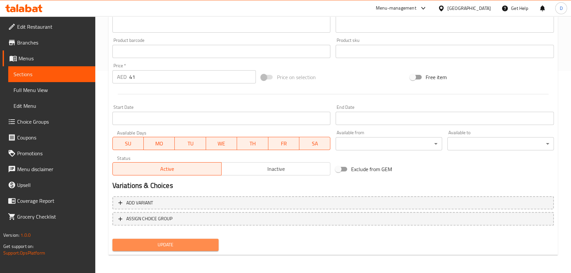
drag, startPoint x: 184, startPoint y: 241, endPoint x: 188, endPoint y: 229, distance: 13.0
click at [185, 242] on span "Update" at bounding box center [166, 245] width 96 height 8
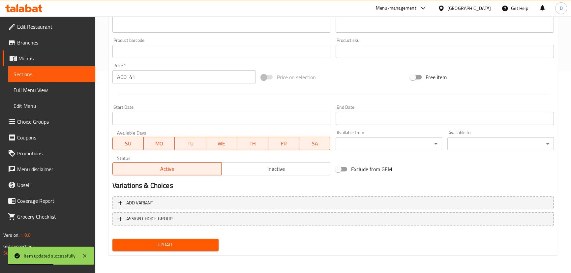
click at [91, 75] on link "Sections" at bounding box center [51, 74] width 87 height 16
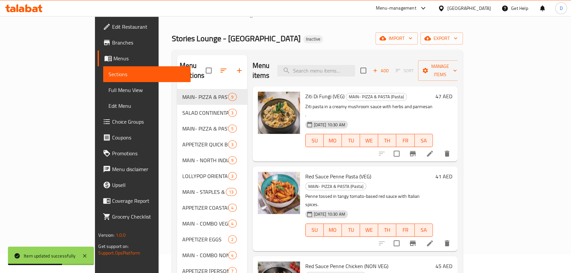
scroll to position [3, 0]
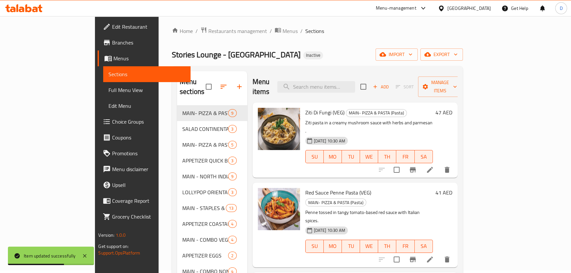
click at [370, 88] on div "Menu items Add Sort Manage items" at bounding box center [355, 86] width 205 height 31
click at [355, 82] on input "search" at bounding box center [316, 87] width 78 height 12
paste input "Fresh broccoli florets marinated in a cheesy, creamy mixture and char-grilled V…"
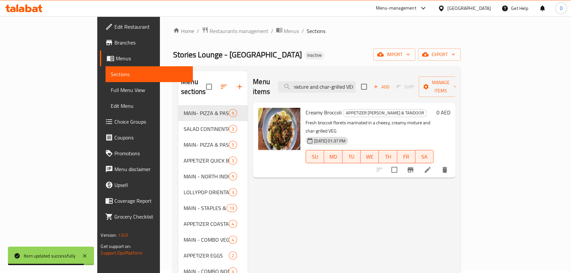
drag, startPoint x: 377, startPoint y: 83, endPoint x: 425, endPoint y: 81, distance: 48.2
click at [425, 81] on div "Menu items Fresh broccoli florets marinated in a cheesy, creamy mixture and cha…" at bounding box center [354, 86] width 202 height 31
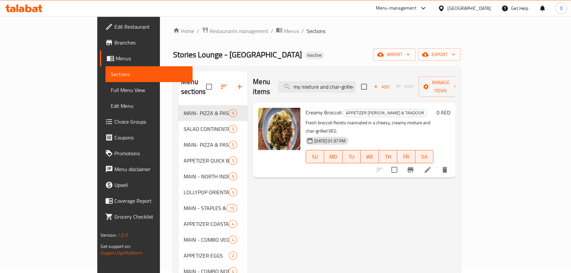
type input "Fresh broccoli florets marinated in a cheesy, creamy mixture and char-grilled"
click at [431, 167] on icon at bounding box center [428, 170] width 6 height 6
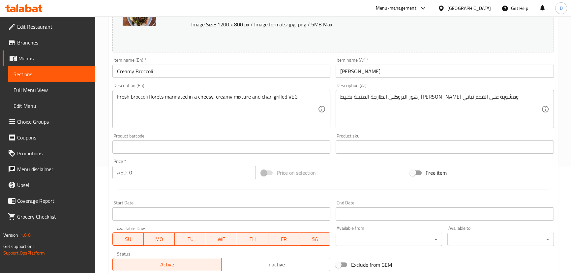
scroll to position [120, 0]
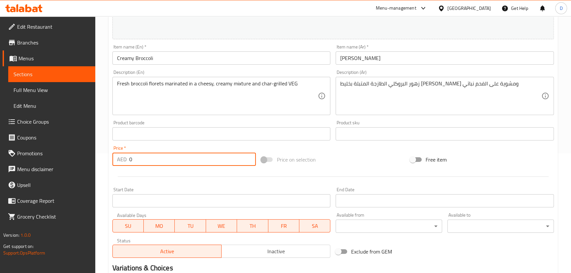
drag, startPoint x: 135, startPoint y: 159, endPoint x: 129, endPoint y: 156, distance: 7.4
click at [129, 156] on div "AED 0 Price *" at bounding box center [184, 159] width 144 height 13
type input "41"
click at [128, 141] on div "Product barcode Product barcode" at bounding box center [222, 130] width 224 height 25
click at [284, 78] on div "Fresh broccoli florets marinated in a cheesy, creamy mixture and char-grilled V…" at bounding box center [221, 96] width 218 height 38
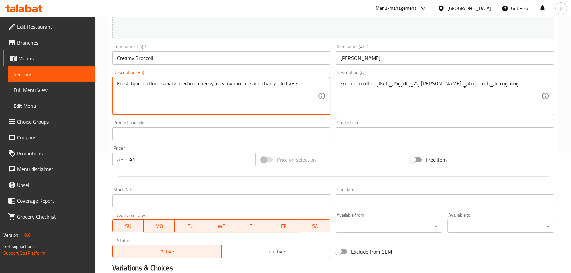
click at [282, 83] on textarea "Fresh broccoli florets marinated in a cheesy, creamy mixture and char-grilled V…" at bounding box center [217, 95] width 201 height 31
click at [283, 86] on textarea "Fresh broccoli florets marinated in a cheesy, creamy mixture and char-grilled V…" at bounding box center [217, 95] width 201 height 31
click at [284, 86] on textarea "Fresh broccoli florets marinated in a cheesy, creamy mixture and char-grilled V…" at bounding box center [217, 95] width 201 height 31
type textarea "Fresh broccoli florets marinated in a cheesy, creamy mixture and char-grilled. …"
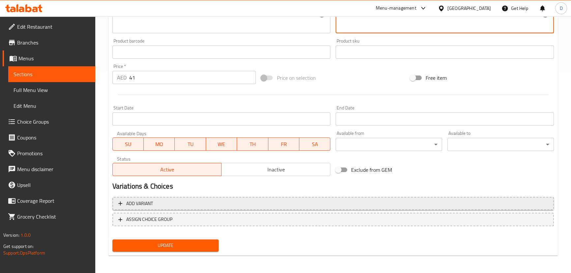
scroll to position [202, 0]
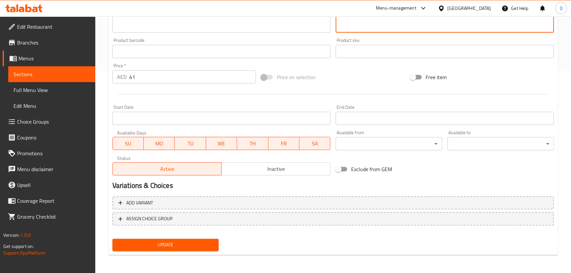
type textarea "زهور البروكلي الطازجة المتبلة بخليط كريمي جبني ومشوية على الفحم. نباتي"
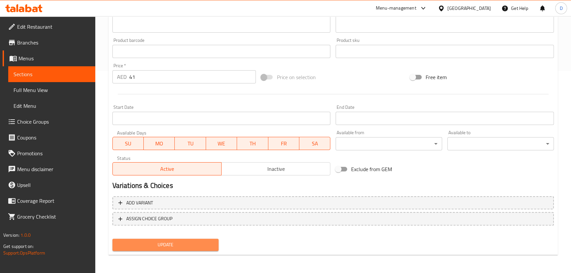
click at [194, 241] on span "Update" at bounding box center [166, 245] width 96 height 8
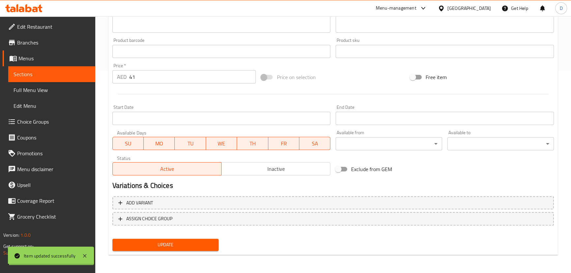
click at [194, 242] on div "Home / Restaurants management / Menus / Sections / item / update APPETIZER CLAY…" at bounding box center [332, 43] width 449 height 433
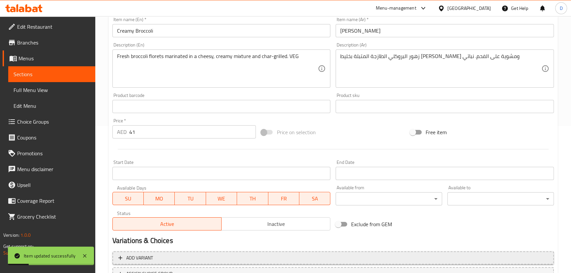
scroll to position [142, 0]
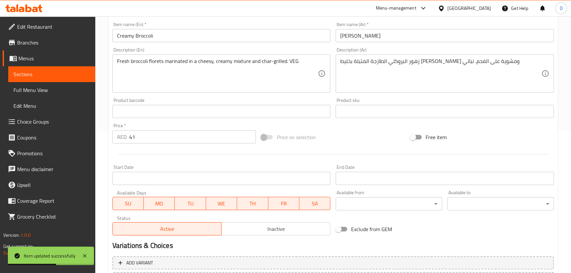
click at [196, 37] on input "Creamy Broccoli" at bounding box center [221, 35] width 218 height 13
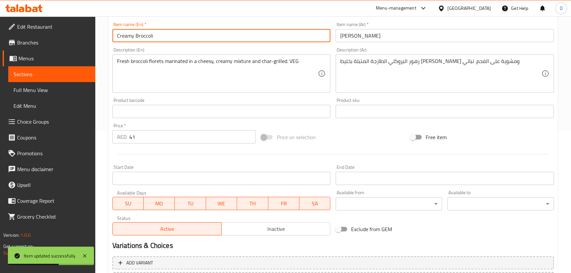
click at [196, 37] on input "Creamy Broccoli" at bounding box center [221, 35] width 218 height 13
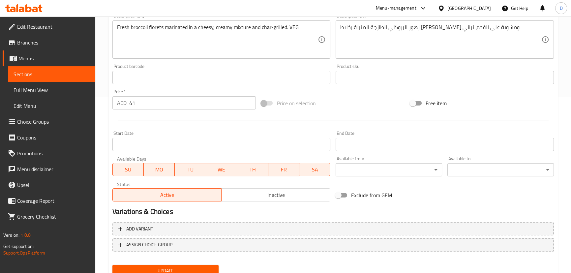
scroll to position [202, 0]
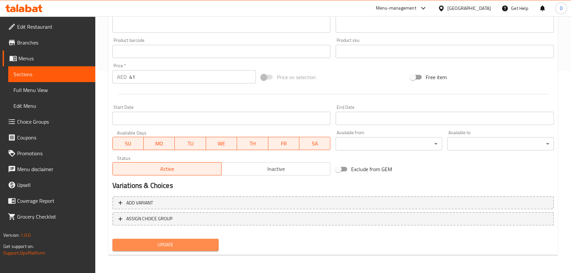
click at [171, 243] on span "Update" at bounding box center [166, 245] width 96 height 8
click at [76, 73] on span "Sections" at bounding box center [52, 74] width 76 height 8
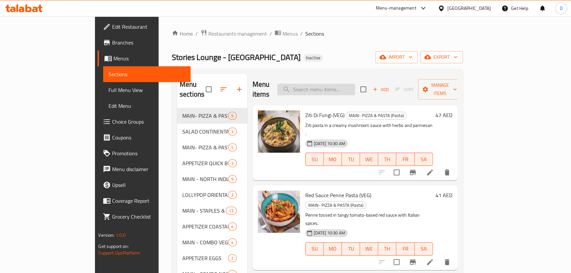
click at [345, 89] on input "search" at bounding box center [316, 90] width 78 height 12
paste input "Classic Chicken Tikka"
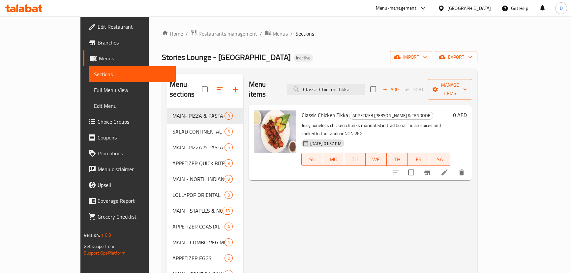
type input "Classic Chicken Tikka"
click at [454, 166] on li at bounding box center [444, 172] width 18 height 12
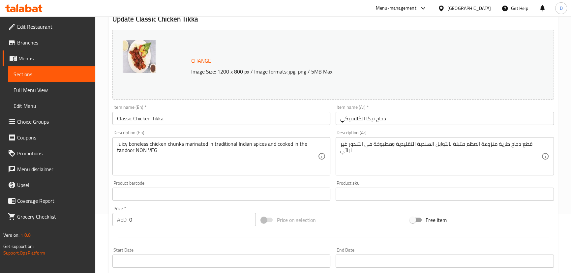
scroll to position [60, 0]
click at [249, 173] on div "Juicy boneless chicken chunks marinated in traditional Indian spices and cooked…" at bounding box center [221, 156] width 218 height 38
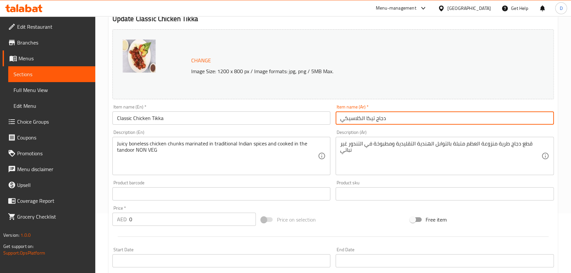
click at [372, 118] on input "دجاج تيكا الكلاسيكي" at bounding box center [445, 117] width 218 height 13
click at [370, 119] on input "دجاج تيكا الكلاسيكي" at bounding box center [445, 117] width 218 height 13
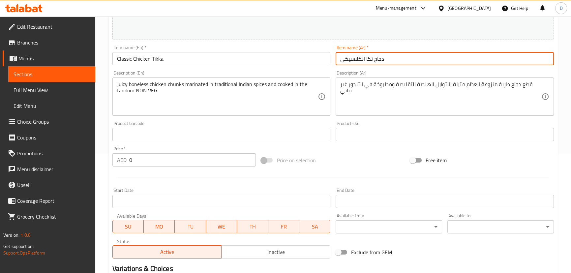
scroll to position [120, 0]
type input "دجاج تكا الكلاسيكي"
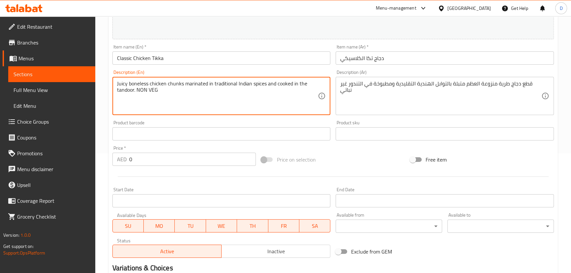
type textarea "Juicy boneless chicken chunks marinated in traditional Indian spices and cooked…"
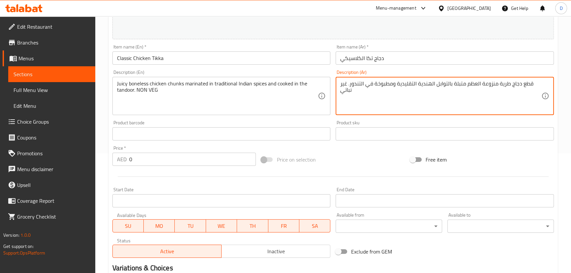
type textarea "قطع دجاج طرية منزوعة العظم متبلة بالتوابل الهندية التقليدية ومطبوخة في التندور.…"
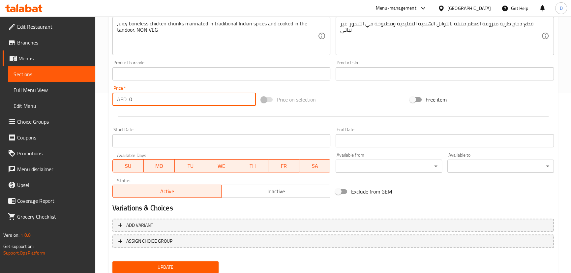
drag, startPoint x: 144, startPoint y: 96, endPoint x: 119, endPoint y: 96, distance: 24.7
click at [119, 96] on div "AED 0 Price *" at bounding box center [184, 99] width 144 height 13
paste input "45"
type input "45"
click at [108, 96] on div "Update Classic Chicken Tikka Change Image Size: 1200 x 800 px / Image formats: …" at bounding box center [332, 80] width 449 height 393
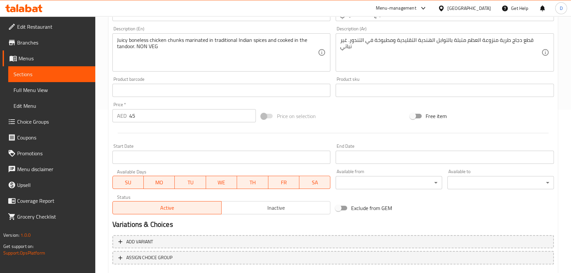
scroll to position [150, 0]
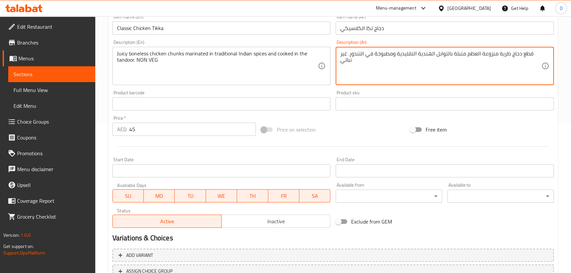
click at [505, 54] on textarea "قطع دجاج طرية منزوعة العظم متبلة بالتوابل الهندية التقليدية ومطبوخة في التندور.…" at bounding box center [440, 65] width 201 height 31
drag, startPoint x: 466, startPoint y: 53, endPoint x: 493, endPoint y: 56, distance: 27.2
click at [493, 56] on textarea "قطع دجاج جوسي منزوعة العظم متبلة بالتوابل الهندية التقليدية ومطبوخة في التندور.…" at bounding box center [440, 65] width 201 height 31
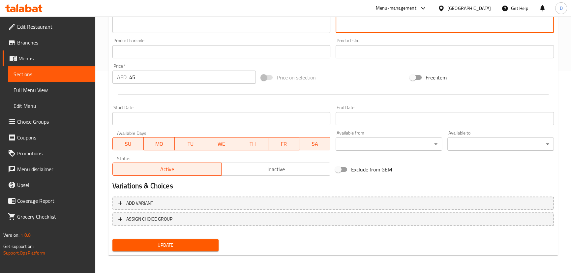
scroll to position [202, 0]
type textarea "قطع دجاج جوسي مسحب متبلة بالتوابل الهندية التقليدية ومطبوخة في التندور. غير نبا…"
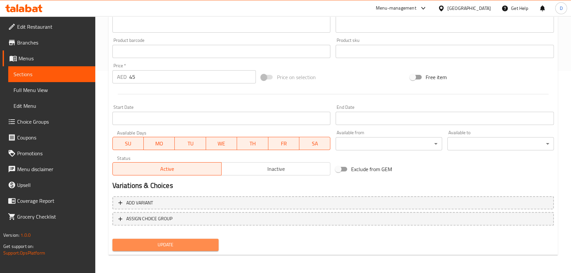
click at [204, 247] on span "Update" at bounding box center [166, 245] width 96 height 8
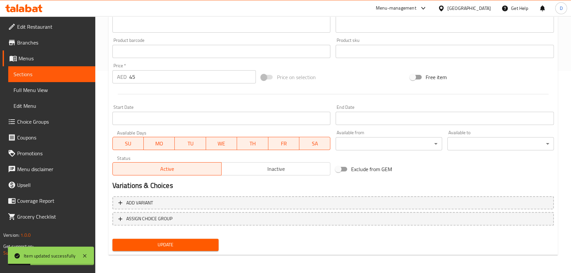
click at [89, 75] on span "Sections" at bounding box center [52, 74] width 76 height 8
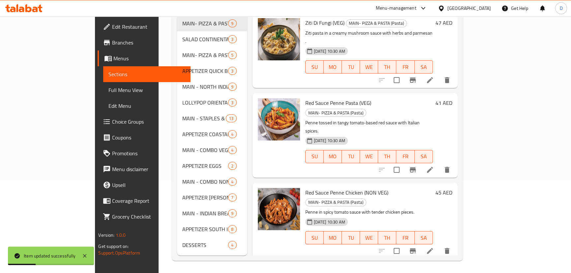
scroll to position [3, 0]
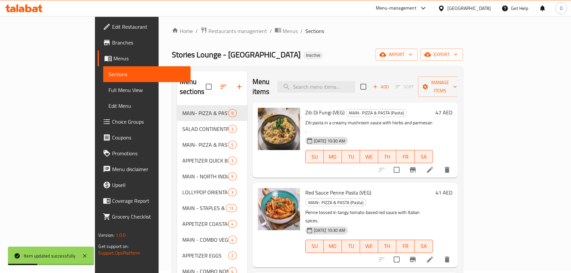
click at [347, 72] on div "Menu items Add Sort Manage items" at bounding box center [355, 86] width 205 height 31
click at [348, 81] on input "search" at bounding box center [316, 87] width 78 height 12
paste input "hicken marinated with fresh herbs, green chilli, and spices, grilled for a smok…"
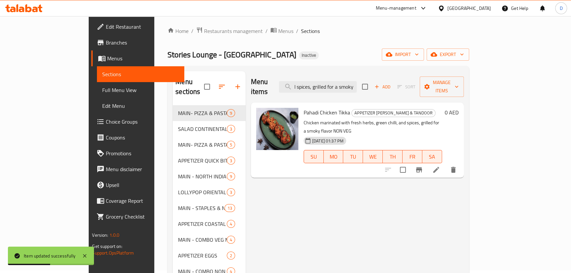
type input "hicken marinated with fresh herbs, green chilli, and spices, grilled for a smok…"
click at [445, 164] on li at bounding box center [436, 170] width 18 height 12
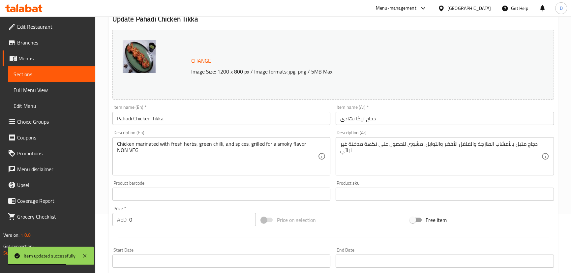
scroll to position [60, 0]
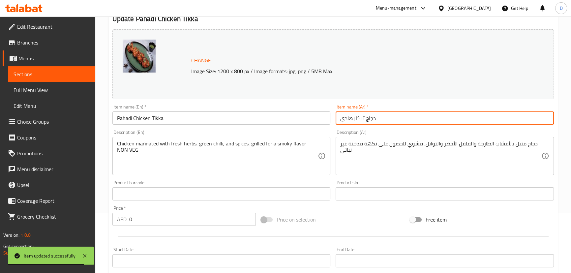
click at [360, 116] on input "دجاج تيكا بهادى" at bounding box center [445, 117] width 218 height 13
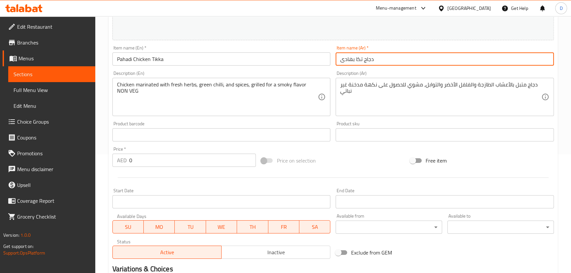
scroll to position [120, 0]
type input "دجاج تكا بهادى"
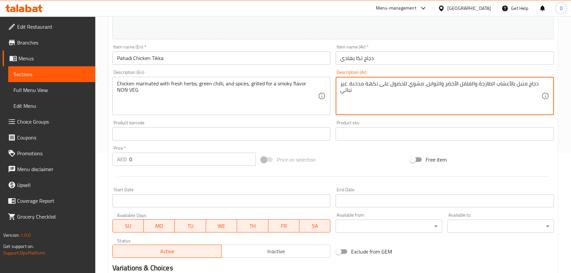
type textarea "دجاج متبل بالأعشاب الطازجة والفلفل الأخضر والتوابل، مشوي للحصول على نكهة مدخنة.…"
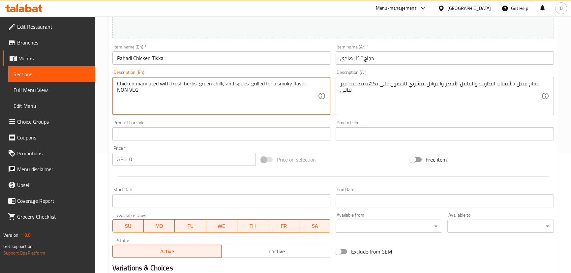
type textarea "Chicken marinated with fresh herbs, green chilli, and spices, grilled for a smo…"
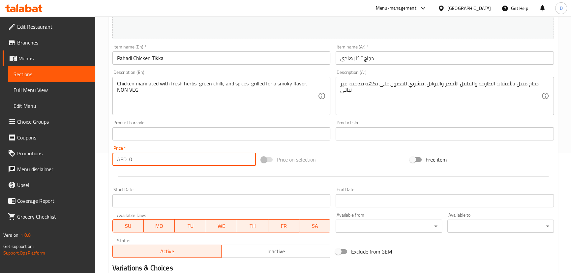
drag, startPoint x: 135, startPoint y: 161, endPoint x: 124, endPoint y: 160, distance: 11.2
click at [124, 160] on div "AED 0 Price *" at bounding box center [184, 159] width 144 height 13
type input "45"
click at [110, 167] on div "Price   * AED 45 Price *" at bounding box center [184, 155] width 149 height 25
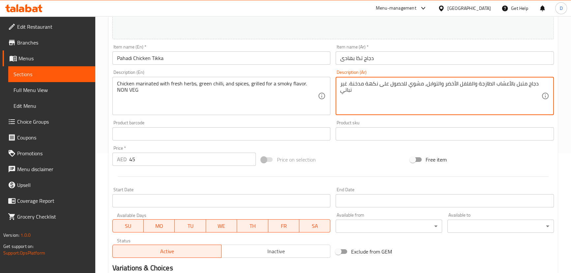
click at [442, 86] on textarea "دجاج متبل بالأعشاب الطازجة والفلفل الأخضر والتوابل، مشوي للحصول على نكهة مدخنة.…" at bounding box center [440, 95] width 201 height 31
click at [440, 85] on textarea "دجاج متبل بالأعشاب الطازجة والفلفل الأخضر الحار والتوابل، مشوي للحصول على نكهة …" at bounding box center [440, 95] width 201 height 31
click at [442, 85] on textarea "دجاج متبل بالأعشاب الطازجة والفلفل الأخضر الحار والتوابل، مشوي للحصول على نكهة …" at bounding box center [440, 95] width 201 height 31
drag, startPoint x: 442, startPoint y: 85, endPoint x: 436, endPoint y: 85, distance: 5.9
click at [436, 85] on textarea "دجاج متبل بالأعشاب الطازجة والفلفل الأخضر الحار والتوابل، مشوي للحصول على نكهة …" at bounding box center [440, 95] width 201 height 31
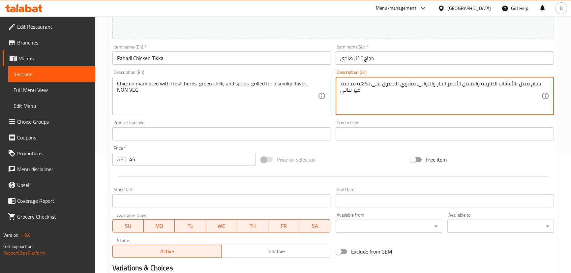
type textarea "دجاج متبل بالأعشاب الطازجة والفلفل الأخضر الحار والتوابل، مشوي للحصول على نكهة …"
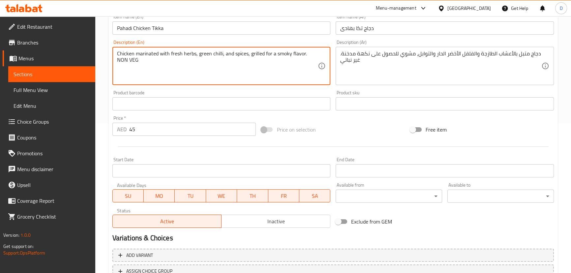
scroll to position [202, 0]
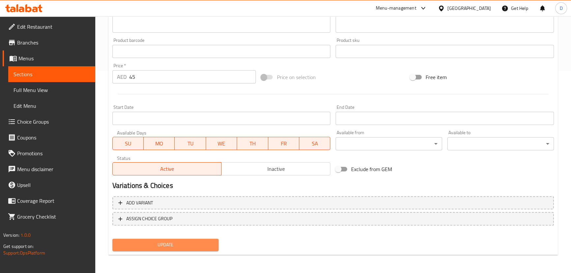
click at [201, 249] on button "Update" at bounding box center [165, 245] width 106 height 12
click at [202, 247] on span "Update" at bounding box center [166, 245] width 96 height 8
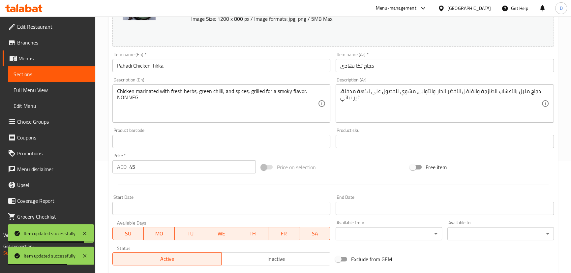
scroll to position [82, 0]
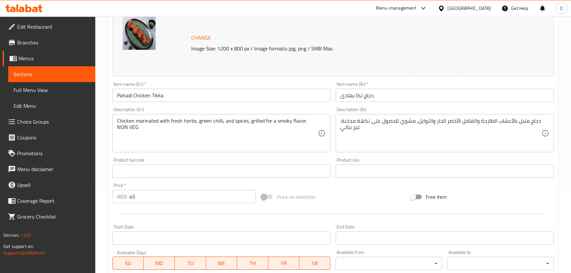
click at [188, 91] on input "Pahadi Chicken Tikka" at bounding box center [221, 95] width 218 height 13
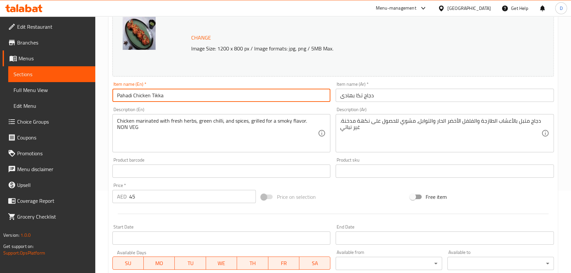
click at [188, 91] on input "Pahadi Chicken Tikka" at bounding box center [221, 95] width 218 height 13
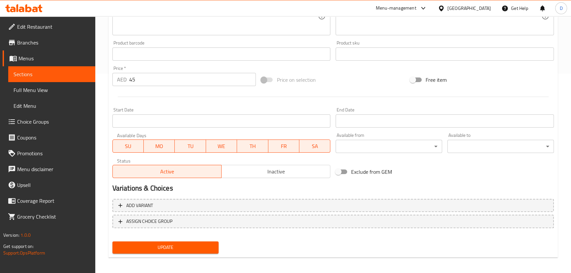
scroll to position [202, 0]
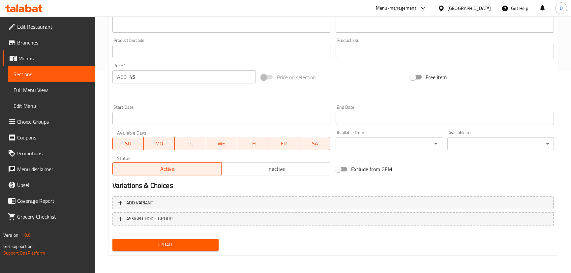
drag, startPoint x: 189, startPoint y: 245, endPoint x: 184, endPoint y: 234, distance: 12.3
click at [189, 245] on span "Update" at bounding box center [166, 245] width 96 height 8
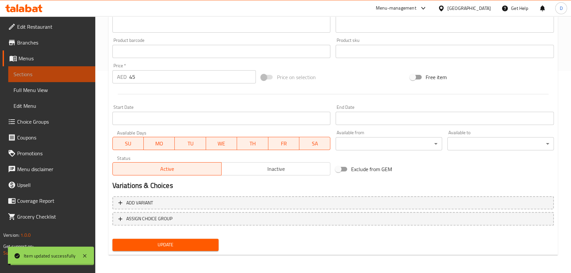
click at [71, 76] on span "Sections" at bounding box center [52, 74] width 76 height 8
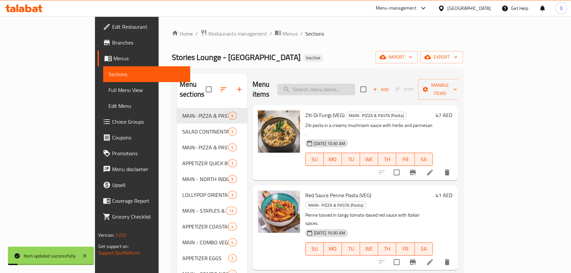
click at [331, 86] on input "search" at bounding box center [316, 90] width 78 height 12
paste input "Fish fillets marinated with carom seeds, yogurt, and spices, roasted in the tan…"
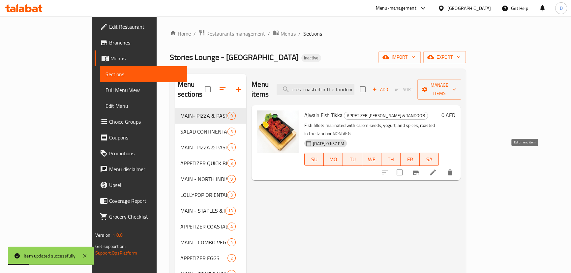
type input "Fish fillets marinated with carom seeds, yogurt, and spices, roasted in the tan…"
click at [436, 169] on icon at bounding box center [433, 172] width 6 height 6
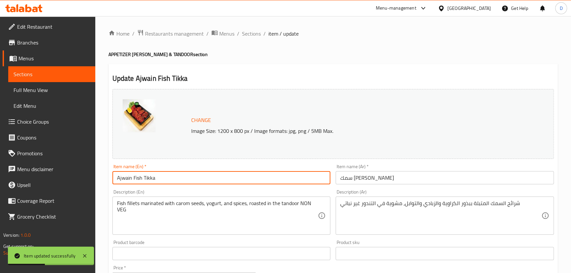
click at [151, 180] on input "Ajwain Fish Tikka" at bounding box center [221, 177] width 218 height 13
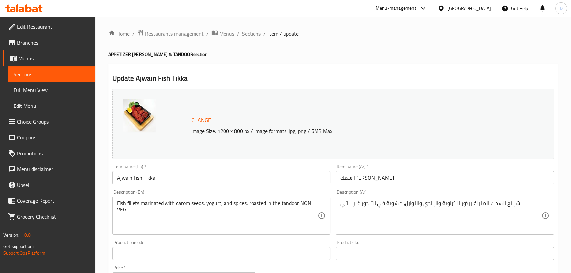
click at [358, 179] on input "سمك تيكا أجوين" at bounding box center [445, 177] width 218 height 13
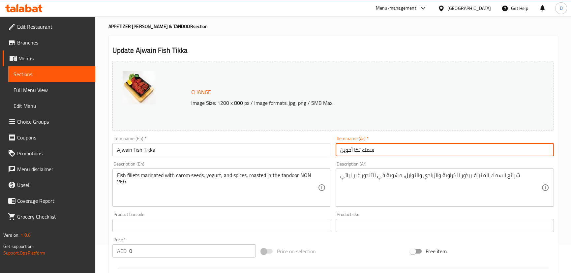
scroll to position [90, 0]
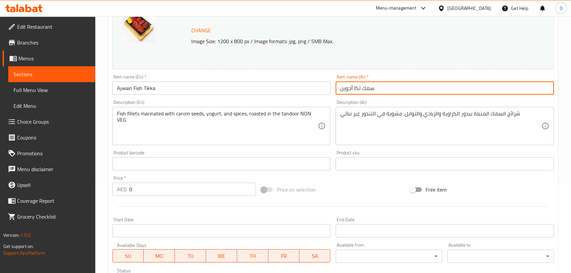
type input "سمك تكا أجوين"
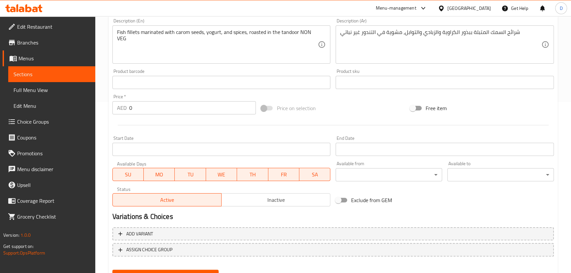
scroll to position [180, 0]
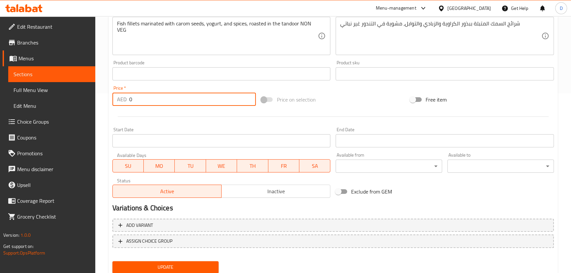
drag, startPoint x: 141, startPoint y: 100, endPoint x: 118, endPoint y: 100, distance: 22.4
click at [118, 100] on div "AED 0 Price *" at bounding box center [184, 99] width 144 height 13
paste input "49"
type input "49"
click at [105, 105] on div "Home / Restaurants management / Menus / Sections / item / update APPETIZER CLAY…" at bounding box center [333, 65] width 476 height 459
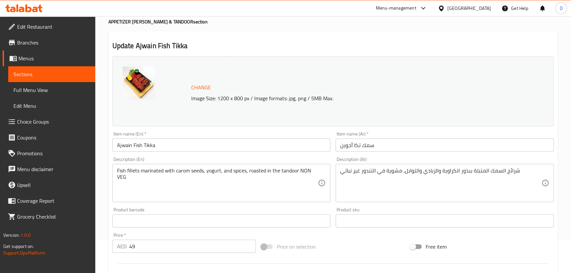
scroll to position [30, 0]
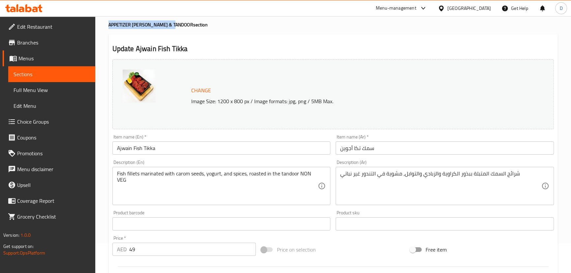
drag, startPoint x: 175, startPoint y: 24, endPoint x: 109, endPoint y: 27, distance: 66.7
click at [109, 27] on h4 "APPETIZER CLAYPOT & TANDOOR section" at bounding box center [332, 24] width 449 height 7
copy h4 "APPETIZER CLAYPOT & TANDOOR"
click at [87, 70] on span "Sections" at bounding box center [52, 74] width 76 height 8
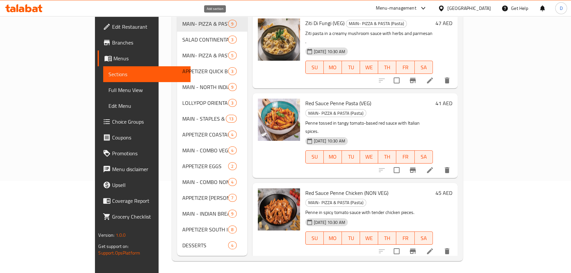
scroll to position [92, 0]
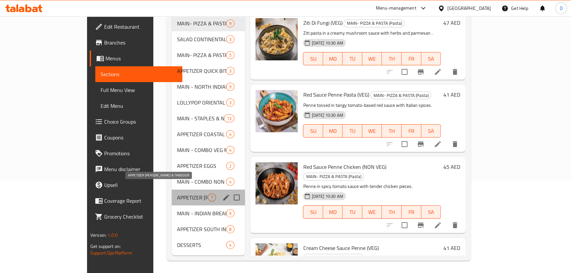
click at [177, 194] on span "APPETIZER CLAYPOT & TANDOOR" at bounding box center [192, 198] width 31 height 8
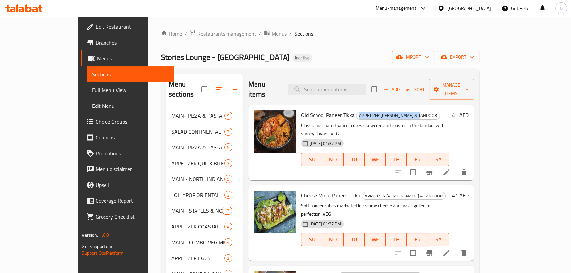
drag, startPoint x: 339, startPoint y: 108, endPoint x: 405, endPoint y: 108, distance: 66.3
click at [405, 110] on h6 "Old School Paneer Tikka APPETIZER CLAYPOT & TANDOOR" at bounding box center [375, 114] width 148 height 9
copy span "APPETIZER CLAYPOT & TANDOOR"
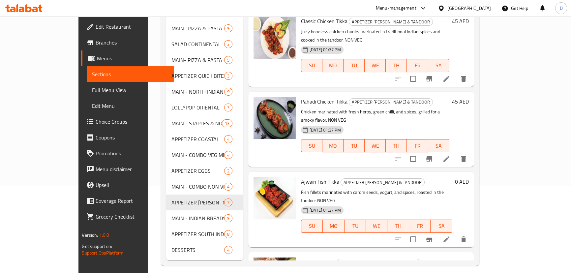
scroll to position [92, 0]
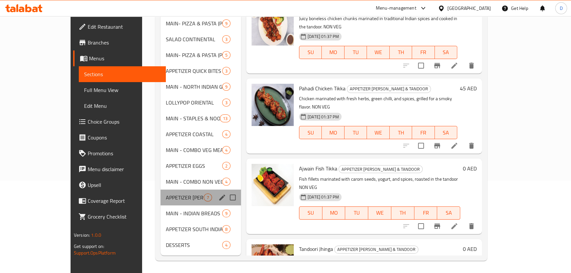
click at [161, 192] on div "APPETIZER CLAYPOT & TANDOOR 7" at bounding box center [201, 198] width 80 height 16
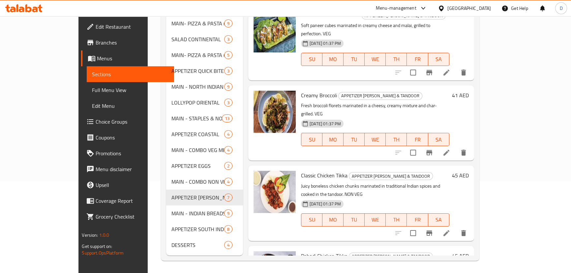
scroll to position [68, 0]
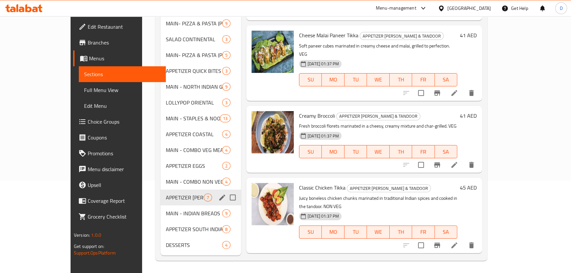
click at [226, 191] on input "Menu sections" at bounding box center [233, 198] width 14 height 14
checkbox input "true"
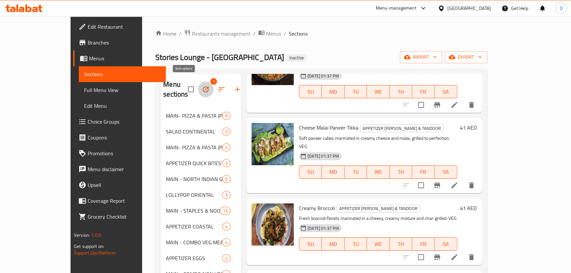
click at [203, 86] on icon "button" at bounding box center [206, 89] width 6 height 6
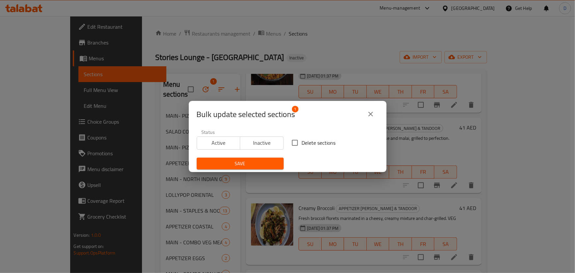
click at [293, 147] on input "Delete sections" at bounding box center [295, 143] width 14 height 14
checkbox input "true"
click at [264, 162] on span "Save" at bounding box center [240, 164] width 76 height 8
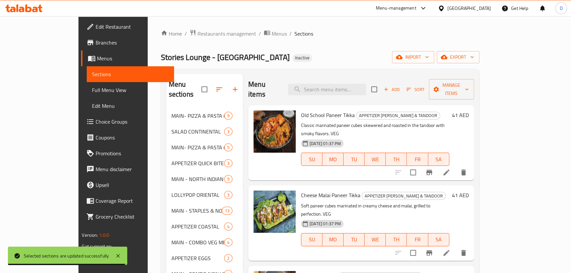
click at [335, 91] on div "Menu items Add Sort Manage items" at bounding box center [361, 89] width 226 height 31
click at [333, 85] on input "search" at bounding box center [327, 90] width 78 height 12
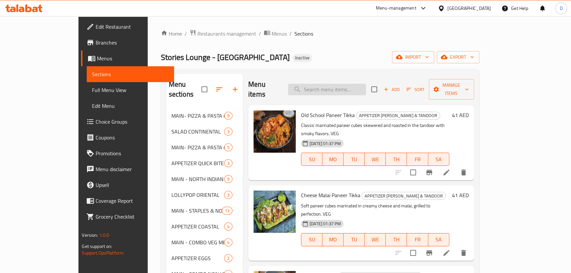
paste input "Paneer Ghee Roast"
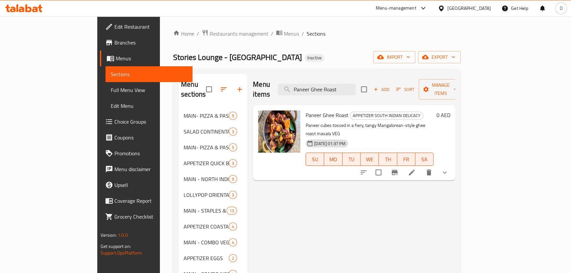
type input "Paneer Ghee Roast"
click at [421, 166] on li at bounding box center [412, 172] width 18 height 12
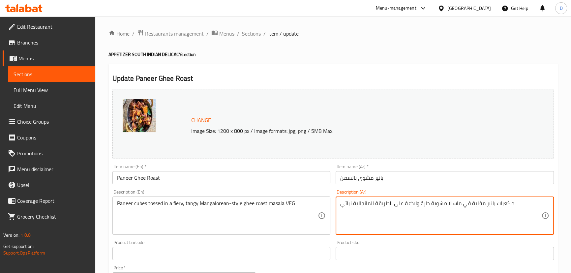
drag, startPoint x: 479, startPoint y: 200, endPoint x: 473, endPoint y: 201, distance: 6.3
type textarea "مكعبات بانير مغموسة في ماسالا مشوية حارة ولاذعة على الطريقة المانجالية نباتي"
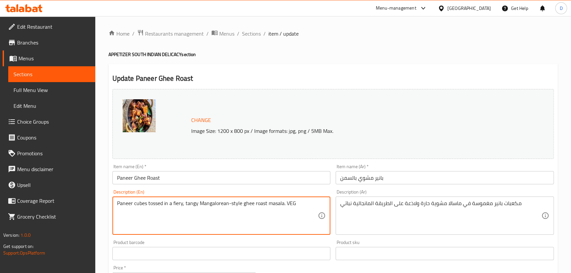
type textarea "Paneer cubes tossed in a fiery, tangy Mangalorean-style ghee roast masala. VEG"
drag, startPoint x: 153, startPoint y: 205, endPoint x: 187, endPoint y: 206, distance: 34.0
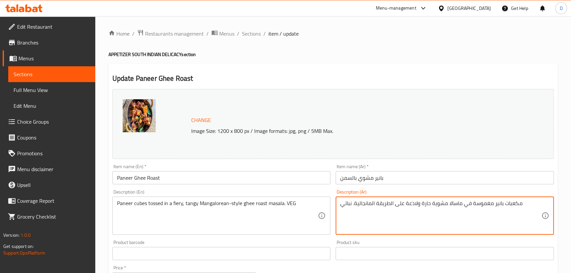
drag, startPoint x: 417, startPoint y: 204, endPoint x: 408, endPoint y: 203, distance: 9.0
click at [433, 203] on textarea "مكعبات بانير مغموسة في ماسالا مشوية حارة ومنعشة على الطريقة المانجالية. نباتي" at bounding box center [440, 215] width 201 height 31
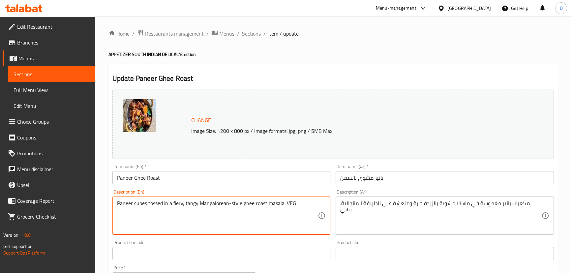
drag, startPoint x: 281, startPoint y: 203, endPoint x: 201, endPoint y: 201, distance: 80.1
click at [206, 217] on textarea "Paneer cubes tossed in a fiery, tangy Mangalorean-style ghee roast masala. VEG" at bounding box center [217, 215] width 201 height 31
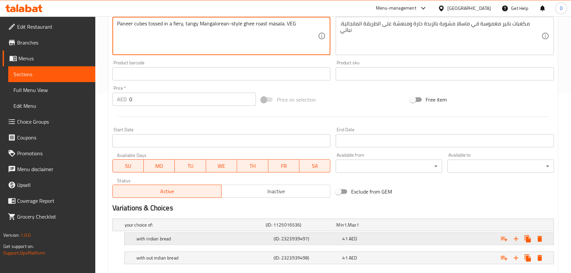
scroll to position [217, 0]
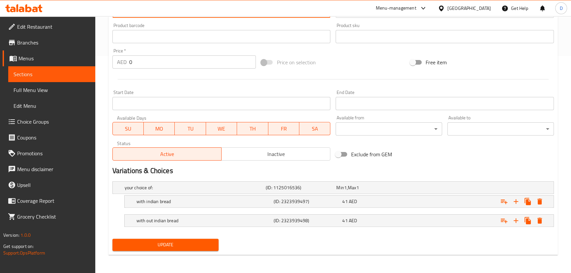
click at [185, 251] on div "Update" at bounding box center [166, 244] width 112 height 17
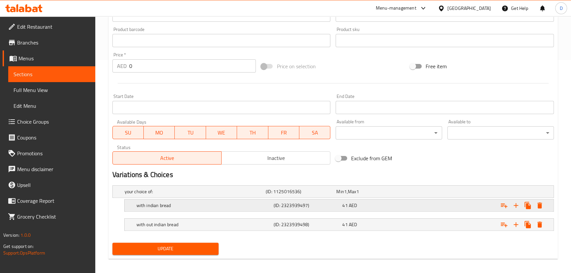
scroll to position [67, 0]
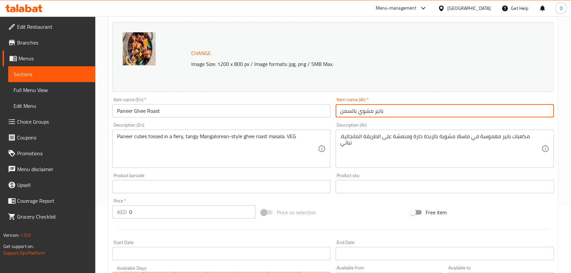
drag, startPoint x: 351, startPoint y: 115, endPoint x: 342, endPoint y: 111, distance: 10.6
click at [342, 111] on input "بانير مشوي بالسمن" at bounding box center [445, 110] width 218 height 13
click at [343, 112] on input "بانير مشوي بالسمن" at bounding box center [445, 110] width 218 height 13
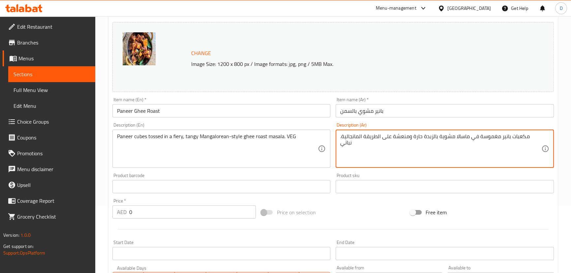
click at [440, 137] on textarea "مكعبات بانير مغموسة في ماسالا مشوية بالزبدة حارة ومنعشة على الطريقة المانجالية.…" at bounding box center [440, 148] width 201 height 31
paste textarea "من"
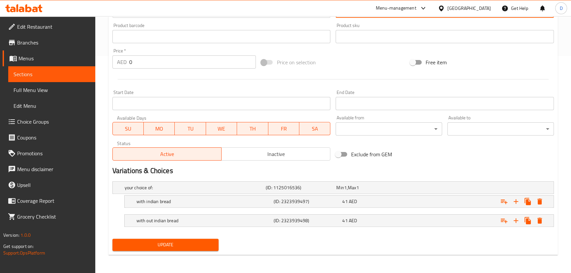
type textarea "مكعبات بانير مغموسة في ماسالا مشوية بالسمن حارة ومنعشة على الطريقة المانجالية. …"
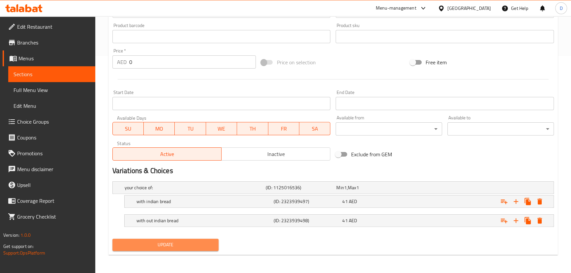
click at [197, 245] on span "Update" at bounding box center [166, 245] width 96 height 8
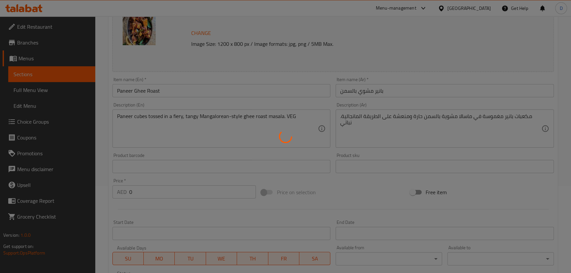
scroll to position [67, 0]
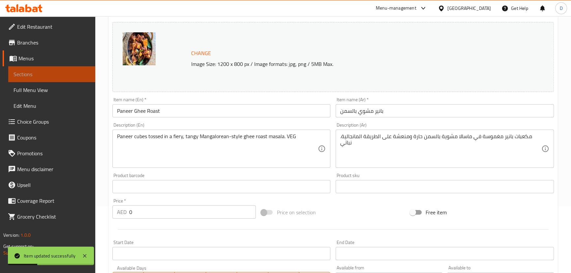
click at [75, 75] on span "Sections" at bounding box center [52, 74] width 76 height 8
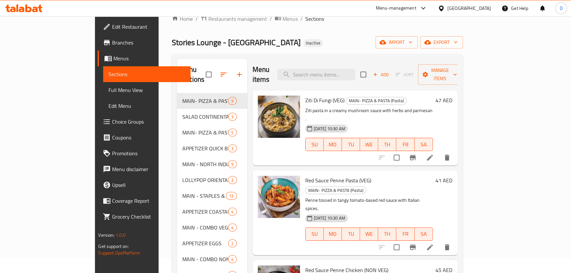
scroll to position [7, 0]
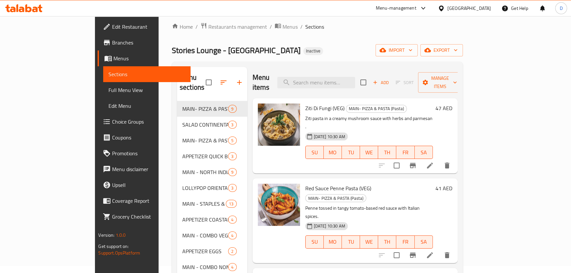
click at [340, 70] on div "Menu items Add Sort Manage items" at bounding box center [355, 82] width 205 height 31
click at [342, 79] on input "search" at bounding box center [316, 83] width 78 height 12
paste input "Juicy chicken pieces slow-cooked in spicy ghee roast masala for a bold taste"
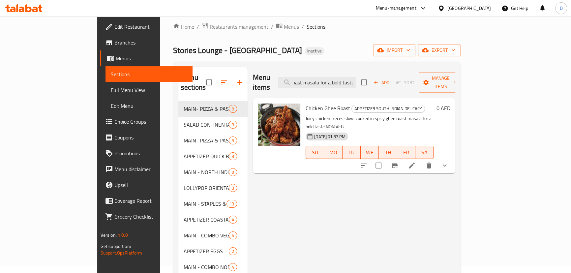
type input "Juicy chicken pieces slow-cooked in spicy ghee roast masala for a bold taste"
click at [416, 162] on icon at bounding box center [412, 166] width 8 height 8
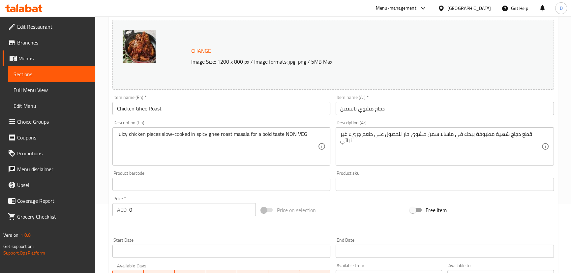
scroll to position [60, 0]
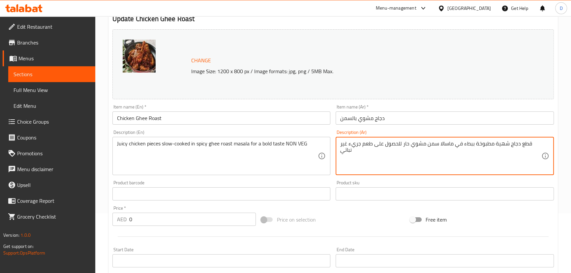
click at [498, 143] on textarea "قطع دجاج شهية مطبوخة ببطء في ماسالا سمن مشوي حار للحصول على طعم جريء غير نباتي" at bounding box center [440, 155] width 201 height 31
click at [348, 145] on textarea "قطع دجاج جوسي مطبوخة ببطء في ماسالا سمن مشوي حار للحصول على طعم جريء غير نباتي" at bounding box center [440, 155] width 201 height 31
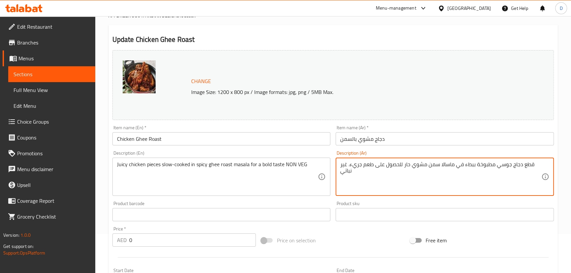
scroll to position [30, 0]
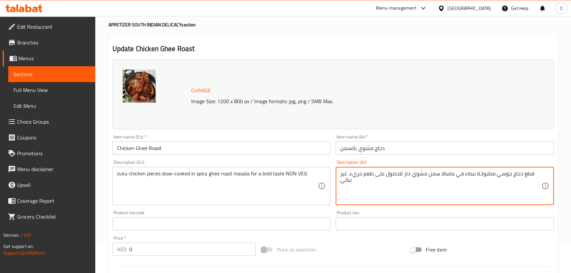
type textarea "قطع دجاج جوسي مطبوخة ببطء في ماسالا سمن مشوي حار للحصول على طعم جريء. غير نباتي"
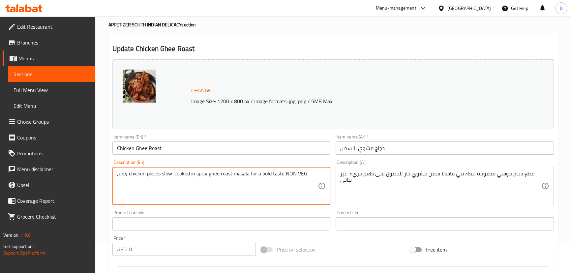
click at [283, 174] on textarea "Juicy chicken pieces slow-cooked in spicy ghee roast masala for a bold taste NO…" at bounding box center [217, 185] width 201 height 31
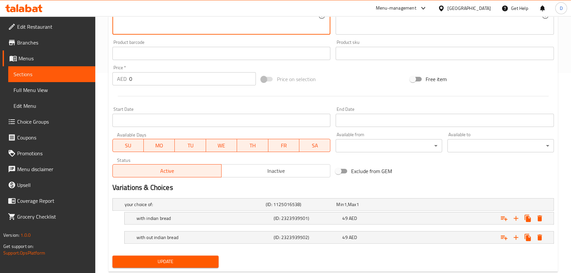
scroll to position [210, 0]
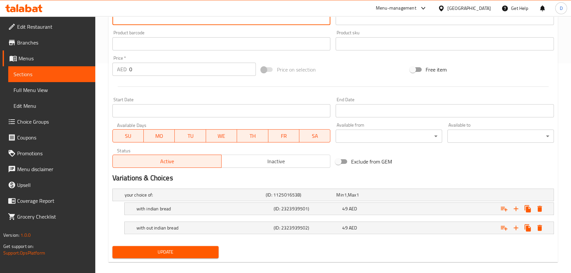
type textarea "Juicy chicken pieces slow-cooked in spicy ghee roast masala for a bold taste. N…"
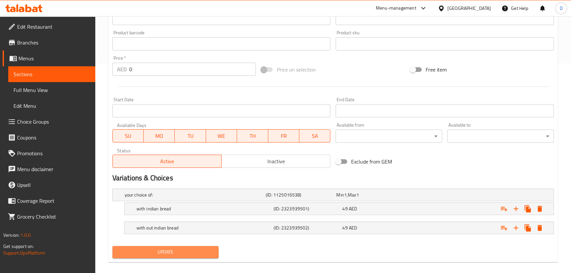
click at [189, 251] on span "Update" at bounding box center [166, 252] width 96 height 8
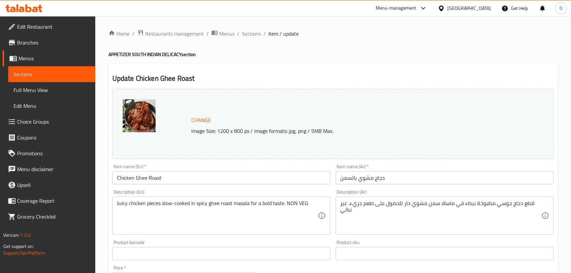
scroll to position [210, 0]
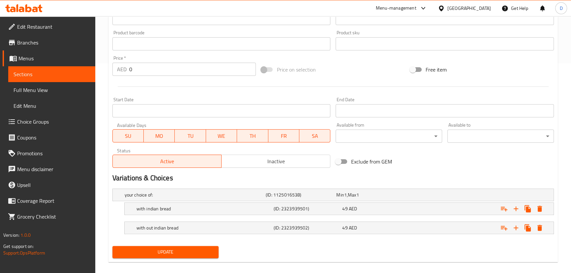
drag, startPoint x: 150, startPoint y: 250, endPoint x: 126, endPoint y: 185, distance: 69.7
click at [150, 250] on span "Update" at bounding box center [166, 252] width 96 height 8
click at [65, 81] on link "Sections" at bounding box center [51, 74] width 87 height 16
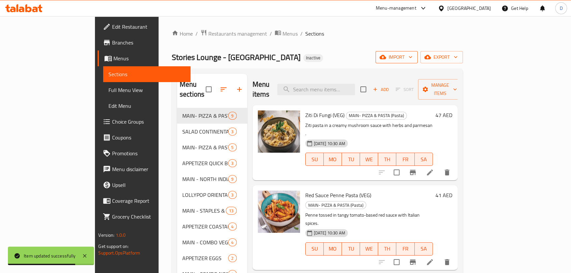
click at [418, 56] on button "import" at bounding box center [396, 57] width 42 height 12
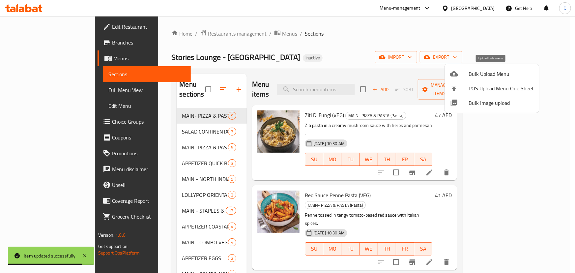
click at [475, 70] on span "Bulk Upload Menu" at bounding box center [501, 74] width 65 height 8
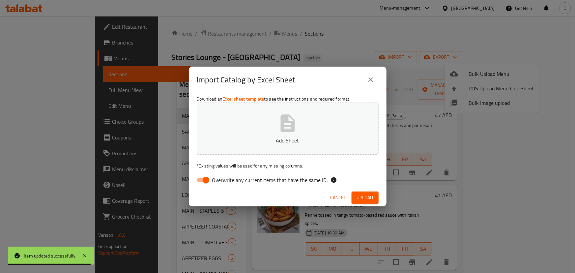
click at [235, 178] on span "Overwrite any current items that have the same ID." at bounding box center [270, 180] width 116 height 8
click at [225, 178] on input "Overwrite any current items that have the same ID." at bounding box center [206, 180] width 38 height 13
checkbox input "false"
click at [238, 143] on p "Add Sheet" at bounding box center [288, 140] width 162 height 8
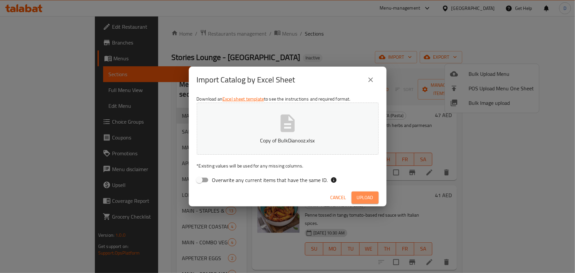
click at [364, 198] on span "Upload" at bounding box center [365, 198] width 16 height 8
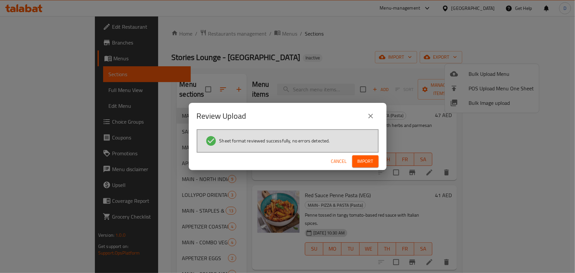
click at [360, 157] on span "Import" at bounding box center [366, 161] width 16 height 8
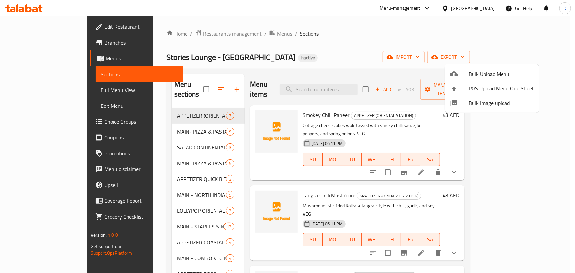
click at [216, 64] on div at bounding box center [287, 136] width 575 height 273
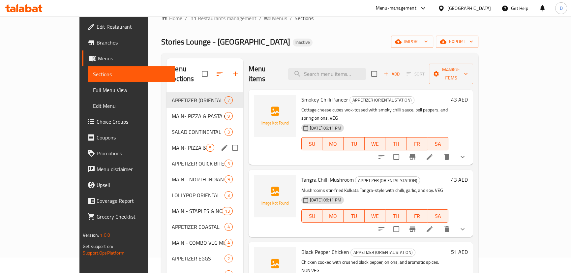
scroll to position [30, 0]
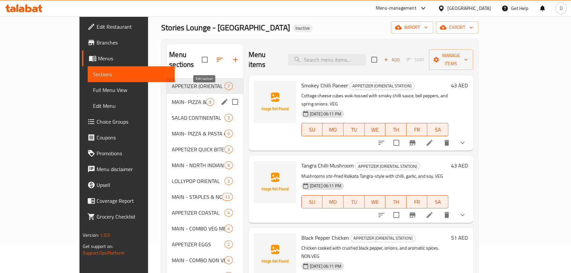
click at [221, 98] on icon "edit" at bounding box center [225, 102] width 8 height 8
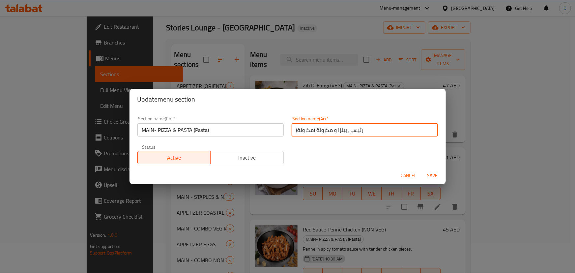
drag, startPoint x: 315, startPoint y: 130, endPoint x: 288, endPoint y: 134, distance: 28.0
click at [288, 134] on div "Section name(Ar)   * رئيسي بيتزا و مكرونة (مكرونة) Section name(Ar) *" at bounding box center [365, 126] width 154 height 28
type input "رئيسي بيتزا و مكرونة"
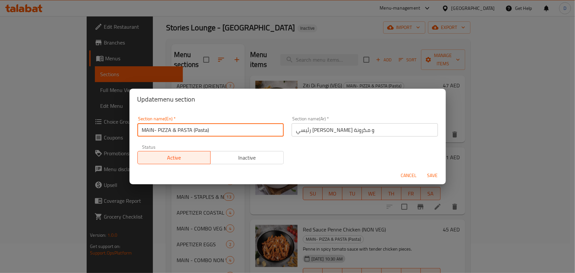
drag, startPoint x: 193, startPoint y: 130, endPoint x: 228, endPoint y: 132, distance: 35.3
click at [228, 132] on input "MAIN- PIZZA & PASTA (Pasta)" at bounding box center [210, 129] width 146 height 13
type input "MAIN- PIZZA & PASTA"
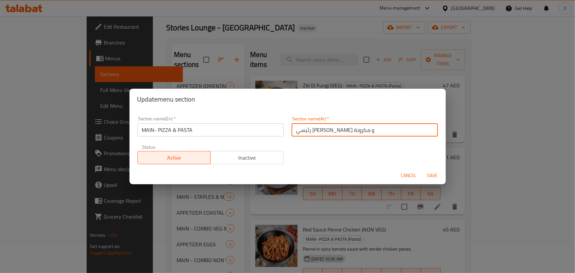
click at [292, 133] on input "رئيسي بيتزا و مكرونة" at bounding box center [365, 129] width 146 height 13
type input "طبق رئيسي بيتزا و مكرونة"
click at [430, 175] on span "Save" at bounding box center [433, 175] width 16 height 8
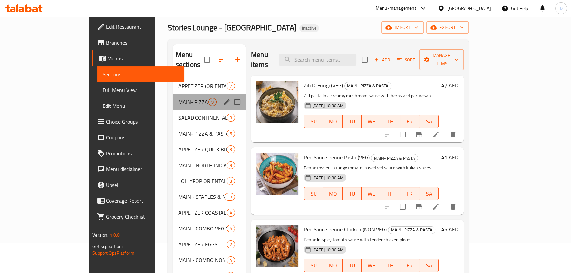
click at [222, 97] on div "Menu sections" at bounding box center [227, 102] width 10 height 10
click at [223, 98] on icon "edit" at bounding box center [227, 102] width 8 height 8
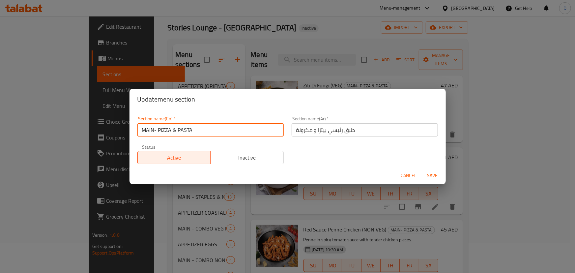
click at [195, 129] on input "MAIN- PIZZA & PASTA" at bounding box center [210, 129] width 146 height 13
type input "MAIN- PIZZA & PASTA (Pasta)"
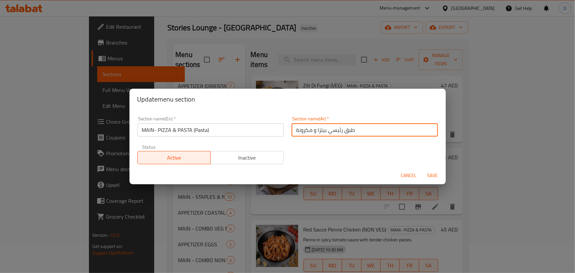
drag, startPoint x: 311, startPoint y: 129, endPoint x: 293, endPoint y: 129, distance: 17.8
click at [293, 129] on input "طبق رئيسي بيتزا و مكرونة" at bounding box center [365, 129] width 146 height 13
click at [361, 133] on input "طبق رئيسي بيتزا و مكرونة" at bounding box center [365, 129] width 146 height 13
paste input "مكرونة"
type input "طبق رئيسي بيتزا و مكرونة(مكرونة)"
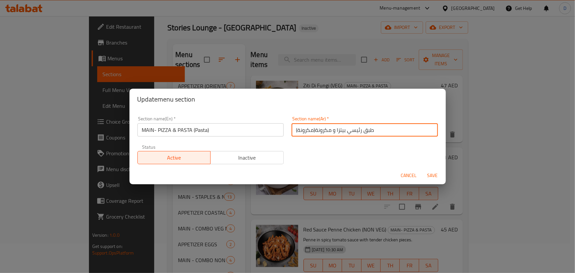
click at [422, 169] on button "Save" at bounding box center [432, 175] width 21 height 12
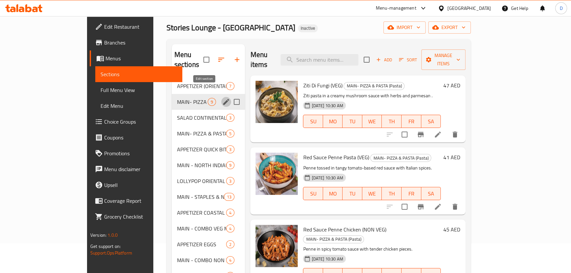
click at [234, 35] on div "Home / Restaurants management / Menus / Sections Stories Lounge - Dubai Inactiv…" at bounding box center [318, 162] width 304 height 324
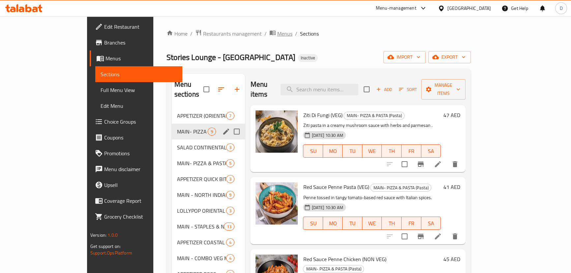
click at [277, 32] on span "Menus" at bounding box center [284, 34] width 15 height 8
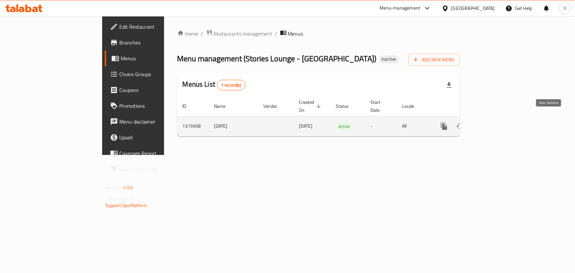
click at [496, 122] on icon "enhanced table" at bounding box center [492, 126] width 8 height 8
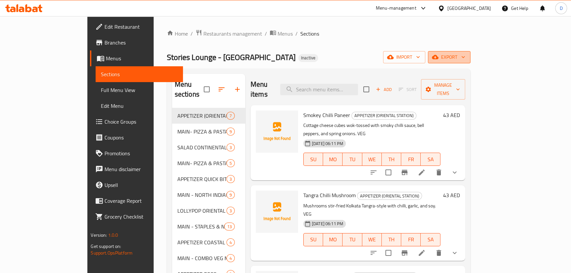
click at [465, 60] on span "export" at bounding box center [449, 57] width 32 height 8
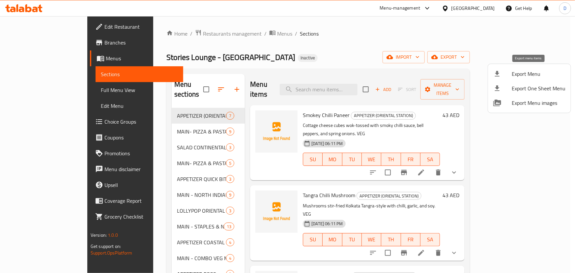
click at [521, 75] on span "Export Menu" at bounding box center [539, 74] width 54 height 8
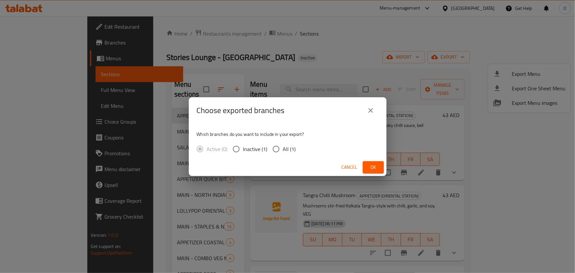
click at [290, 145] on span "All (1)" at bounding box center [289, 149] width 13 height 8
click at [283, 144] on input "All (1)" at bounding box center [276, 149] width 14 height 14
radio input "true"
click at [374, 173] on div "Cancel Ok" at bounding box center [288, 167] width 198 height 17
click at [372, 164] on span "Ok" at bounding box center [373, 167] width 11 height 8
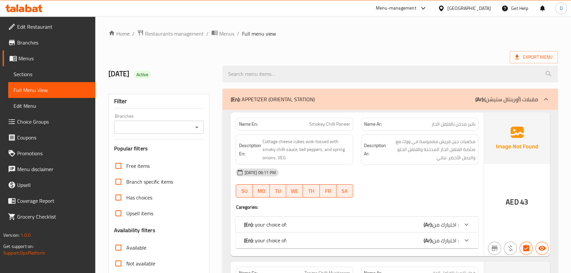
scroll to position [120, 0]
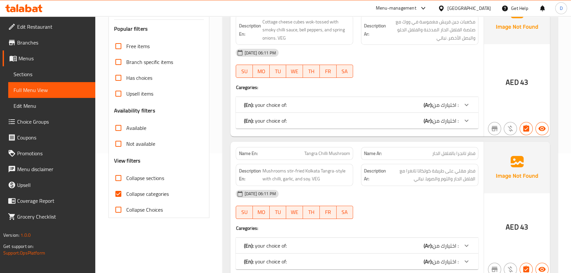
click at [122, 194] on input "Collapse categories" at bounding box center [118, 194] width 16 height 16
checkbox input "false"
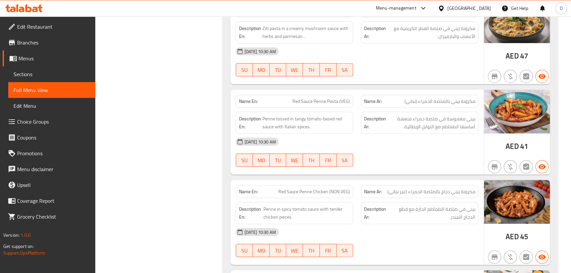
scroll to position [2199, 0]
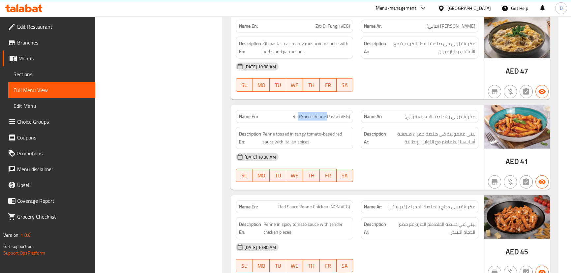
drag, startPoint x: 327, startPoint y: 115, endPoint x: 297, endPoint y: 118, distance: 29.8
click at [297, 118] on span "Red Sauce Penne Pasta (VEG)" at bounding box center [321, 116] width 58 height 7
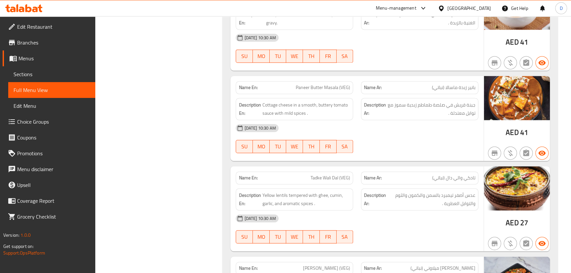
scroll to position [4293, 0]
